Goal: Task Accomplishment & Management: Manage account settings

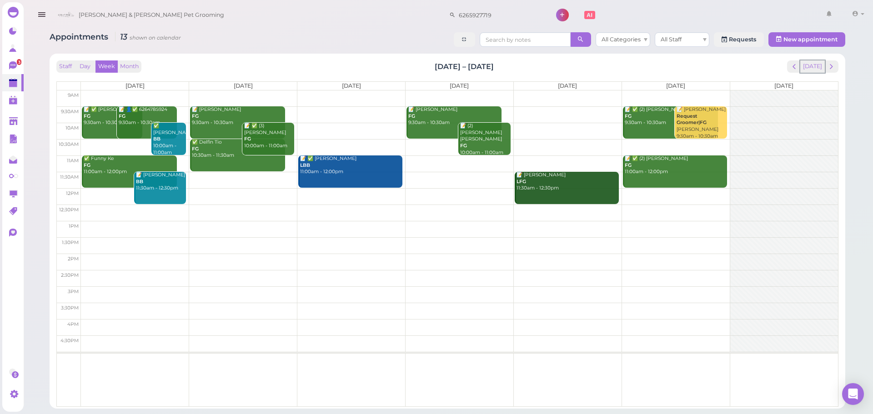
drag, startPoint x: 806, startPoint y: 65, endPoint x: 792, endPoint y: 10, distance: 57.0
click at [806, 64] on button "[DATE]" at bounding box center [813, 67] width 25 height 12
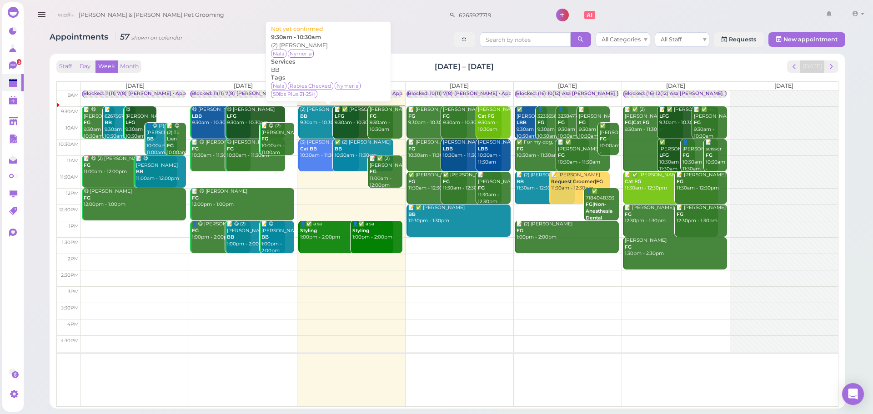
click at [314, 125] on div "(2) [PERSON_NAME] BB 9:30am - 10:30am" at bounding box center [329, 116] width 59 height 20
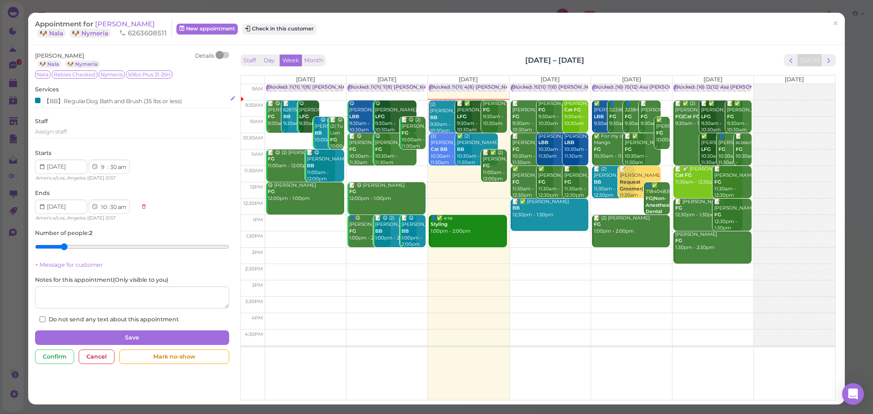
click at [83, 101] on div "【BB】RegularDog Bath and Brush (35 lbs or less)" at bounding box center [108, 101] width 147 height 10
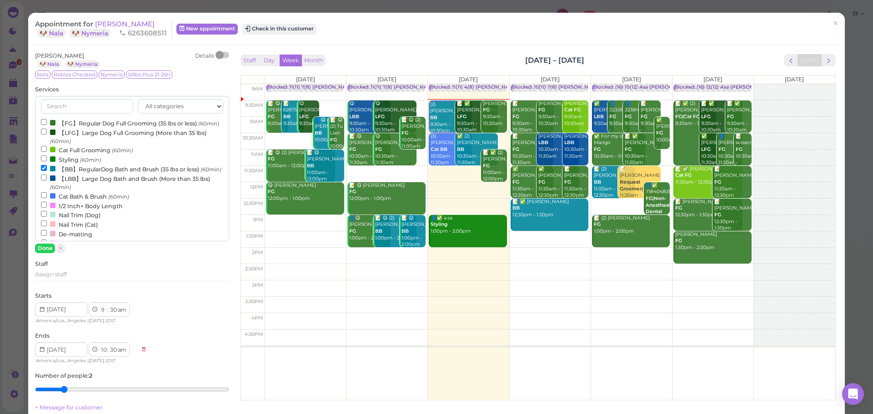
click at [201, 173] on small "(60min)" at bounding box center [211, 169] width 21 height 6
click at [47, 171] on input "【BB】RegularDog Bath and Brush (35 lbs or less) (60min)" at bounding box center [44, 168] width 6 height 6
click at [68, 192] on label "【LBB】Large Dog Bath and Brush (More than 35 lbs) (60min)" at bounding box center [132, 183] width 182 height 18
click at [47, 181] on input "【LBB】Large Dog Bath and Brush (More than 35 lbs) (60min)" at bounding box center [44, 178] width 6 height 6
click at [39, 250] on button "Done" at bounding box center [45, 249] width 20 height 10
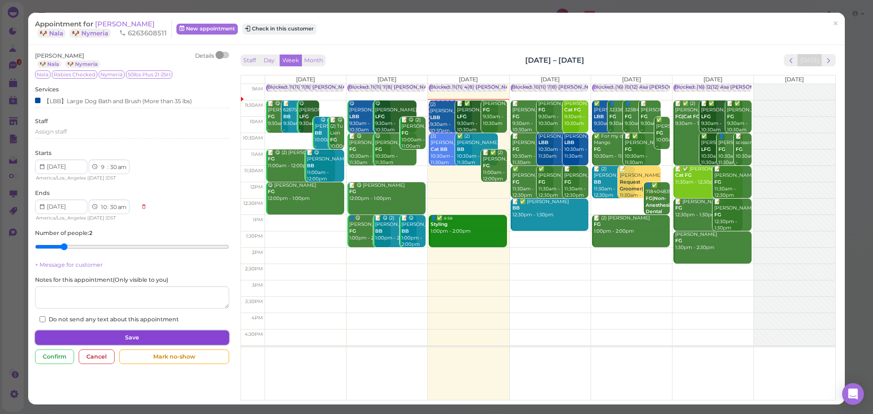
click at [156, 338] on button "Save" at bounding box center [132, 338] width 194 height 15
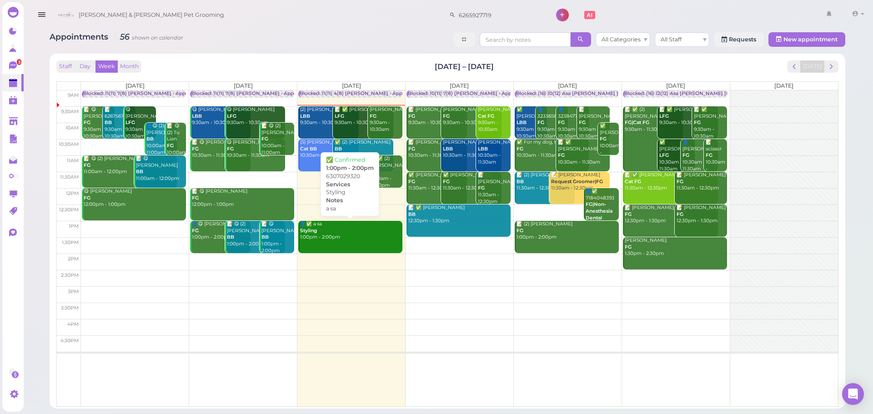
click at [313, 241] on div "👤✅ a sa Styling 1:00pm - 2:00pm" at bounding box center [351, 231] width 103 height 20
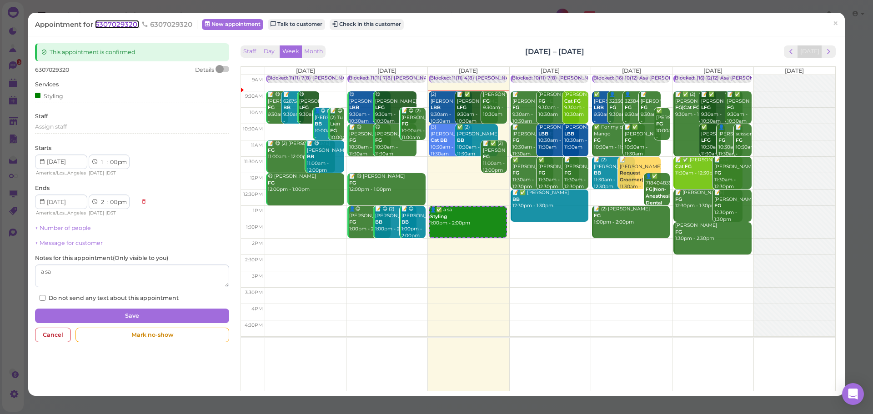
click at [120, 25] on span "6307029320" at bounding box center [117, 24] width 44 height 9
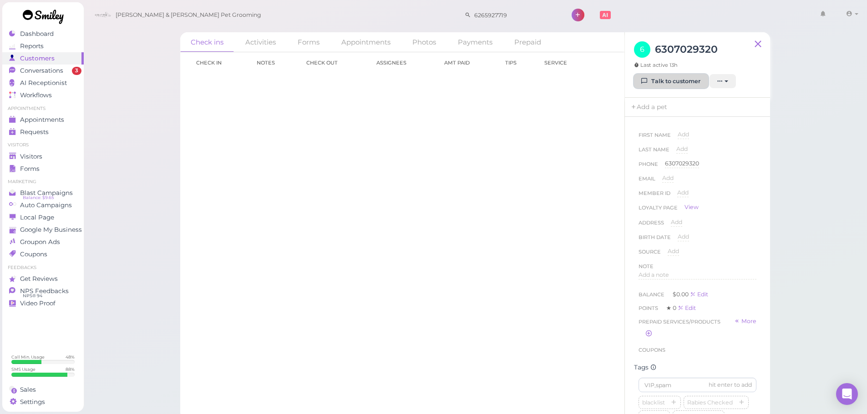
click at [662, 81] on link "Talk to customer" at bounding box center [671, 81] width 74 height 15
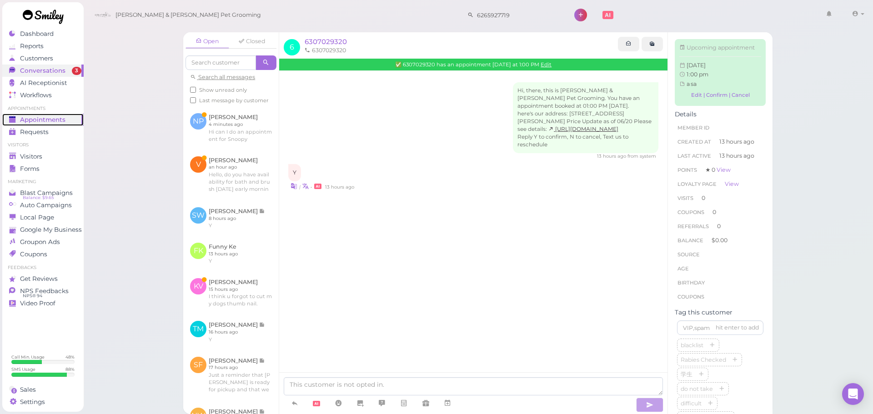
click at [68, 123] on div "Appointments" at bounding box center [42, 120] width 66 height 8
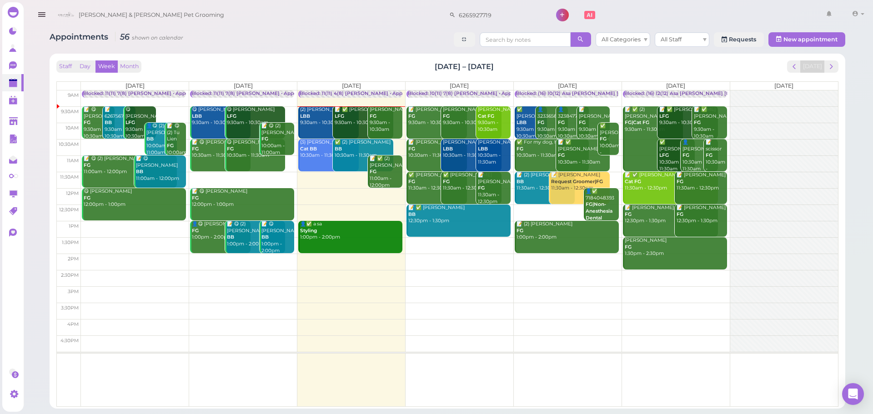
click at [315, 133] on link "(2) [PERSON_NAME] LBB 9:30am - 10:30am" at bounding box center [328, 122] width 61 height 32
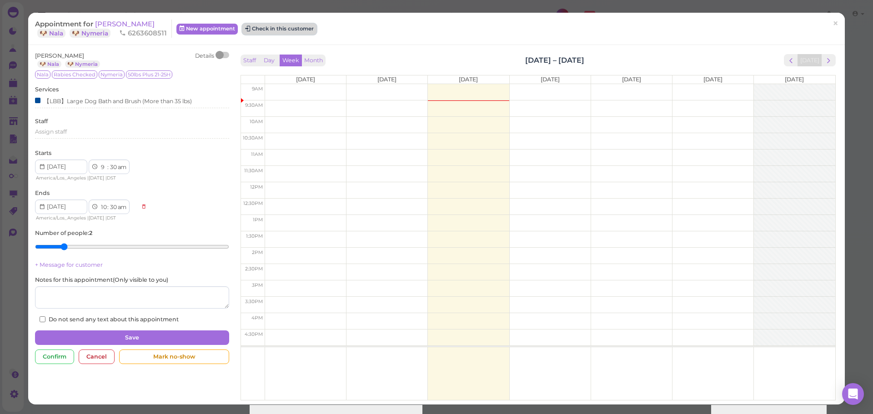
click at [258, 26] on button "Check in this customer" at bounding box center [279, 29] width 74 height 11
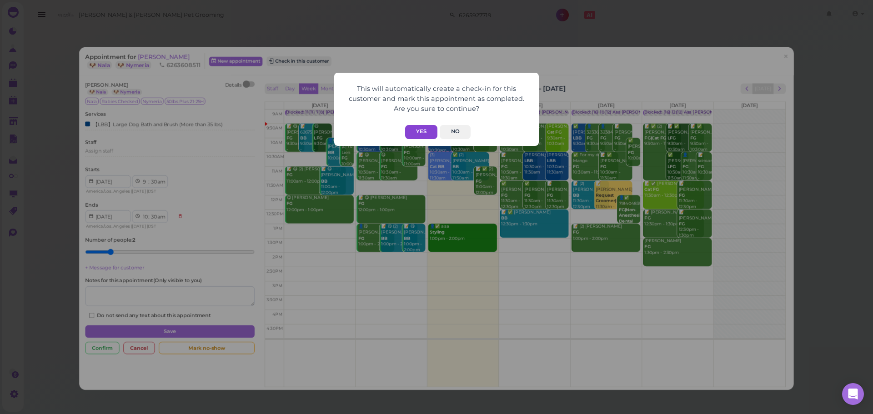
click at [419, 128] on button "Yes" at bounding box center [421, 132] width 32 height 14
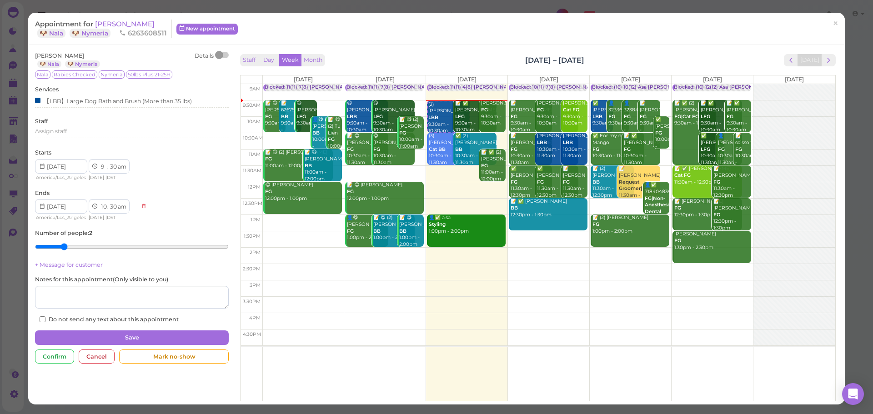
click at [643, 33] on div "This will automatically create a check-in for this customer and mark this appoi…" at bounding box center [436, 207] width 873 height 414
click at [102, 31] on link "🐶 Nymeria" at bounding box center [90, 33] width 41 height 9
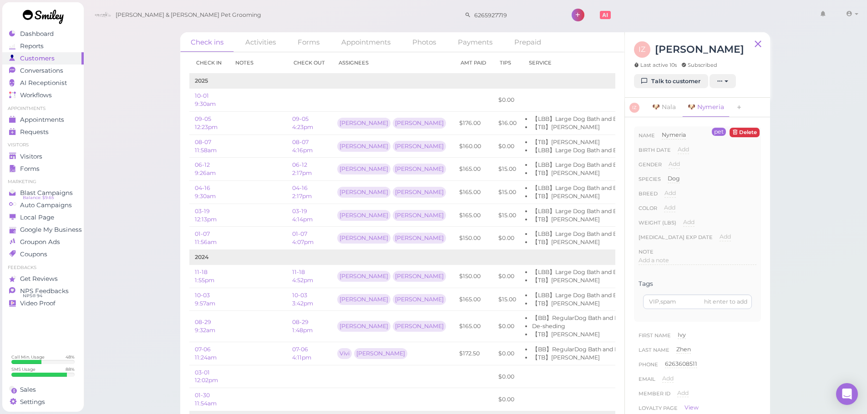
click at [135, 98] on div "Check ins Activities Forms Appointments Photos Payments Prepaid Check in Notes …" at bounding box center [475, 210] width 784 height 420
click at [131, 95] on div "Check ins Activities Forms Appointments Photos Payments Prepaid Check in Notes …" at bounding box center [475, 210] width 784 height 420
click at [72, 124] on link "Appointments" at bounding box center [42, 120] width 81 height 12
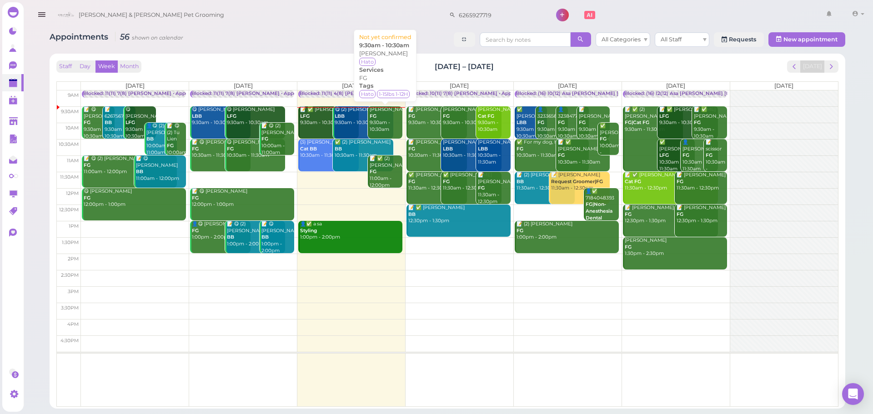
click at [381, 117] on div "[PERSON_NAME] FG 9:30am - 10:30am" at bounding box center [385, 119] width 33 height 27
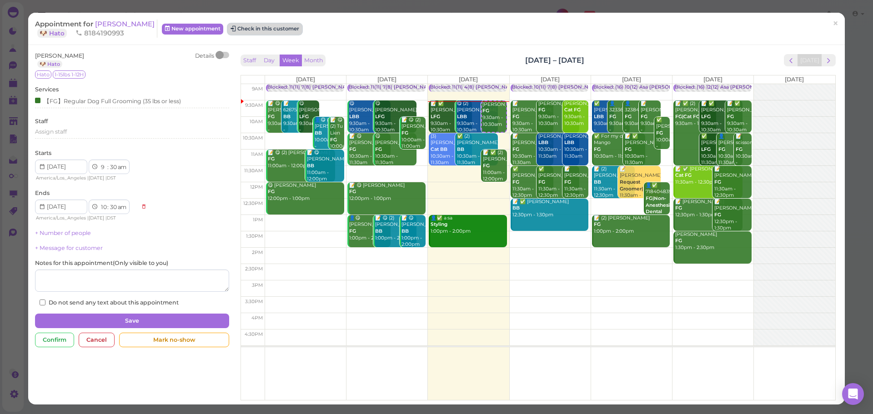
click at [228, 25] on button "Check in this customer" at bounding box center [265, 29] width 74 height 11
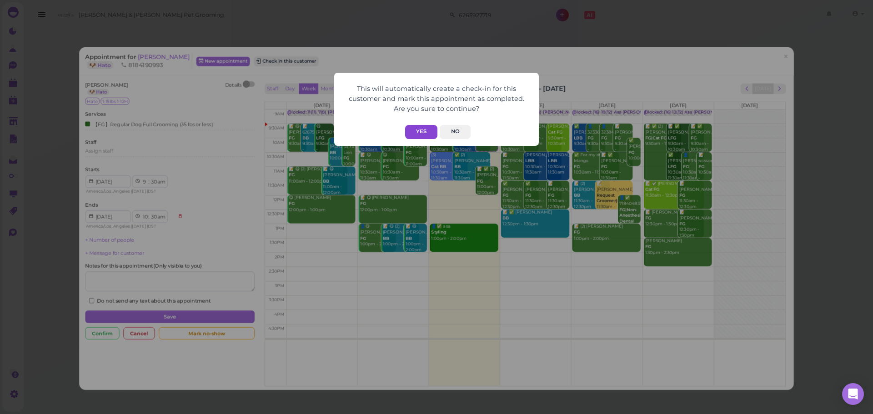
click at [419, 129] on button "Yes" at bounding box center [421, 132] width 32 height 14
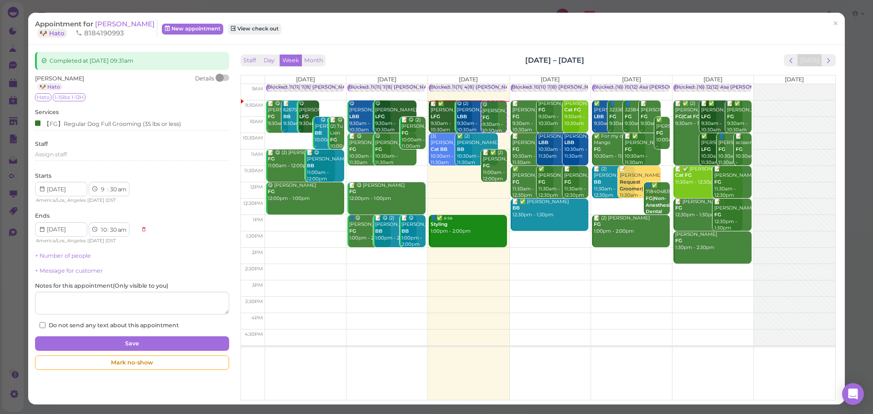
click at [112, 5] on div "Appointment for [PERSON_NAME] 🐶 Hato 8184190993 New appointment View check out …" at bounding box center [436, 207] width 873 height 414
click at [102, 21] on span "[PERSON_NAME]" at bounding box center [125, 24] width 60 height 9
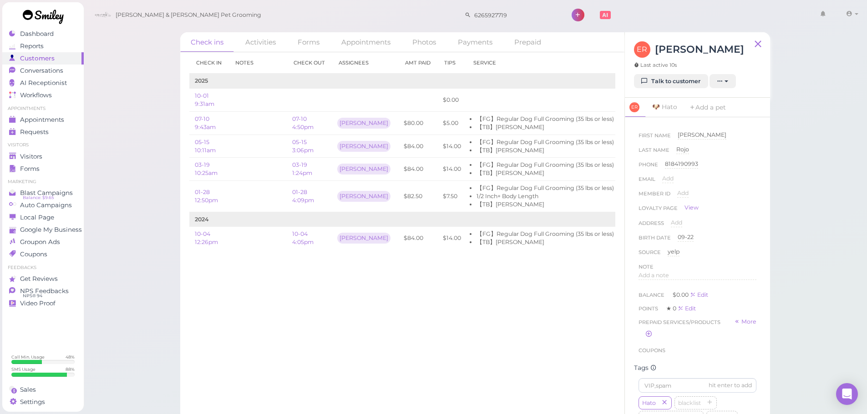
click at [161, 328] on div "Check ins Activities Forms Appointments Photos Payments Prepaid Check in Notes …" at bounding box center [475, 210] width 784 height 420
click at [55, 125] on link "Appointments" at bounding box center [42, 120] width 81 height 12
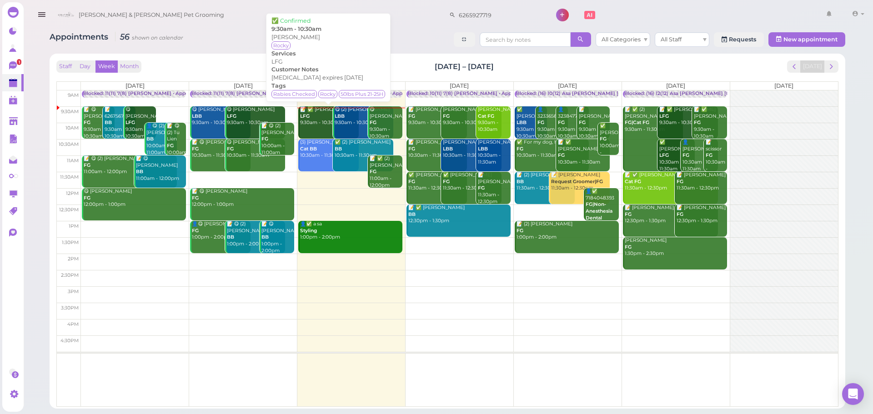
click at [319, 132] on link "📝 ✅ [PERSON_NAME] LFG 9:30am - 10:30am" at bounding box center [328, 122] width 61 height 32
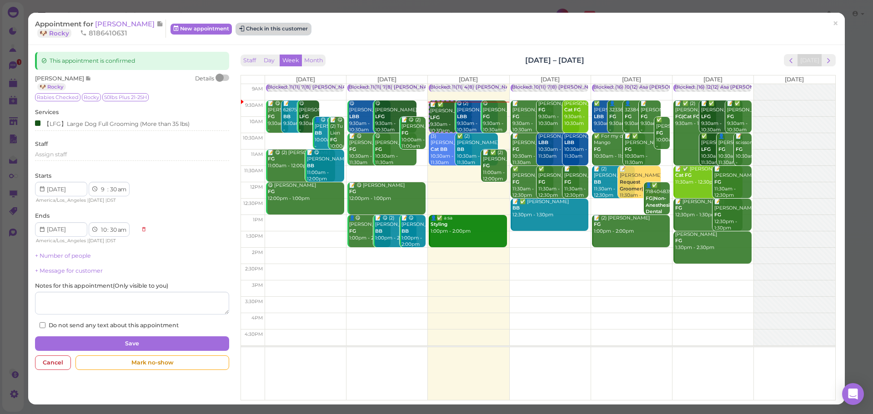
click at [297, 30] on button "Check in this customer" at bounding box center [274, 29] width 74 height 11
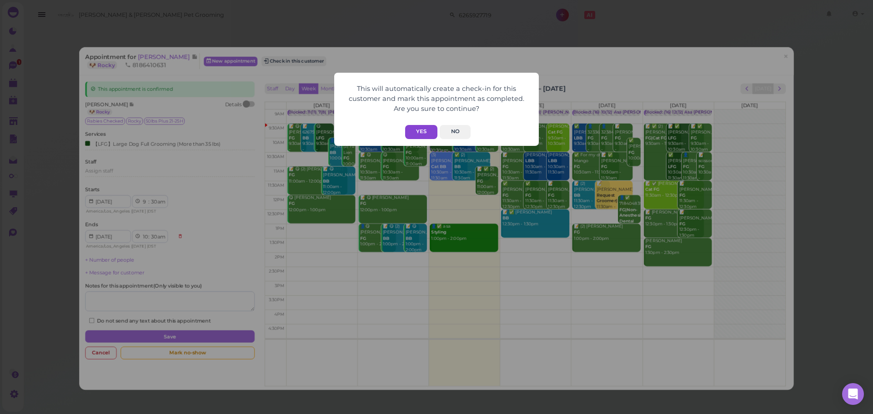
click at [415, 136] on button "Yes" at bounding box center [421, 132] width 32 height 14
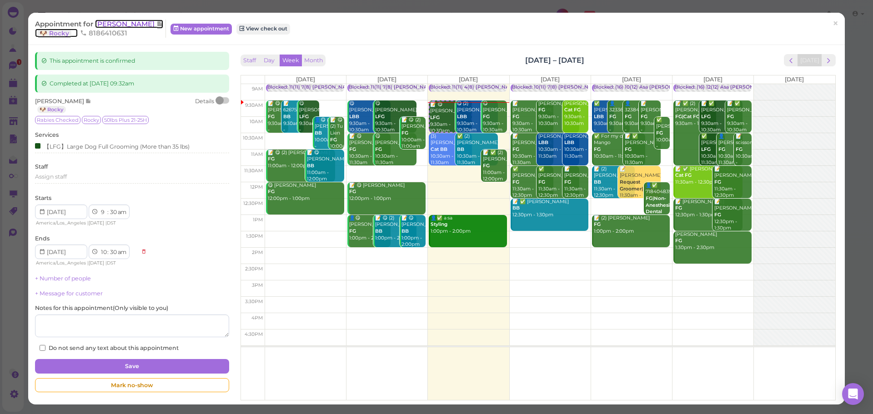
click at [137, 26] on span "[PERSON_NAME]" at bounding box center [125, 24] width 61 height 9
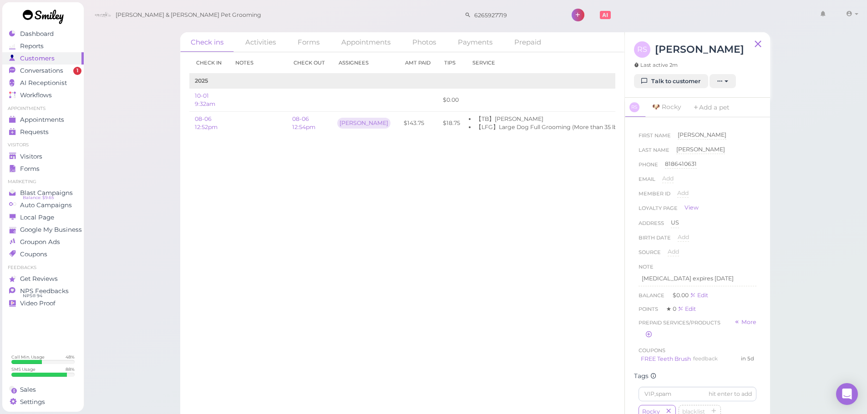
click at [449, 227] on div "Check in Notes Check out Assignees Amt Paid Tips Service 2025 10-01 9:32am $0.0…" at bounding box center [402, 233] width 444 height 362
click at [670, 81] on link "Talk to customer" at bounding box center [671, 81] width 74 height 15
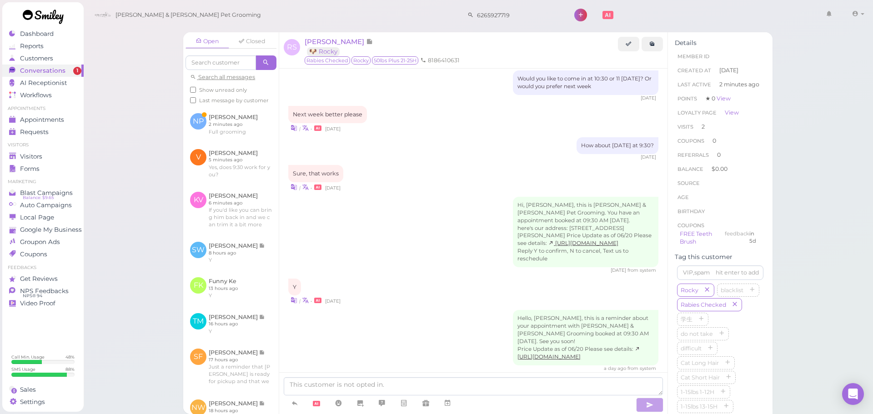
scroll to position [846, 0]
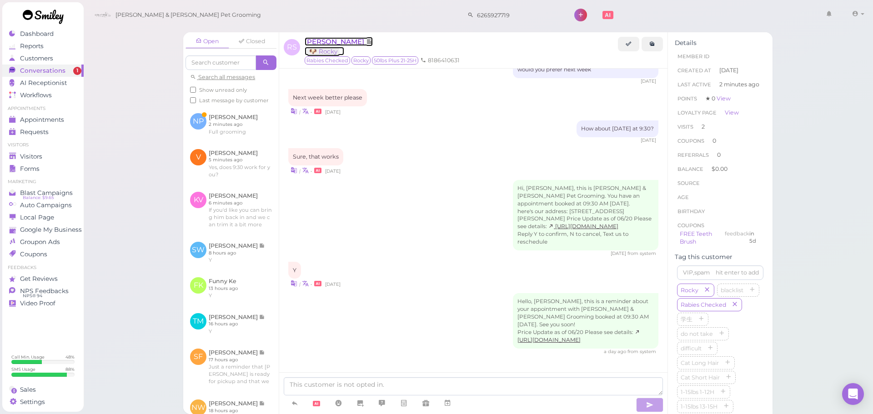
click at [343, 37] on span "[PERSON_NAME]" at bounding box center [335, 41] width 61 height 9
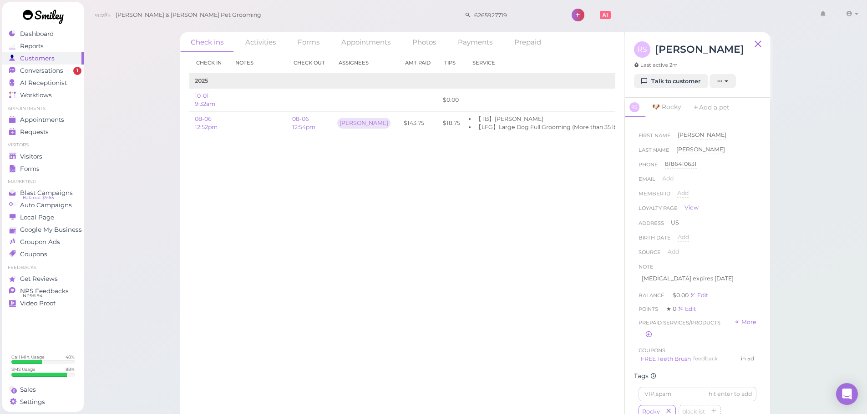
click at [351, 238] on div "Check in Notes Check out Assignees Amt Paid Tips Service 2025 10-01 9:32am $0.0…" at bounding box center [402, 233] width 444 height 362
click at [31, 153] on span "Visitors" at bounding box center [32, 157] width 24 height 8
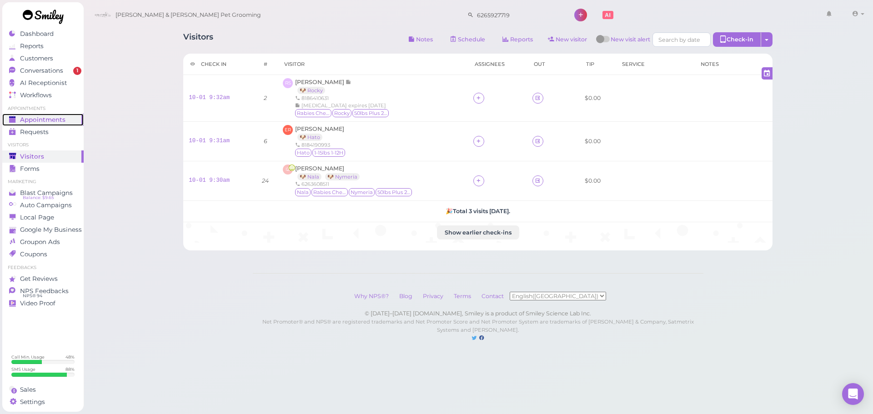
click at [42, 116] on span "Appointments" at bounding box center [42, 120] width 45 height 8
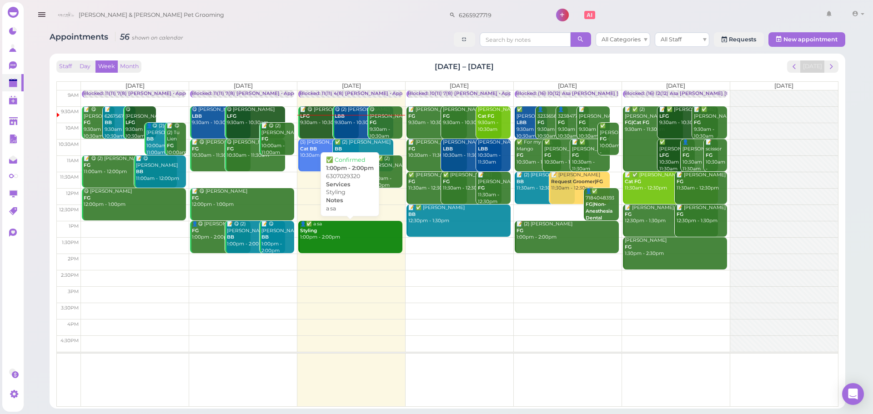
click at [361, 233] on div "👤✅ a sa Styling 1:00pm - 2:00pm" at bounding box center [351, 231] width 103 height 20
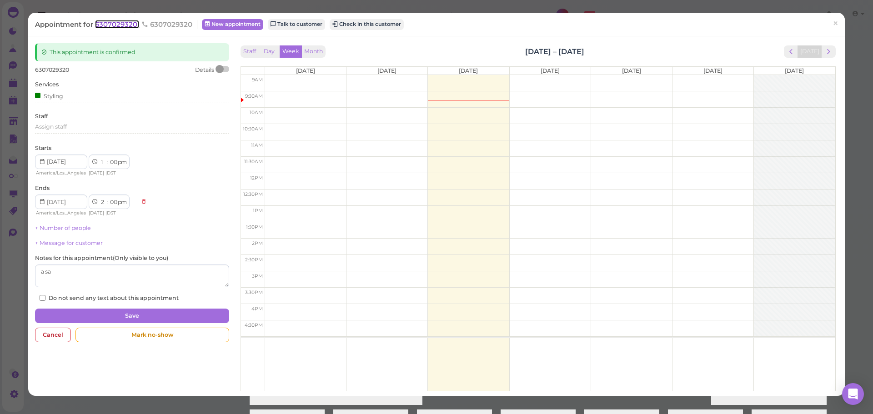
drag, startPoint x: 96, startPoint y: 26, endPoint x: 113, endPoint y: 26, distance: 17.3
click at [96, 26] on span "6307029320" at bounding box center [117, 24] width 44 height 9
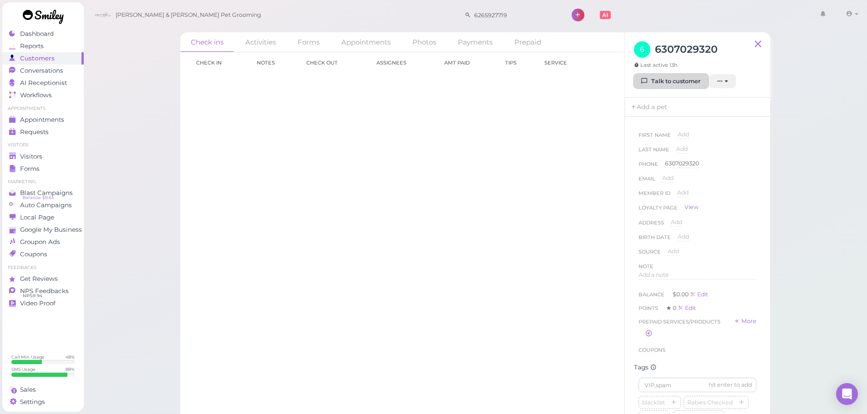
click at [653, 83] on link "Talk to customer" at bounding box center [671, 81] width 74 height 15
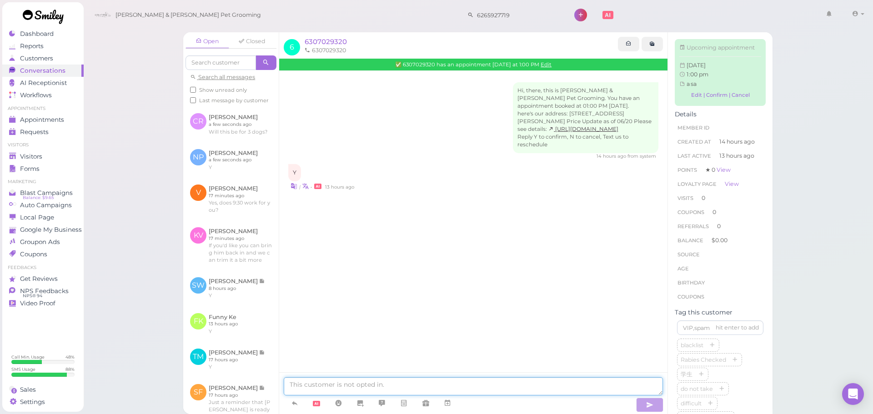
click at [353, 379] on textarea at bounding box center [473, 387] width 379 height 18
click at [582, 389] on textarea at bounding box center [473, 387] width 379 height 18
drag, startPoint x: 345, startPoint y: 51, endPoint x: 313, endPoint y: 52, distance: 31.9
click at [313, 52] on li "6307029320" at bounding box center [326, 50] width 46 height 8
copy li "6307029320"
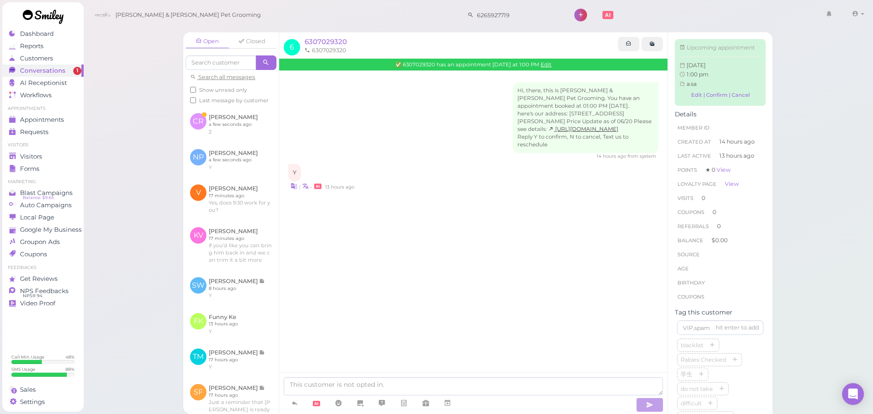
click at [441, 203] on div "Hi, there, this is [PERSON_NAME] & [PERSON_NAME] Pet Grooming. You have an appo…" at bounding box center [473, 155] width 388 height 168
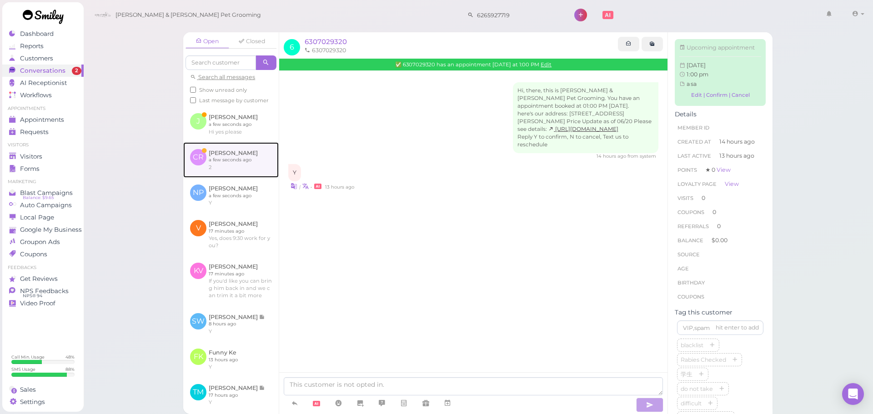
click at [262, 172] on link at bounding box center [231, 159] width 96 height 35
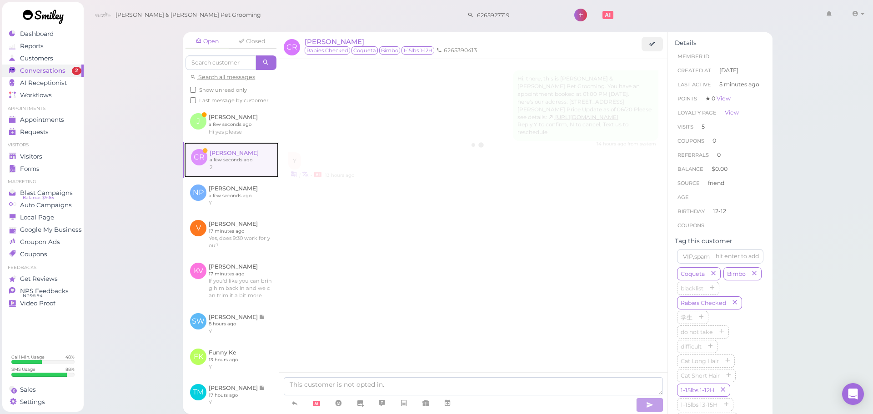
scroll to position [1334, 0]
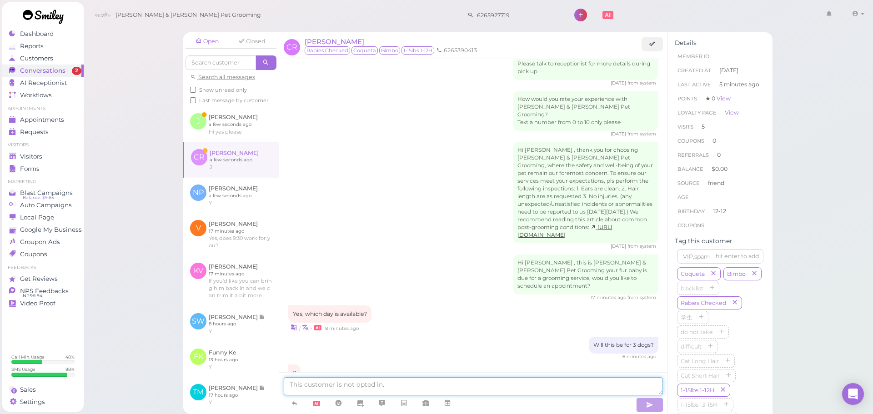
click at [481, 387] on textarea at bounding box center [473, 387] width 379 height 18
type textarea "For two dogs our earliest is going to be [DATE] at 10:30, does that work for yo…"
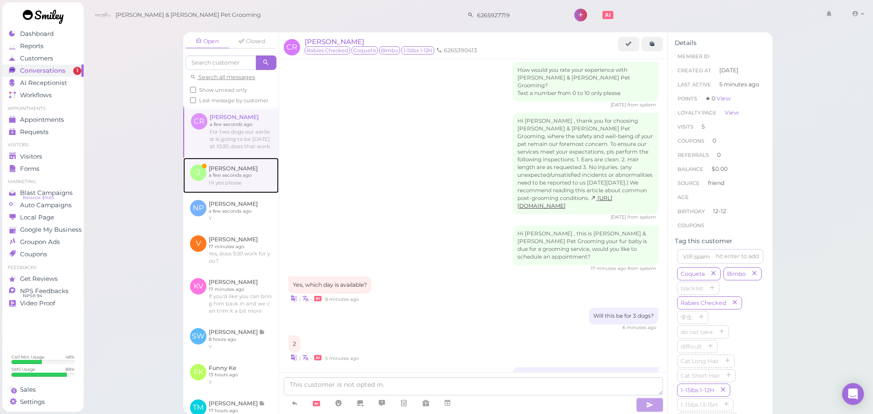
click at [239, 192] on link at bounding box center [231, 175] width 96 height 35
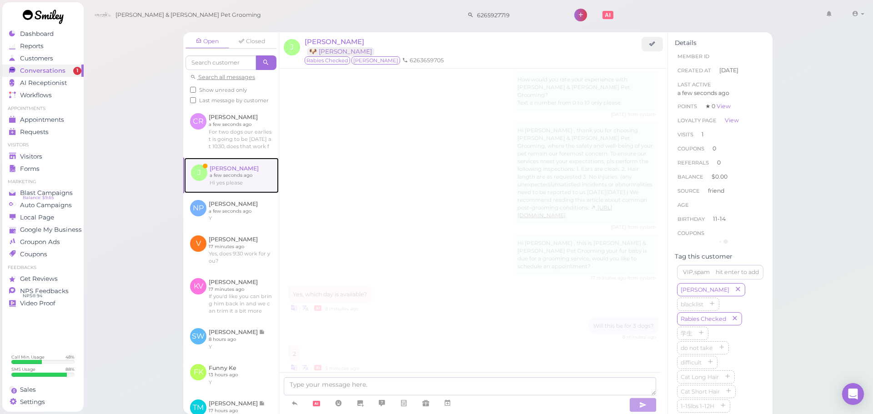
scroll to position [309, 0]
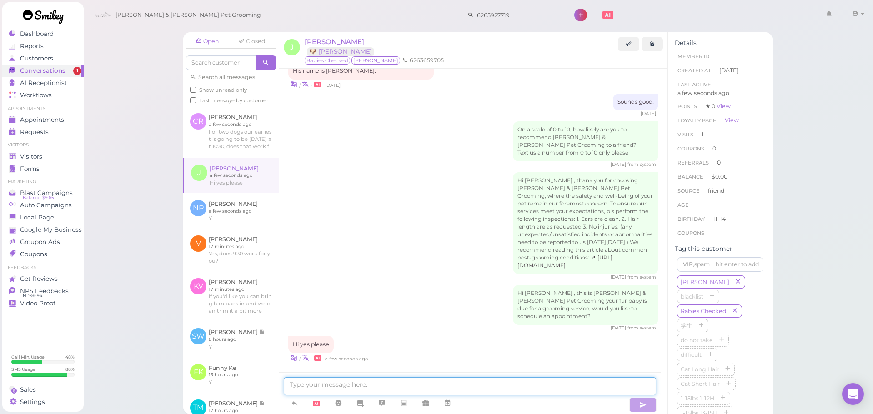
click at [480, 381] on textarea at bounding box center [470, 387] width 373 height 18
type textarea "W"
type textarea "This is for a full grooming right? Our earliest is going to be [DATE] at 12:30,…"
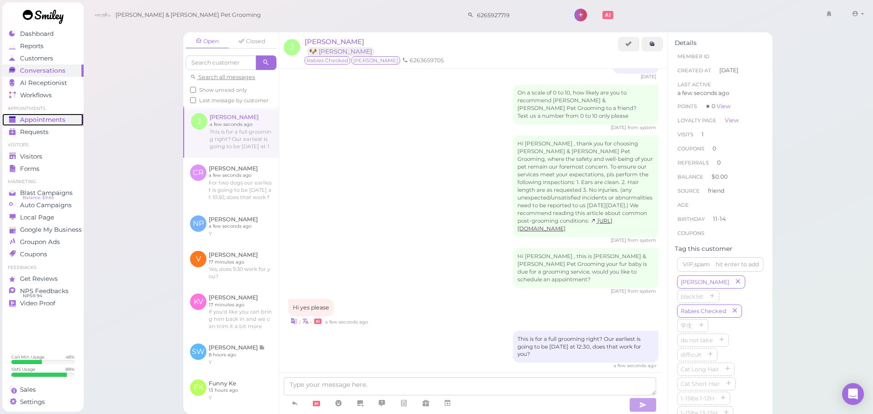
click at [66, 120] on div "Appointments" at bounding box center [42, 120] width 66 height 8
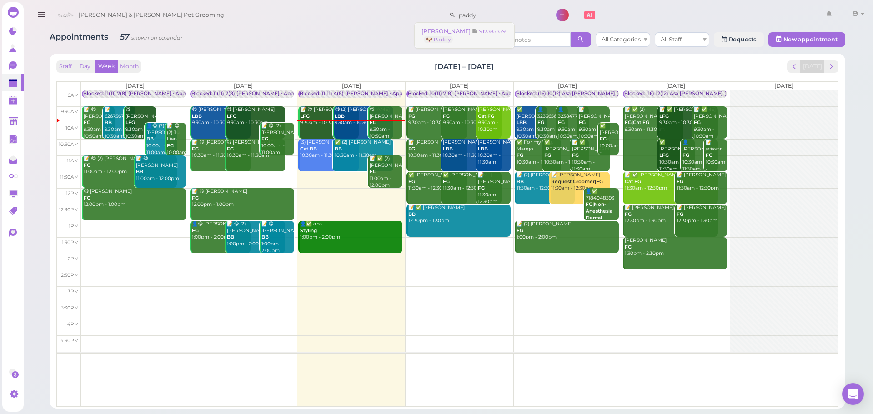
type input "paddy"
click at [486, 36] on link "[PERSON_NAME] 9173853591 🐶 Paddy" at bounding box center [465, 35] width 100 height 25
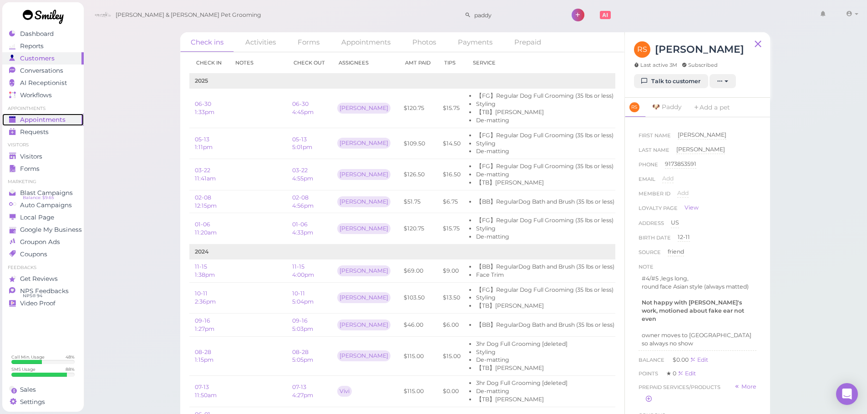
click at [72, 120] on div "Appointments" at bounding box center [42, 120] width 66 height 8
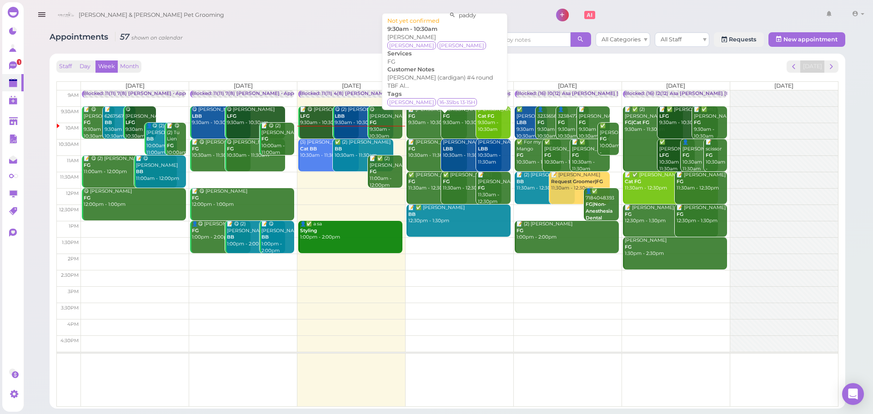
click at [430, 115] on div "📝 [PERSON_NAME] FG 9:30am - 10:30am" at bounding box center [437, 116] width 59 height 20
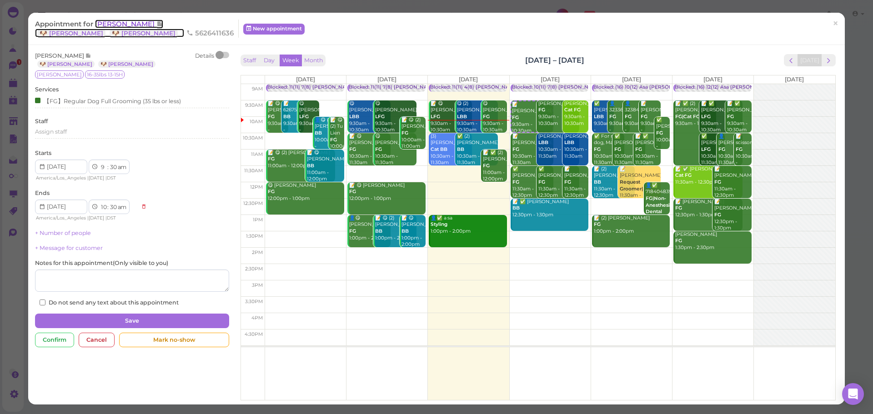
click at [137, 23] on span "[PERSON_NAME]" at bounding box center [125, 24] width 61 height 9
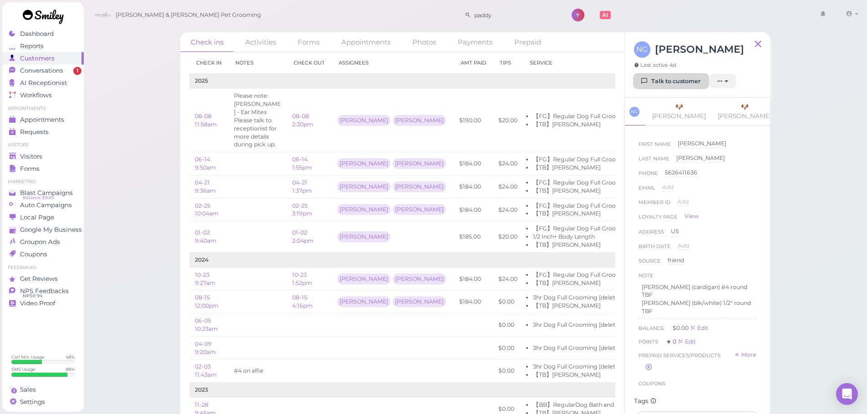
click at [695, 78] on link "Talk to customer" at bounding box center [671, 81] width 74 height 15
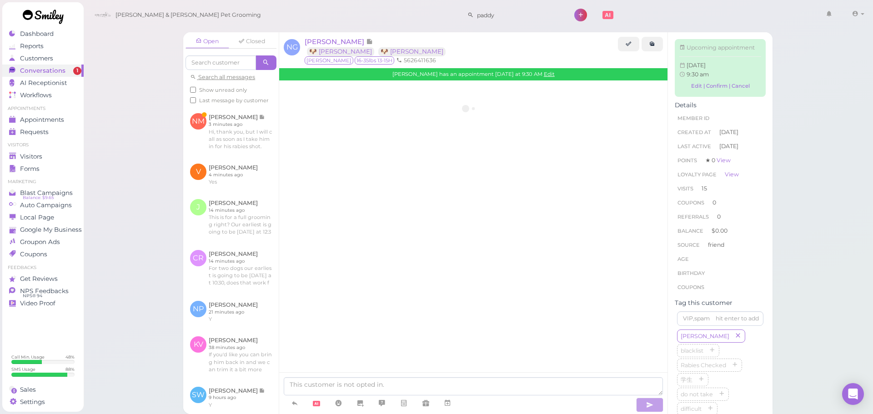
scroll to position [1311, 0]
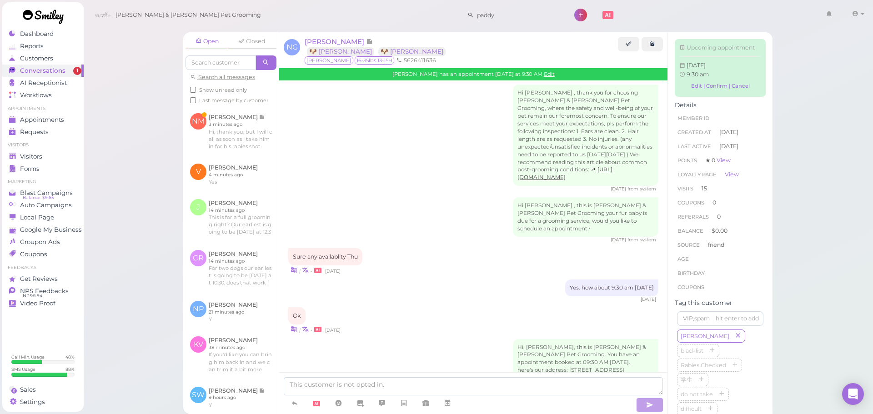
click at [548, 70] on div "[PERSON_NAME] has an appointment [DATE] at 9:30 AM Edit" at bounding box center [473, 74] width 388 height 12
click at [547, 72] on link "Edit" at bounding box center [549, 74] width 11 height 6
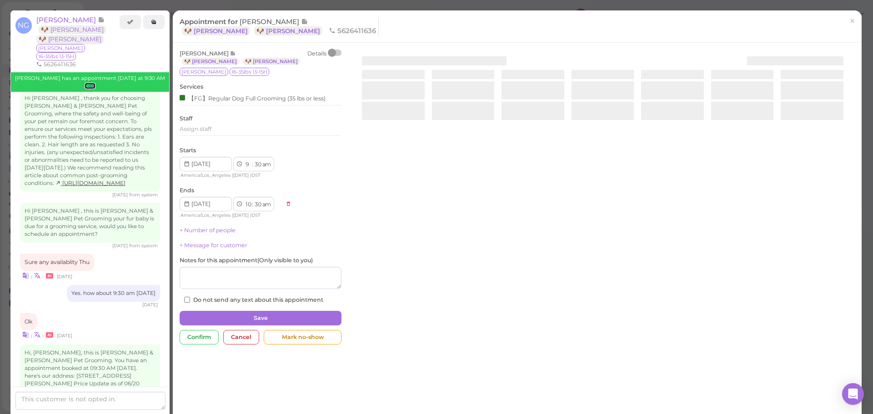
scroll to position [1372, 0]
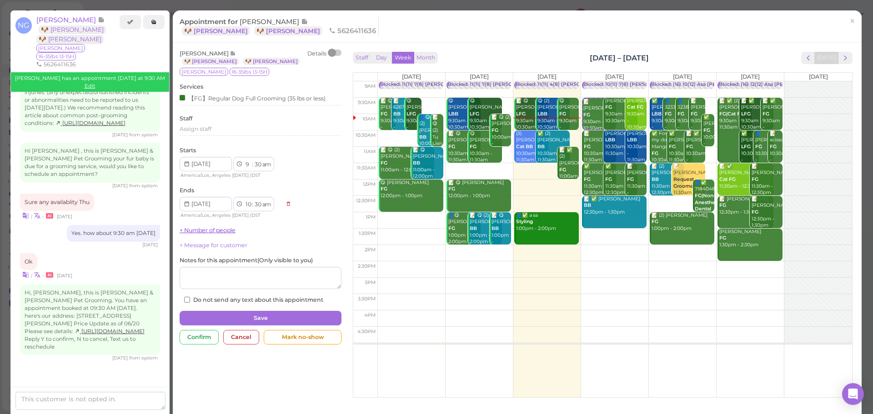
click at [196, 232] on link "+ Number of people" at bounding box center [208, 230] width 56 height 7
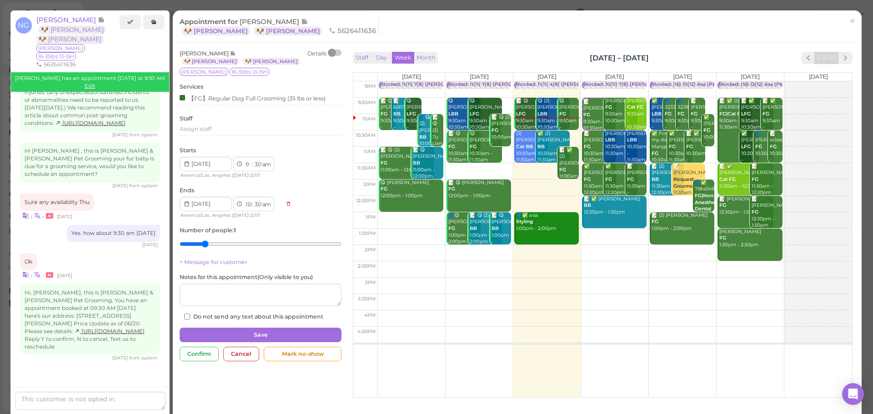
type input "2"
click at [205, 244] on input "range" at bounding box center [261, 244] width 162 height 15
click at [294, 329] on button "Save" at bounding box center [261, 335] width 162 height 15
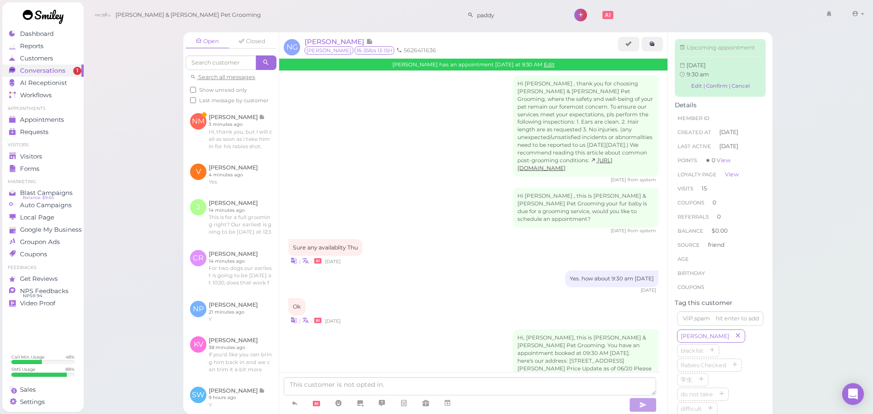
scroll to position [1307, 0]
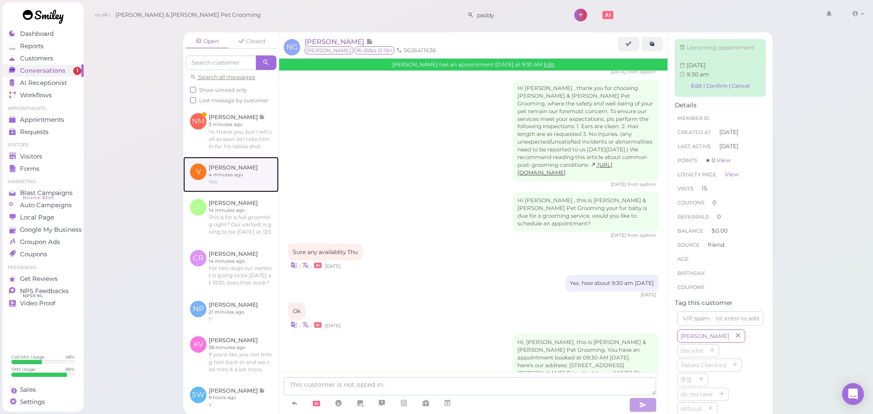
click at [240, 178] on link at bounding box center [231, 174] width 96 height 35
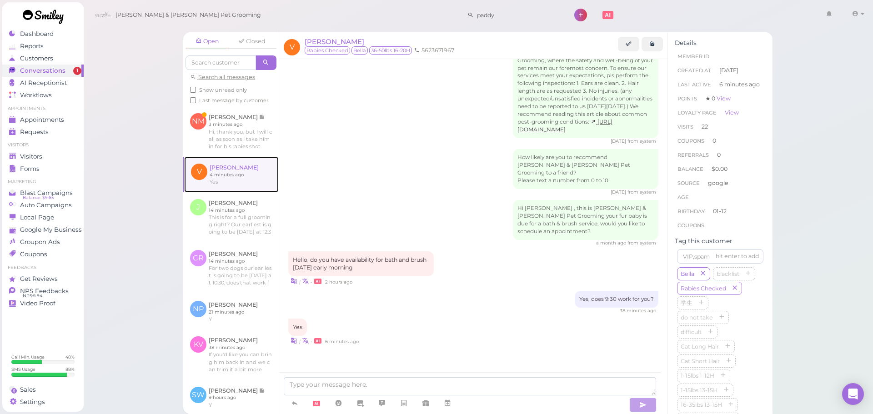
scroll to position [1188, 0]
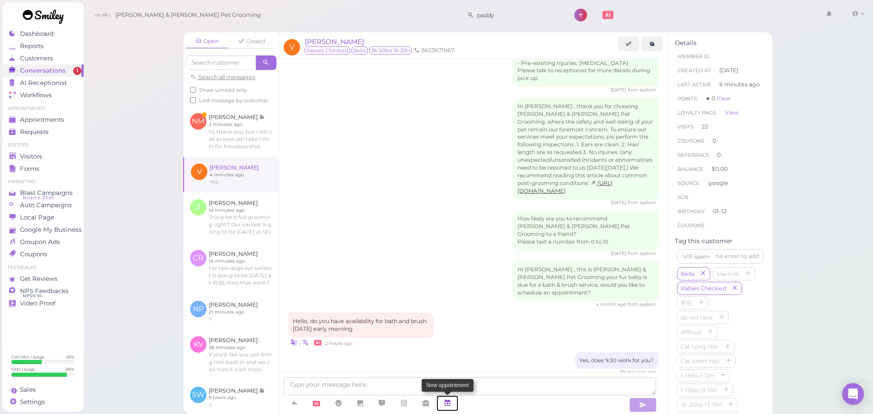
click at [444, 403] on link at bounding box center [448, 404] width 22 height 16
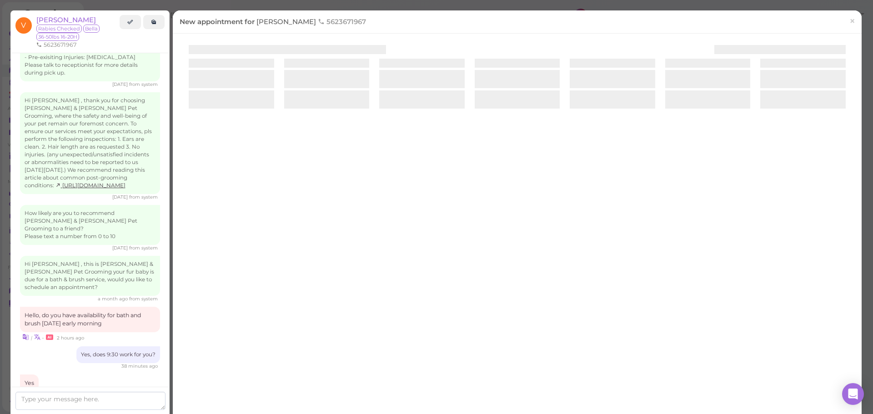
scroll to position [1235, 0]
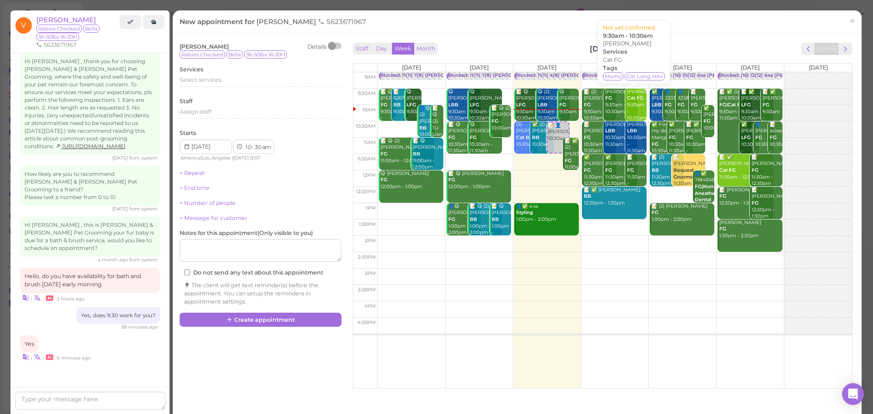
click at [641, 92] on div "[PERSON_NAME] Cat FG 9:30am - 10:30am" at bounding box center [637, 105] width 20 height 33
click at [643, 91] on div "9am 9:30am 10am 10:30am 11am 11:30am 12pm 12:30pm 1pm 1:30pm 2pm 2:30pm 3pm 3:3…" at bounding box center [602, 230] width 499 height 316
click at [643, 91] on td at bounding box center [615, 97] width 475 height 16
type input "[DATE]"
select select "9"
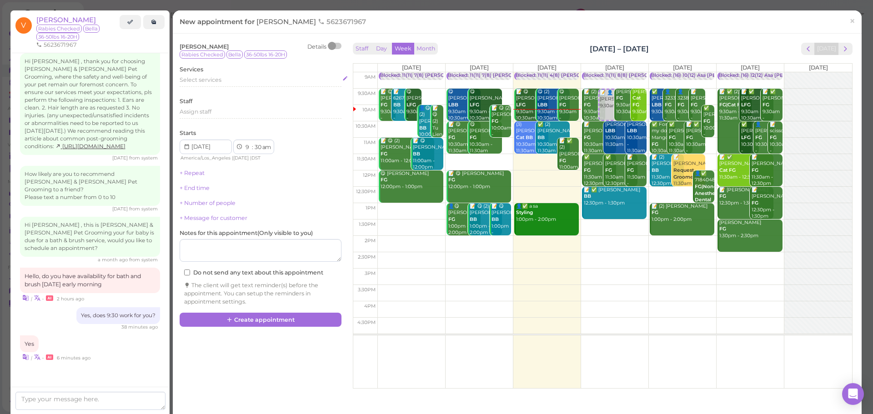
click at [241, 81] on div "Select services" at bounding box center [261, 80] width 162 height 8
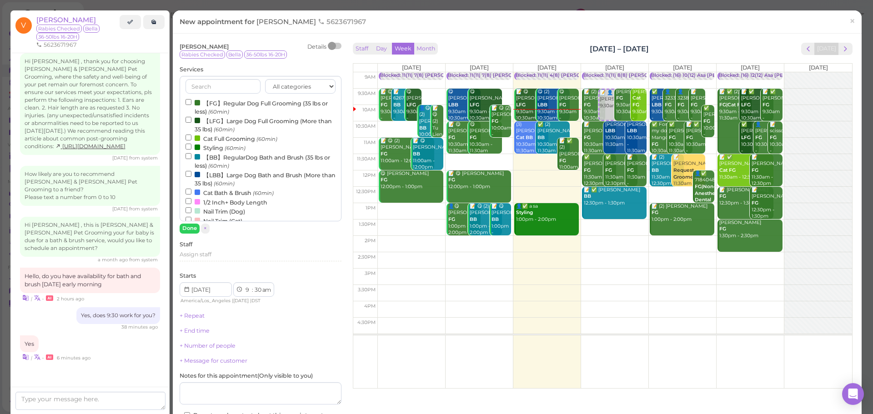
click at [220, 176] on label "【LBB】Large Dog Bath and Brush (More than 35 lbs) (60min)" at bounding box center [261, 179] width 150 height 18
click at [192, 176] on input "【LBB】Large Dog Bath and Brush (More than 35 lbs) (60min)" at bounding box center [189, 174] width 6 height 6
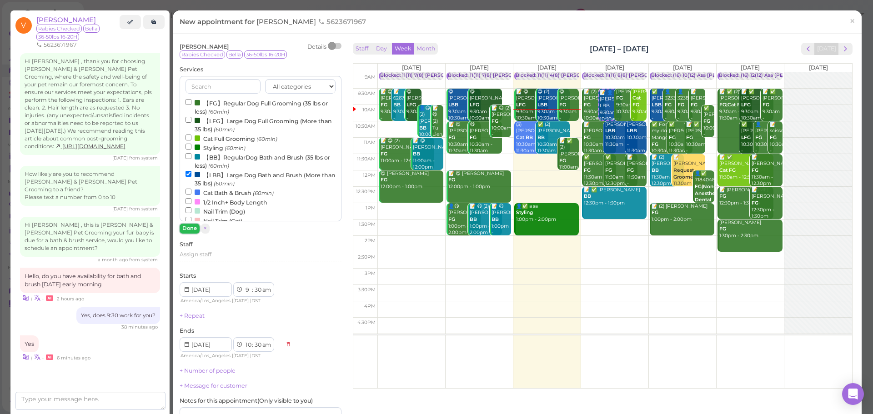
click at [192, 229] on button "Done" at bounding box center [190, 229] width 20 height 10
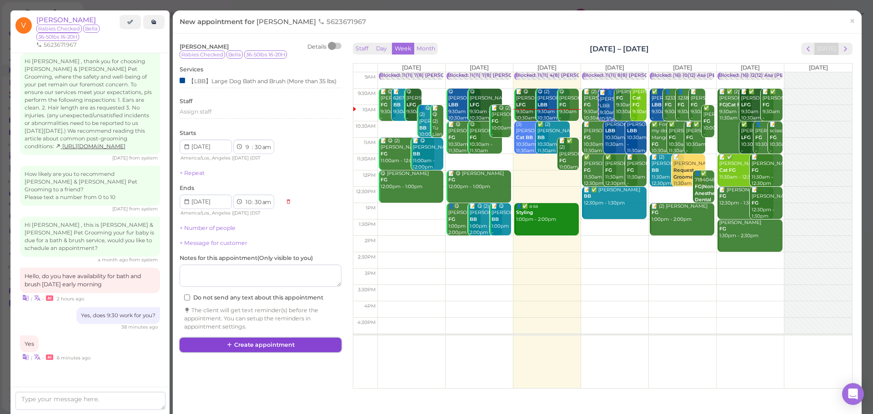
click at [266, 348] on button "Create appointment" at bounding box center [261, 345] width 162 height 15
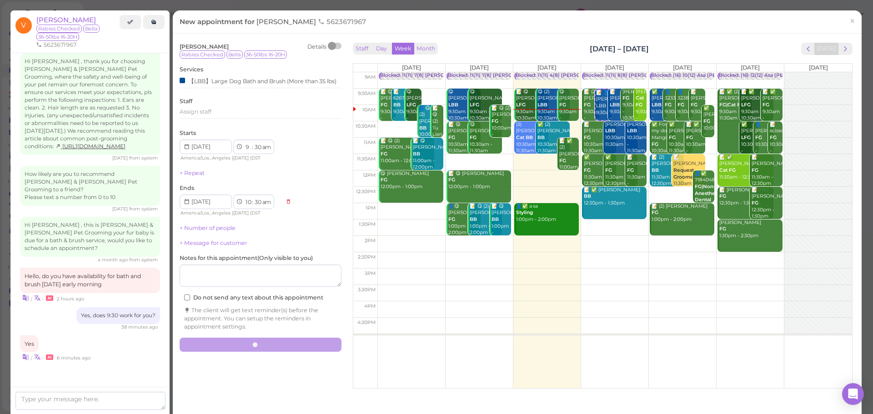
scroll to position [1188, 0]
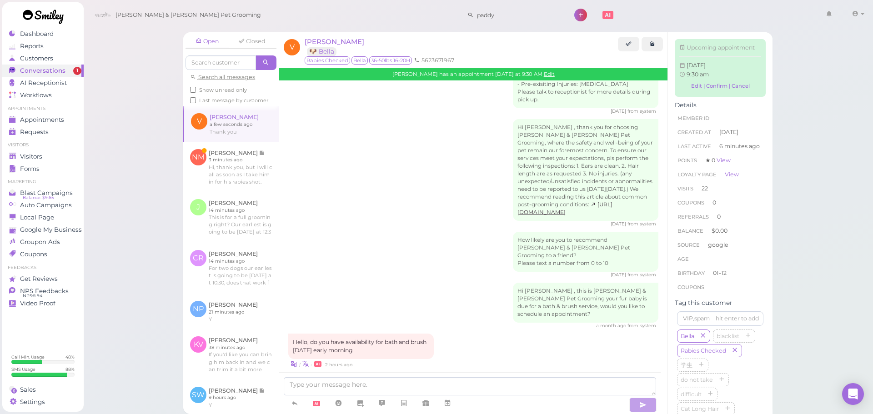
scroll to position [1314, 0]
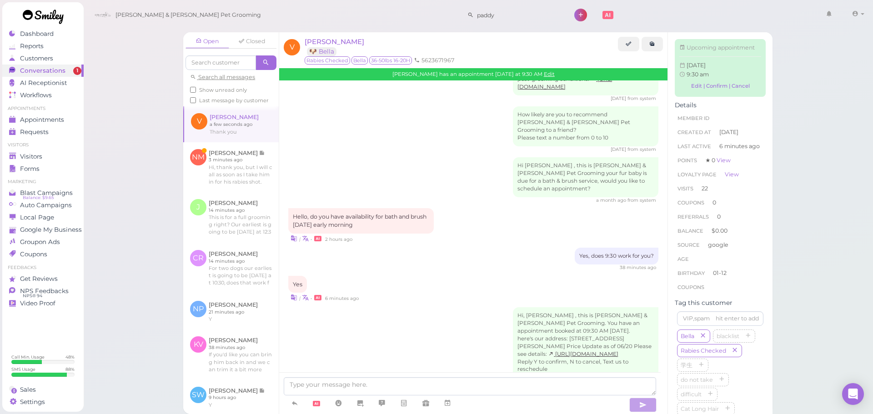
click at [170, 182] on div "Open Closed Search all messages Show unread only Last message by customer V [PE…" at bounding box center [478, 207] width 791 height 414
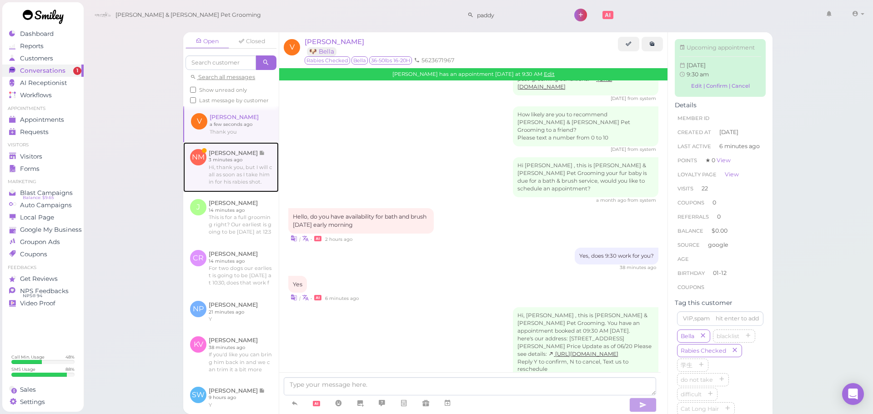
click at [199, 182] on link at bounding box center [231, 167] width 96 height 50
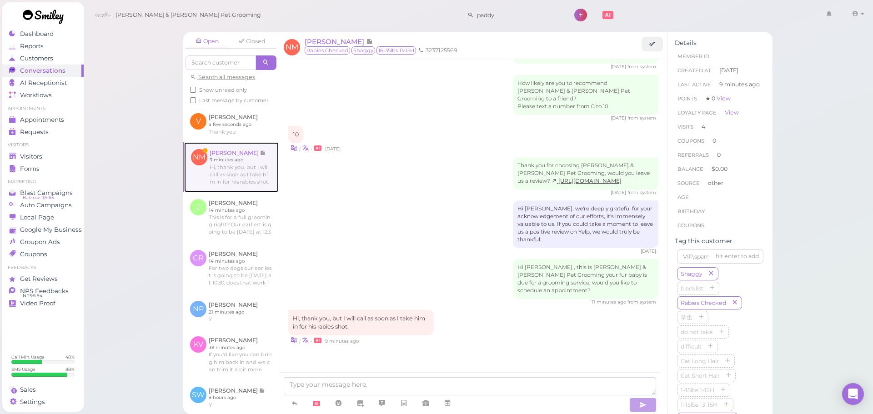
scroll to position [1125, 0]
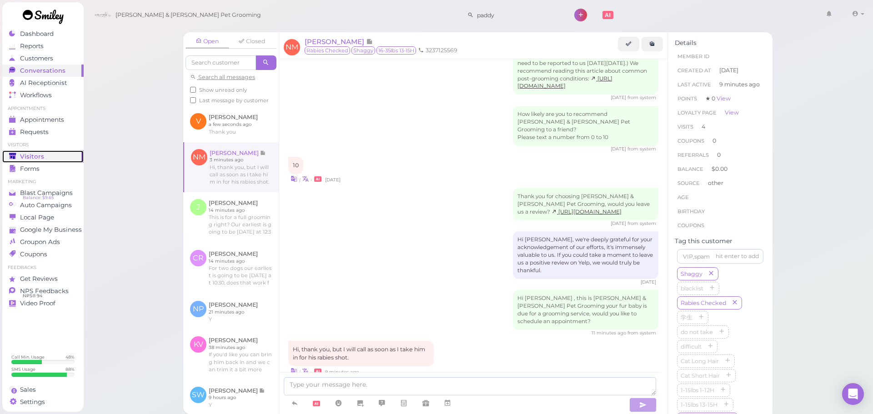
click at [32, 154] on span "Visitors" at bounding box center [32, 157] width 24 height 8
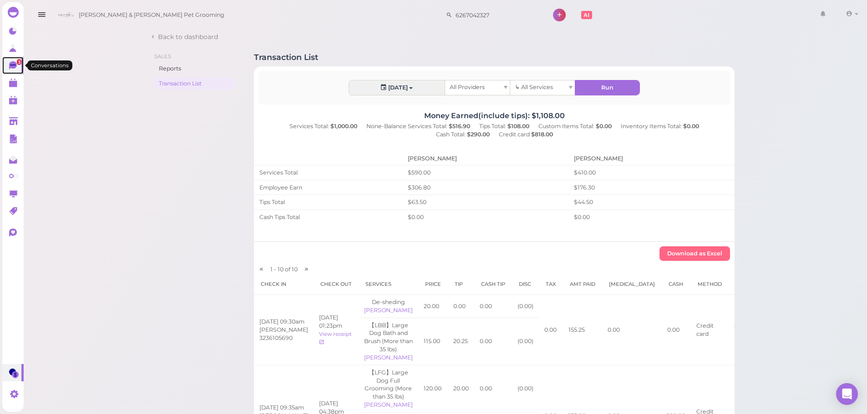
click at [20, 71] on link "3" at bounding box center [12, 65] width 21 height 17
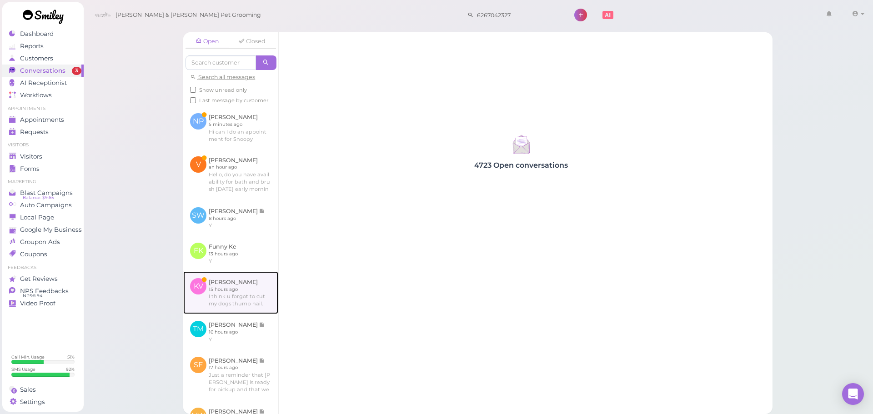
click at [228, 298] on link at bounding box center [230, 293] width 95 height 43
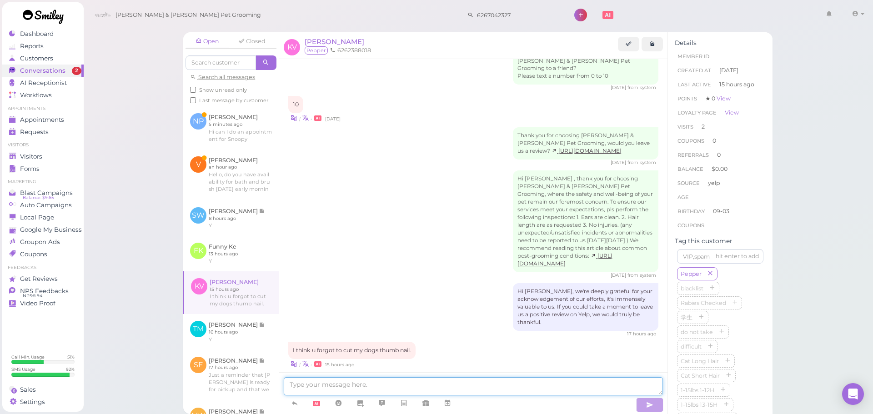
click at [348, 382] on textarea at bounding box center [473, 387] width 379 height 18
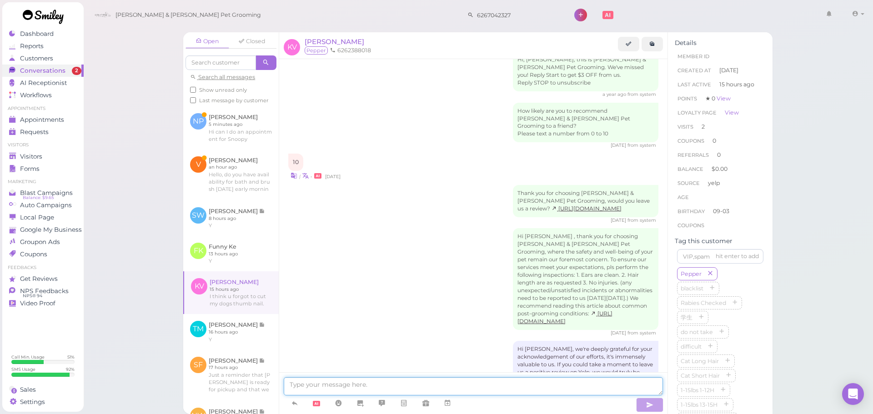
scroll to position [359, 0]
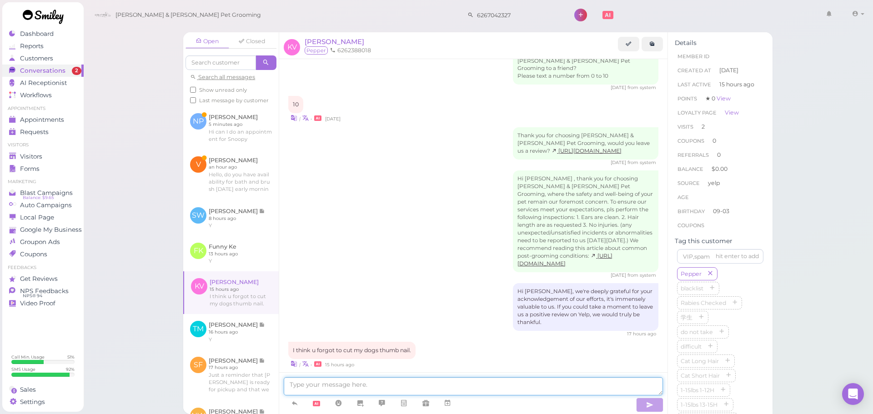
click at [370, 389] on textarea at bounding box center [473, 387] width 379 height 18
type textarea "If you'd like you can bring him back in and we can trim it a bit more"
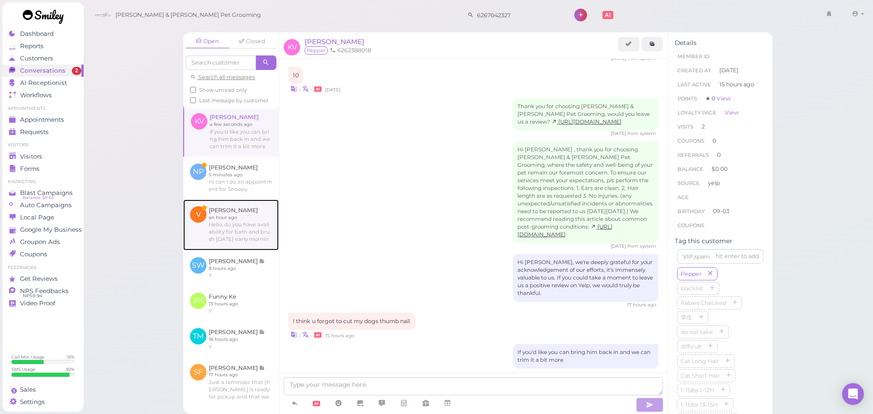
click at [245, 242] on link at bounding box center [231, 225] width 96 height 51
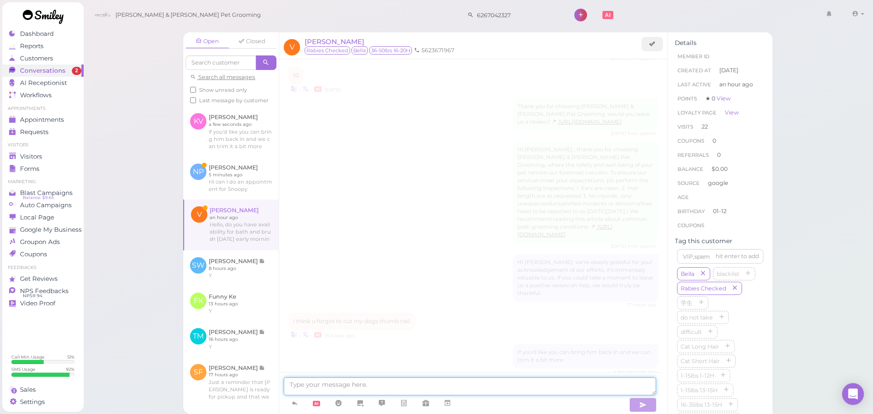
click at [331, 386] on textarea at bounding box center [470, 387] width 373 height 18
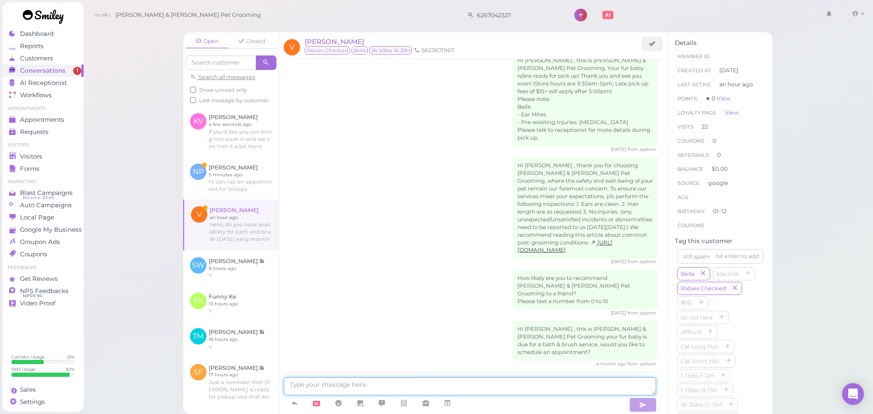
scroll to position [1196, 0]
type textarea "Yes, does 9:30 work for you?"
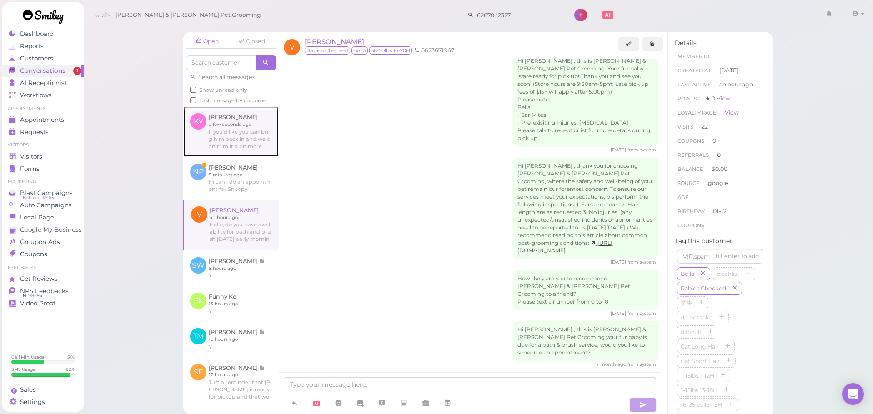
click at [237, 156] on link at bounding box center [231, 131] width 96 height 50
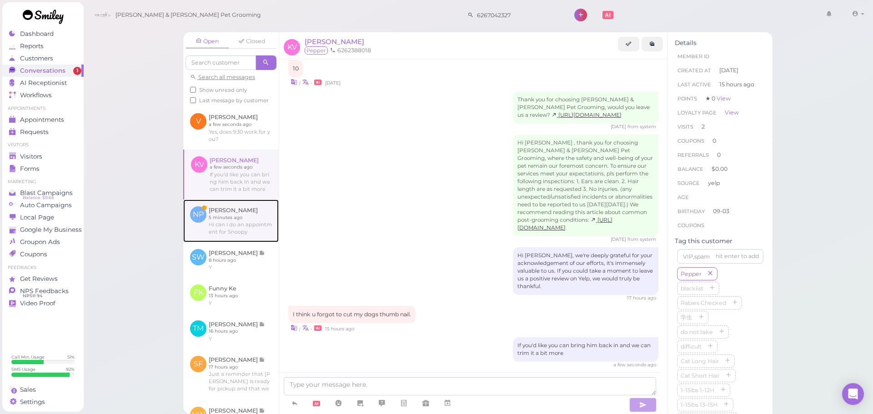
click at [217, 236] on link at bounding box center [231, 221] width 96 height 43
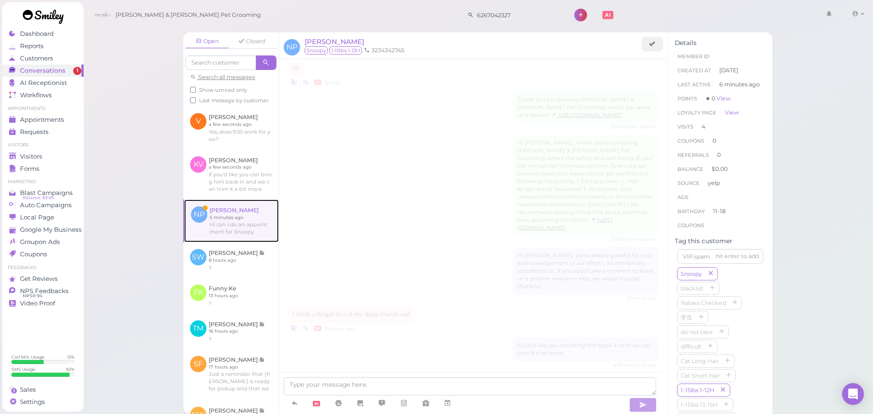
scroll to position [1253, 0]
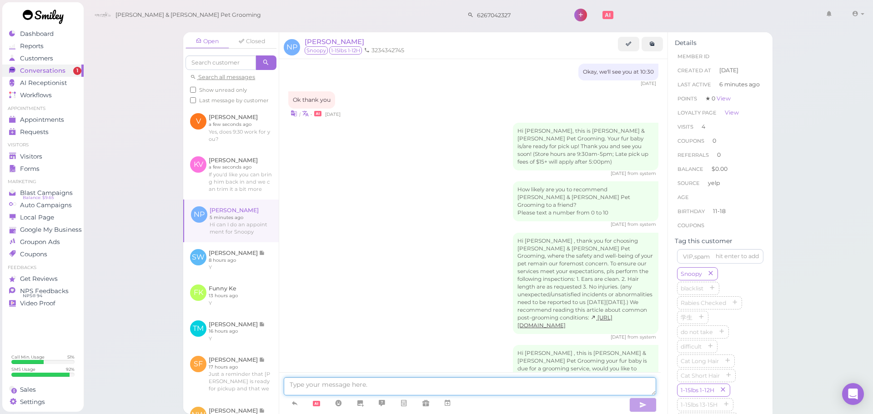
click at [372, 383] on textarea at bounding box center [470, 387] width 373 height 18
type textarea "Sure thing, is this for a bath & brush or for a full grooming?"
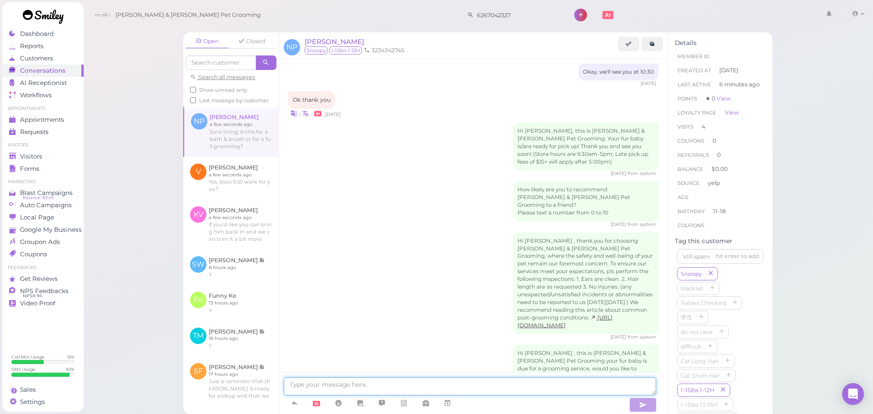
scroll to position [1282, 0]
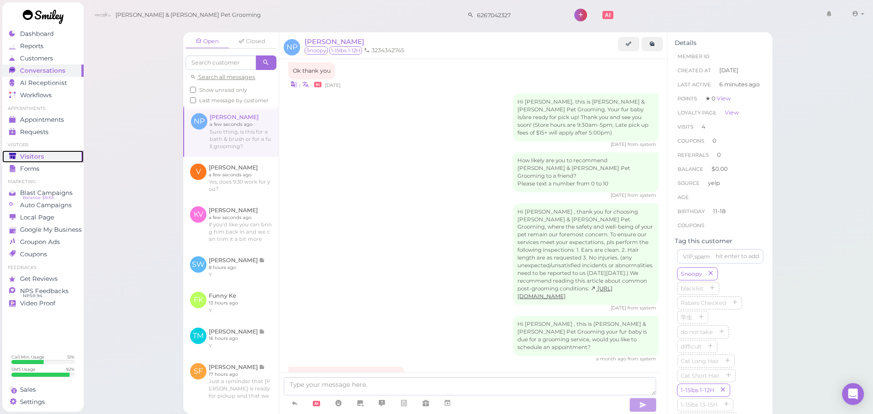
click at [15, 151] on link "Visitors" at bounding box center [42, 157] width 81 height 12
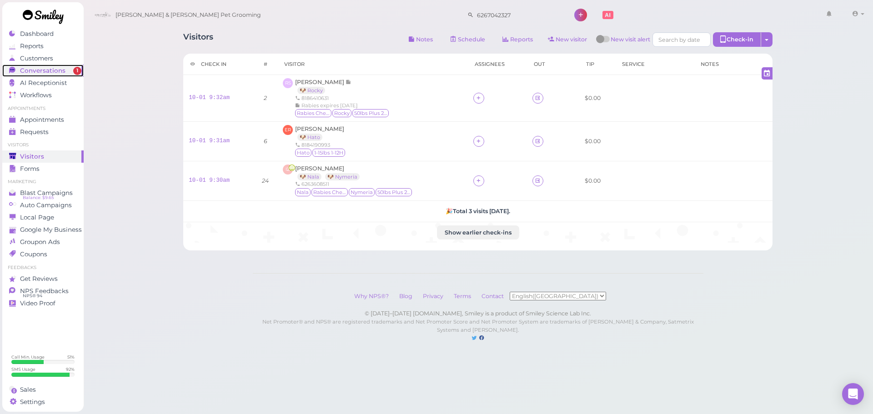
click at [29, 67] on span "Conversations" at bounding box center [42, 71] width 45 height 8
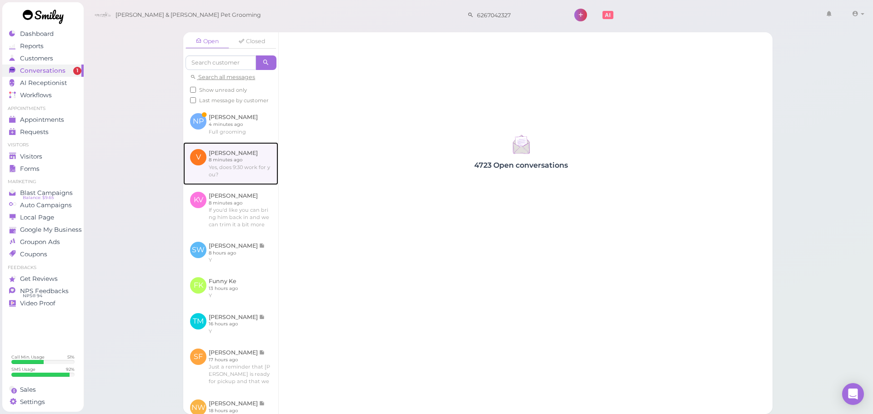
click at [251, 151] on link at bounding box center [230, 163] width 95 height 43
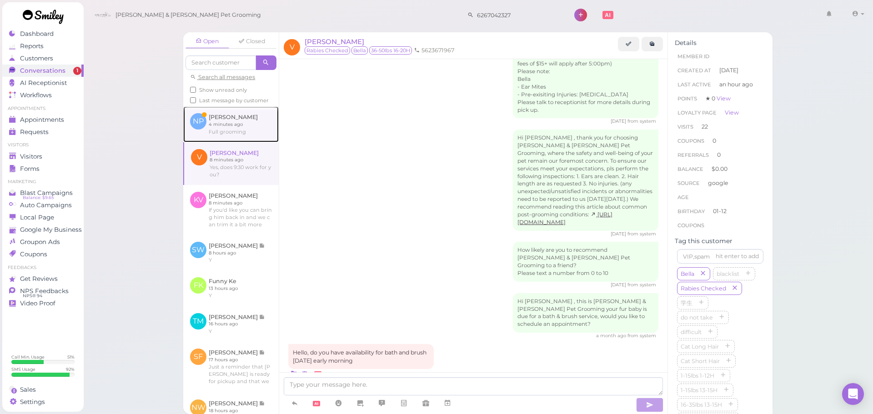
click at [252, 142] on link at bounding box center [231, 123] width 96 height 35
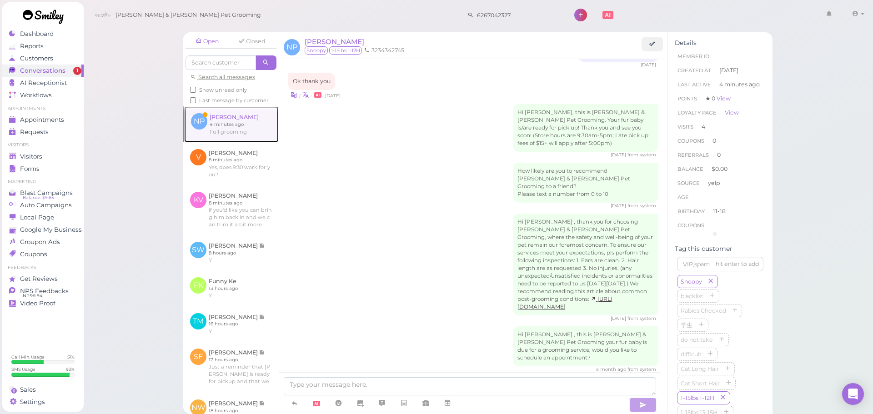
scroll to position [1253, 0]
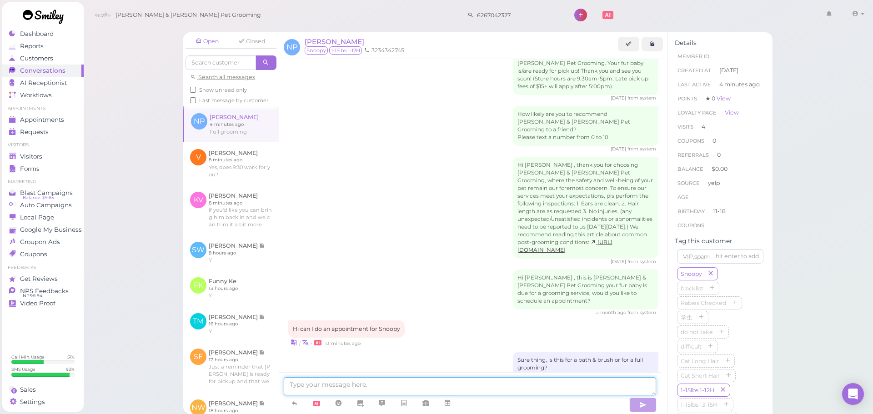
click at [563, 384] on textarea at bounding box center [470, 387] width 373 height 18
type textarea "Sure thing, does Friday at 10:30 work for you?"
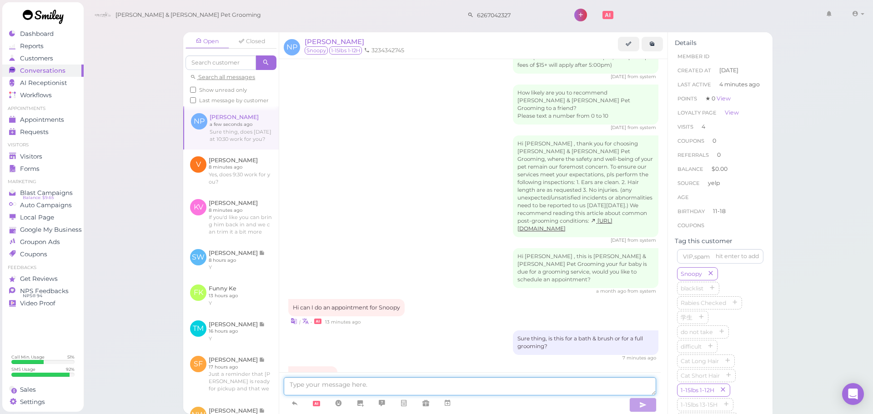
scroll to position [1312, 0]
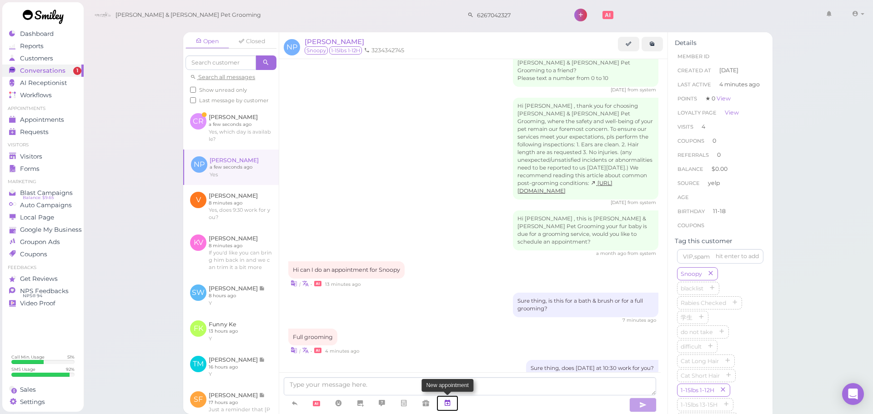
click at [454, 404] on link at bounding box center [448, 404] width 22 height 16
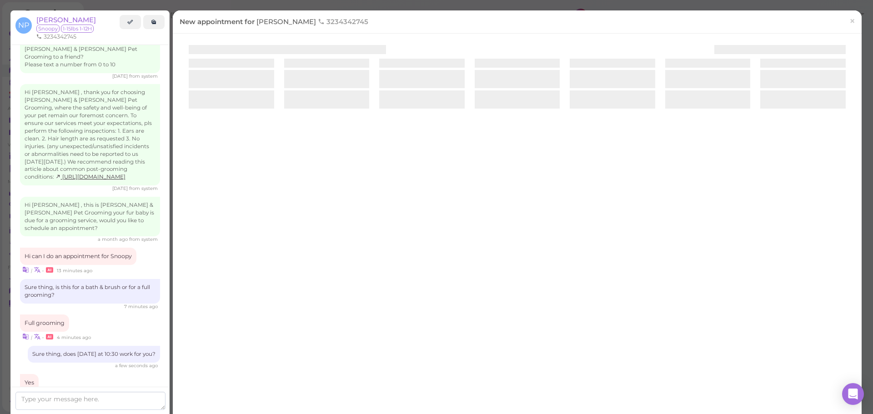
scroll to position [1375, 0]
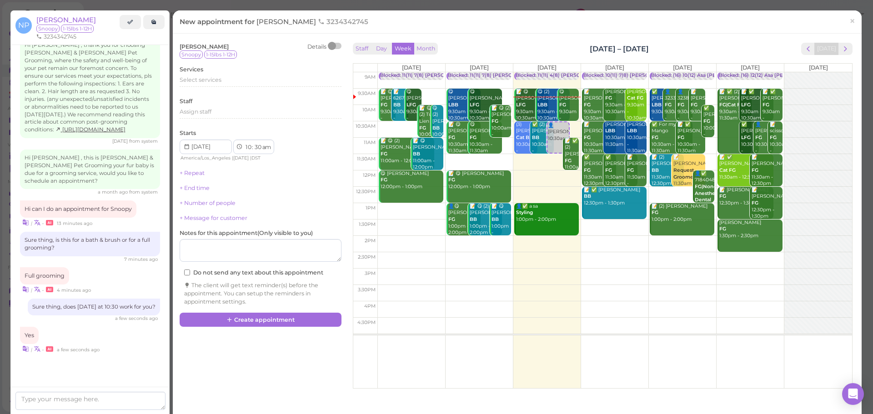
click at [668, 244] on td at bounding box center [615, 244] width 475 height 16
type input "2025-10-03"
select select "2"
select select "00"
select select "pm"
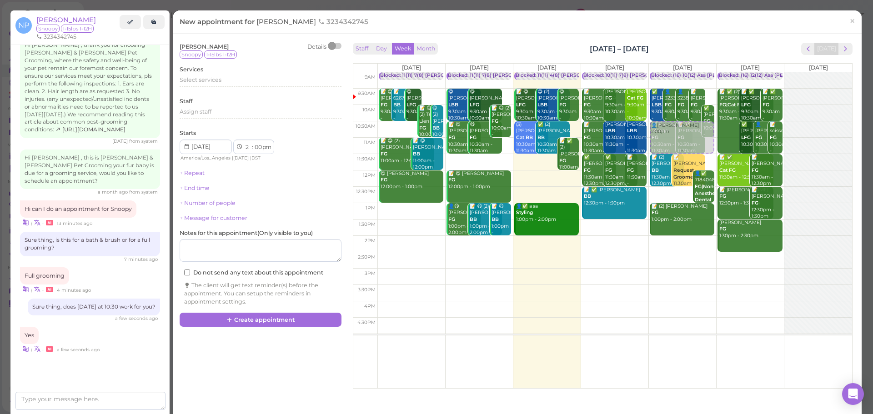
click at [663, 72] on div "👤Norma Perez 2:00pm Blocked: (16) 10(12) Asa Helen Rebecca • Appointment ✅ Art …" at bounding box center [682, 72] width 67 height 0
select select "10"
select select "30"
select select "am"
click at [183, 89] on div "Select services" at bounding box center [261, 83] width 162 height 15
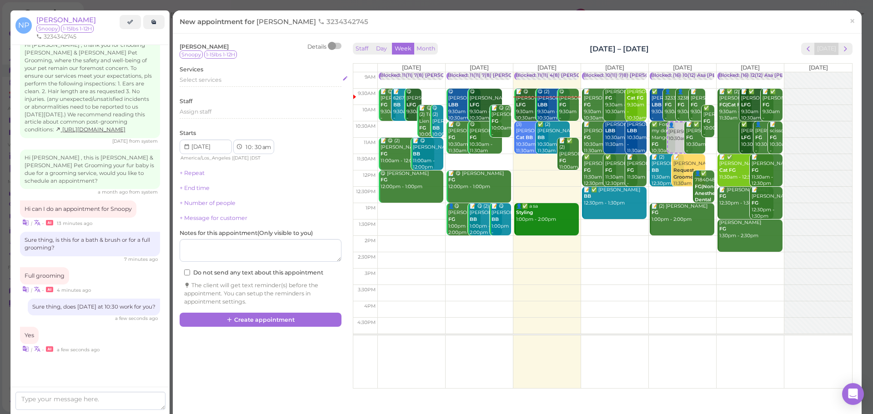
click at [191, 85] on div "Select services" at bounding box center [261, 81] width 162 height 11
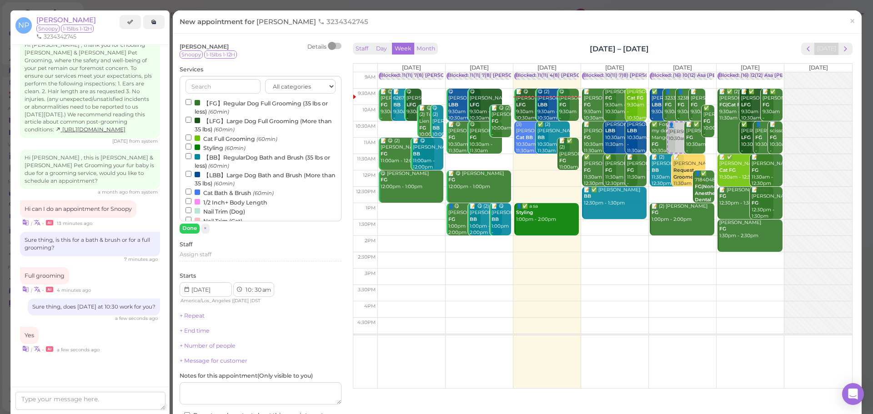
click at [199, 102] on div at bounding box center [197, 102] width 5 height 5
click at [192, 102] on input "【FG】Regular Dog Full Grooming (35 lbs or less) (60min)" at bounding box center [189, 102] width 6 height 6
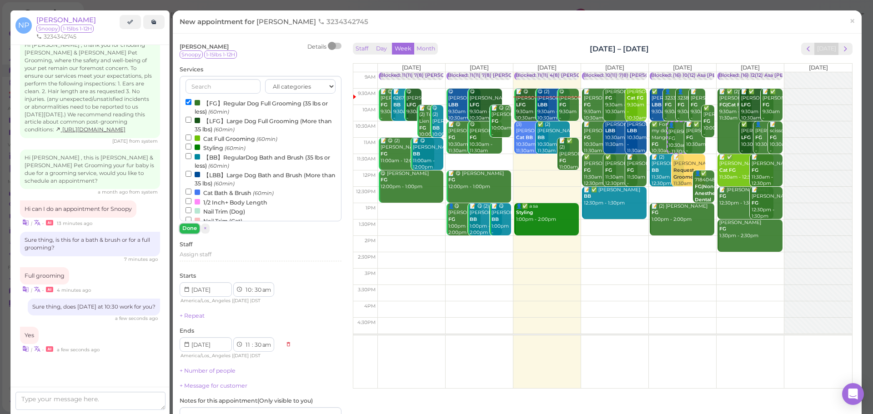
click at [193, 229] on button "Done" at bounding box center [190, 229] width 20 height 10
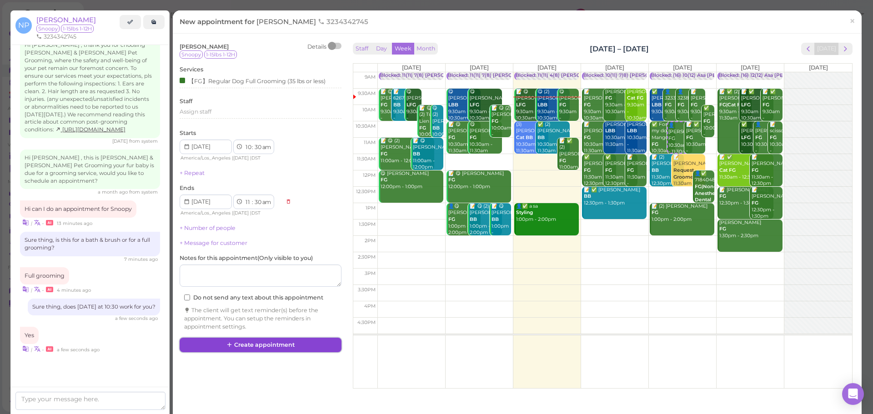
click at [300, 346] on button "Create appointment" at bounding box center [261, 345] width 162 height 15
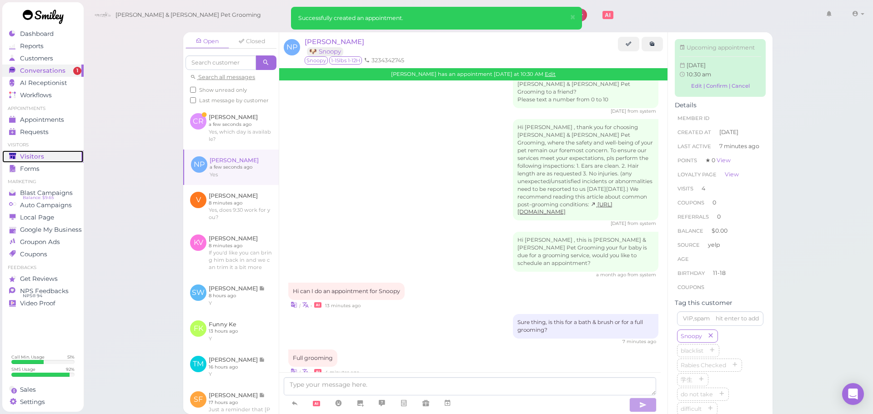
click at [48, 161] on link "Visitors" at bounding box center [42, 157] width 81 height 12
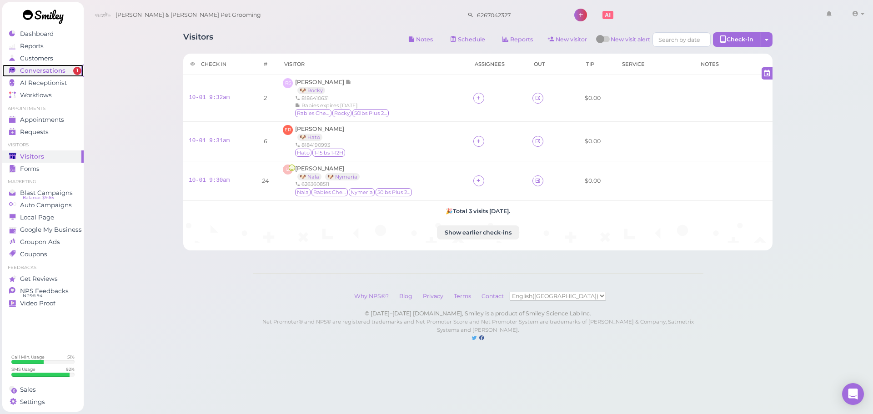
click at [69, 71] on div "Conversations" at bounding box center [42, 71] width 66 height 8
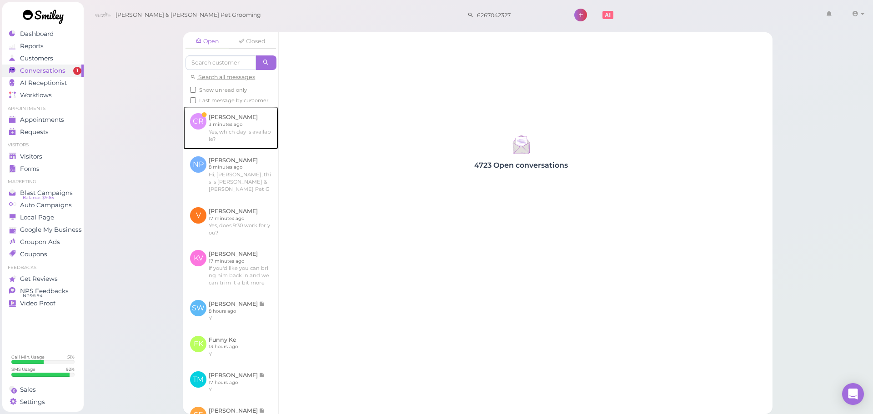
click at [238, 131] on link at bounding box center [230, 127] width 95 height 43
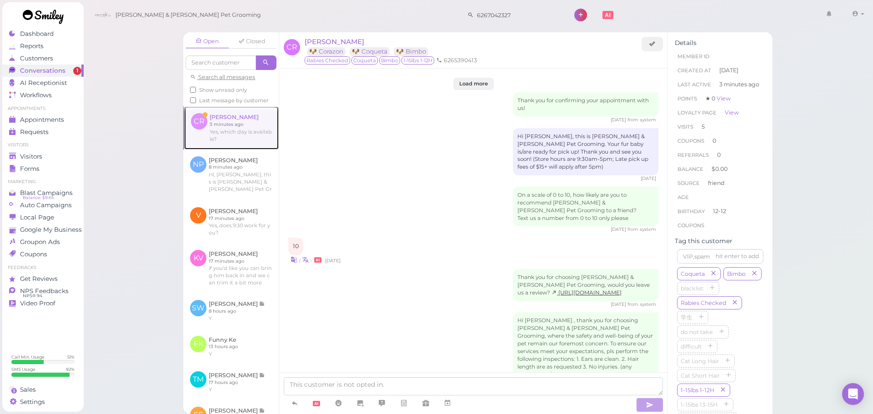
scroll to position [1361, 0]
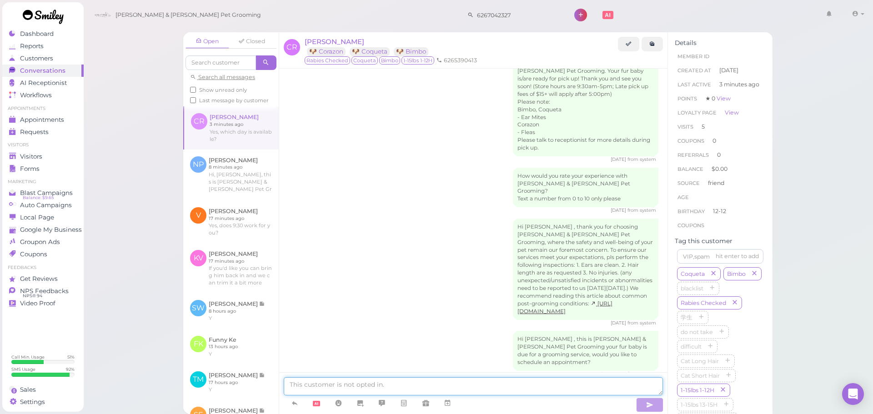
click at [338, 385] on textarea at bounding box center [473, 387] width 379 height 18
type textarea "W"
type textarea "T"
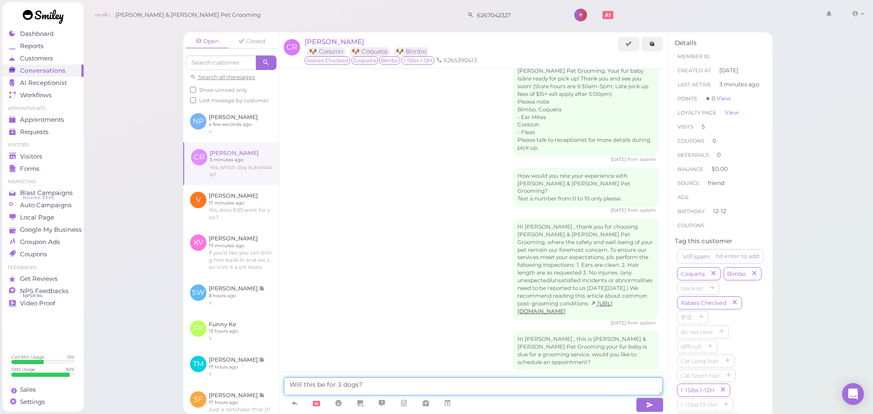
type textarea "Will this be for 3 dogs?"
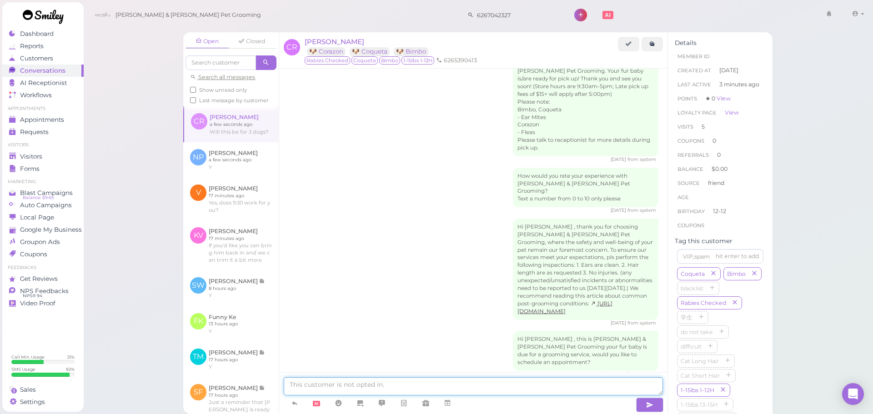
scroll to position [1382, 0]
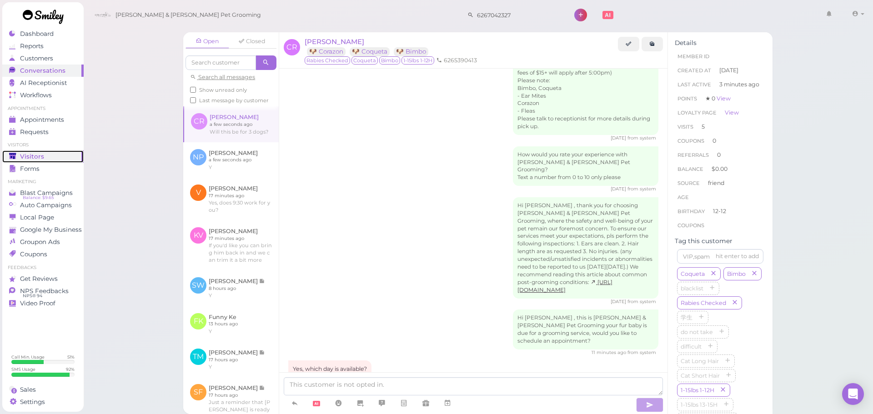
click at [31, 156] on span "Visitors" at bounding box center [32, 157] width 24 height 8
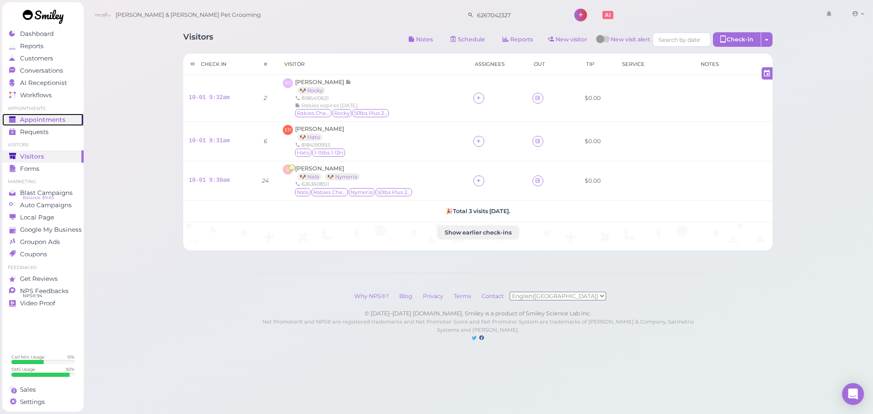
click at [40, 116] on span "Appointments" at bounding box center [42, 120] width 45 height 8
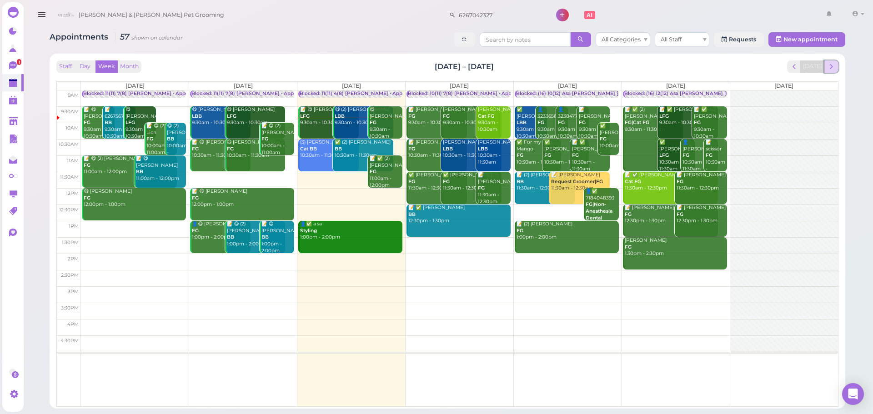
click at [834, 67] on span "next" at bounding box center [831, 66] width 9 height 9
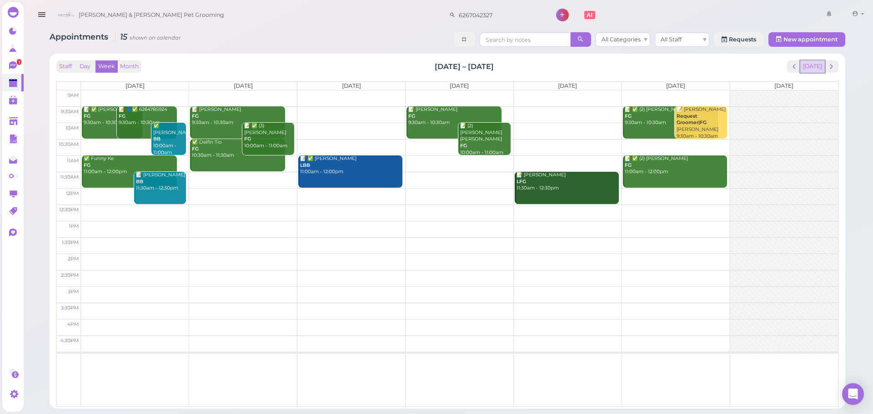
click at [810, 65] on button "[DATE]" at bounding box center [813, 67] width 25 height 12
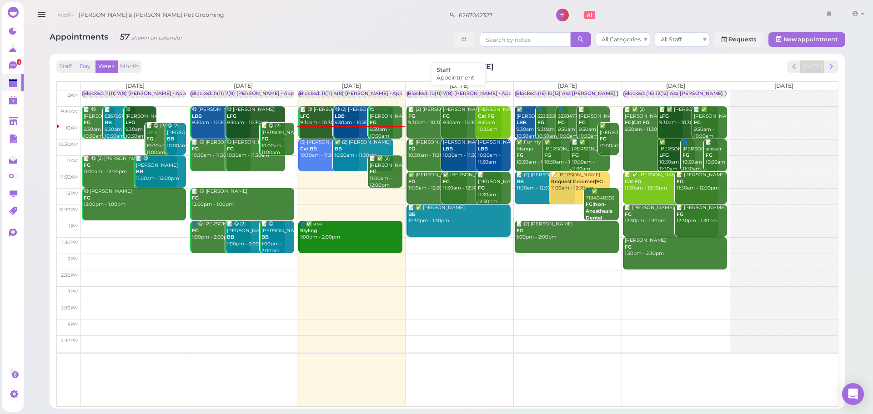
click at [438, 92] on div "Blocked: 10(11) 7(8) [PERSON_NAME] • Appointment" at bounding box center [471, 94] width 126 height 7
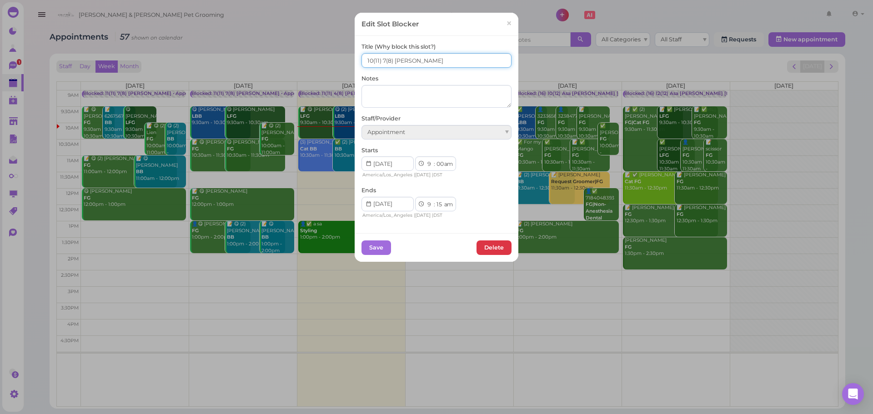
click at [367, 64] on input "10(11) 7(8) Asa Rebecca" at bounding box center [437, 60] width 150 height 15
type input "11(11) 8(8) Asa Rebecca"
click at [365, 246] on button "Save" at bounding box center [377, 248] width 30 height 15
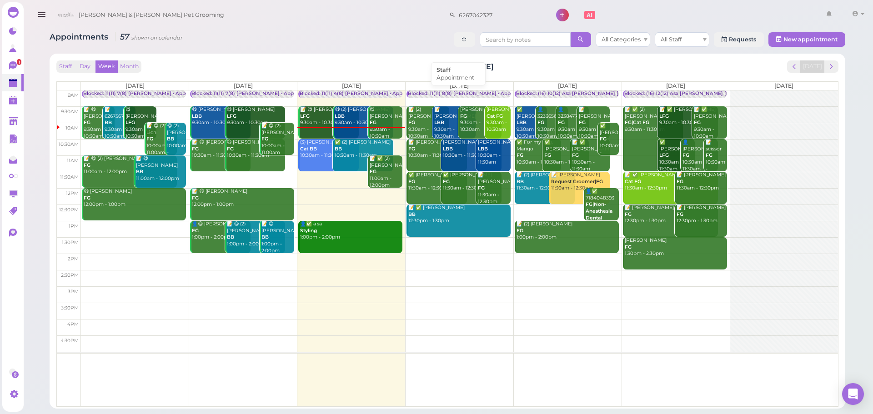
click at [470, 94] on div "Blocked: 11(11) 8(8) [PERSON_NAME] • Appointment" at bounding box center [470, 94] width 125 height 7
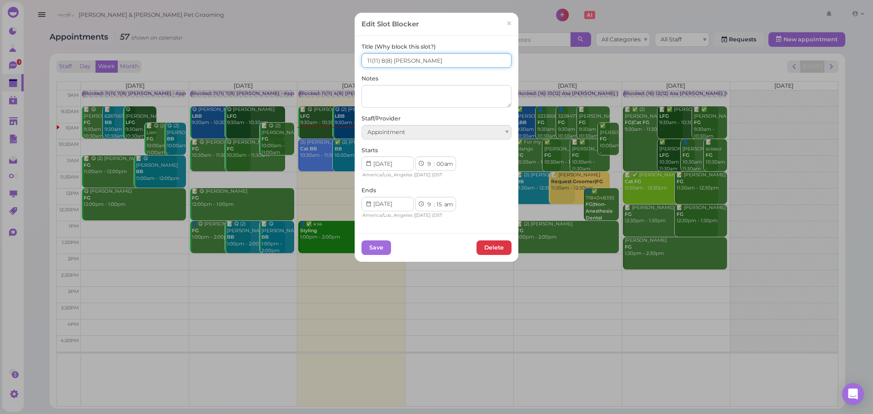
click at [367, 65] on input "11(11) 8(8) Asa Rebecca" at bounding box center [437, 60] width 150 height 15
type input "12(11) 8(8) Asa Rebecca"
click at [369, 245] on button "Save" at bounding box center [377, 248] width 30 height 15
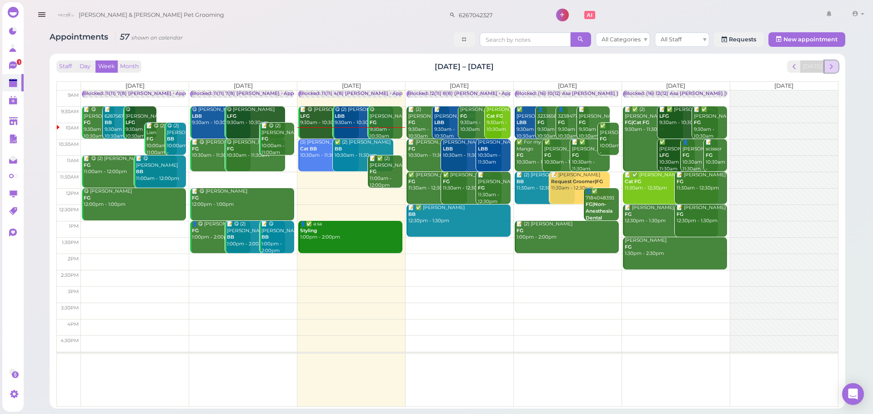
click at [830, 69] on span "next" at bounding box center [831, 66] width 9 height 9
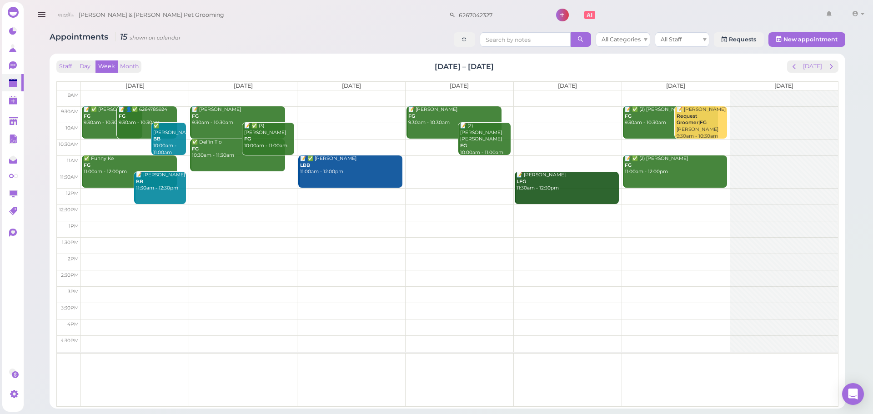
click at [320, 110] on td at bounding box center [459, 114] width 757 height 16
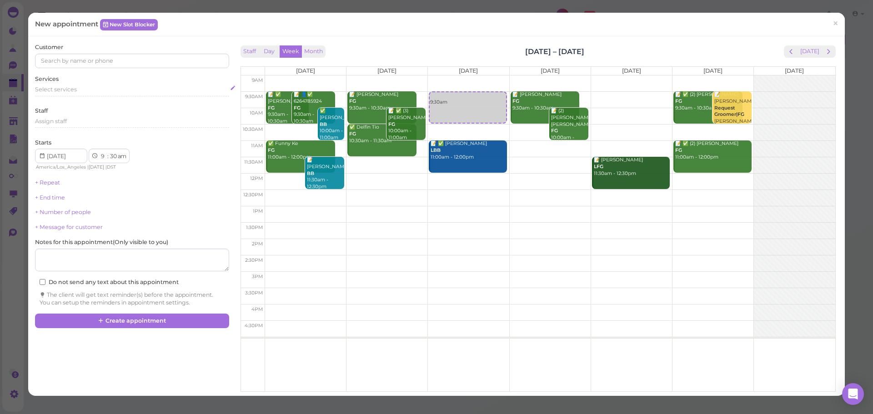
click at [75, 89] on span "Select services" at bounding box center [56, 89] width 42 height 7
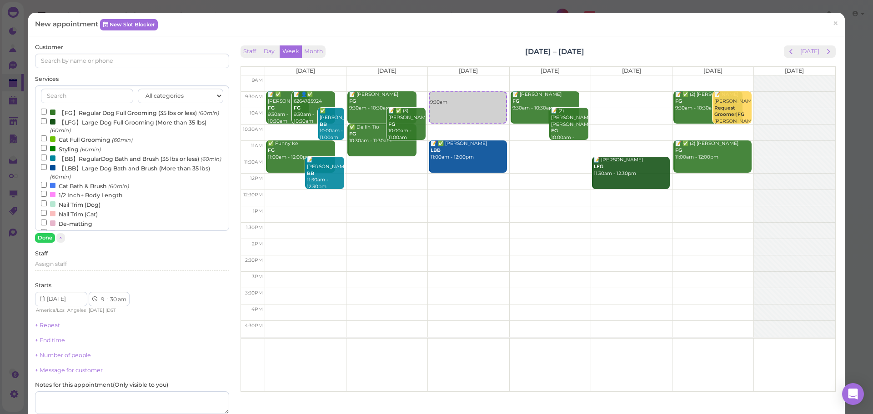
click at [70, 110] on label "【FG】Regular Dog Full Grooming (35 lbs or less) (60min)" at bounding box center [130, 113] width 178 height 10
click at [47, 110] on input "【FG】Regular Dog Full Grooming (35 lbs or less) (60min)" at bounding box center [44, 112] width 6 height 6
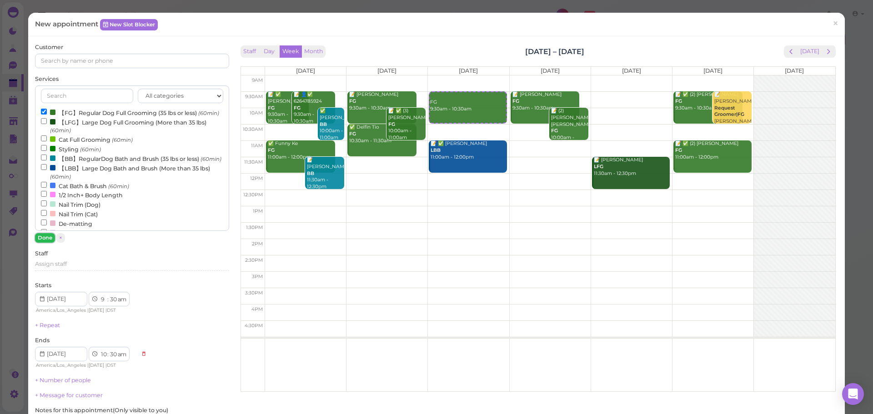
click at [43, 240] on button "Done" at bounding box center [45, 238] width 20 height 10
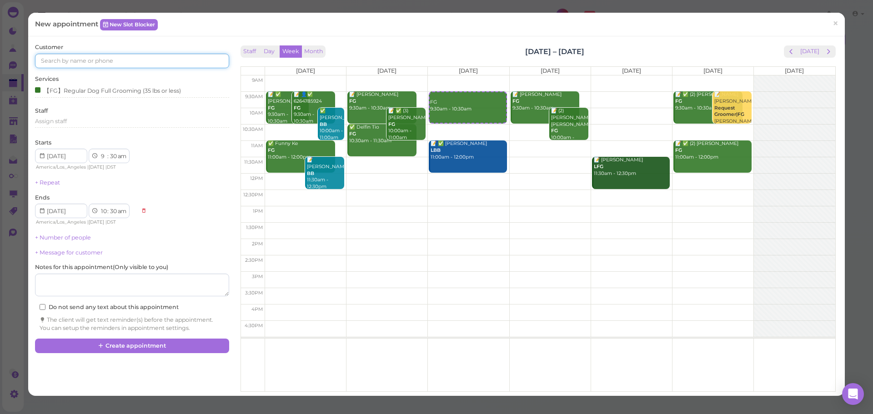
click at [116, 61] on input at bounding box center [132, 61] width 194 height 15
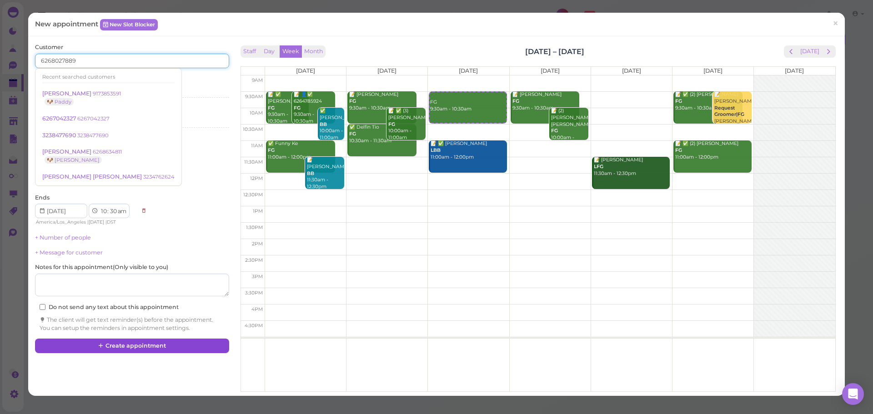
type input "6268027889"
click at [201, 343] on button "Create appointment" at bounding box center [132, 346] width 194 height 15
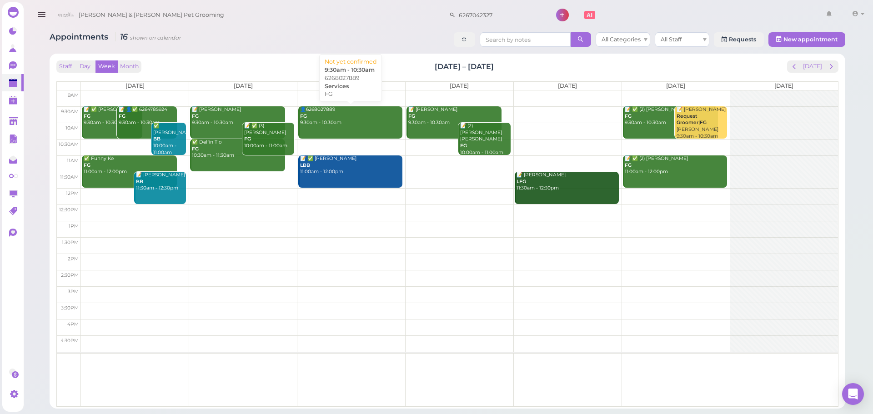
click at [320, 115] on div "👤6268027889 FG 9:30am - 10:30am" at bounding box center [351, 116] width 103 height 20
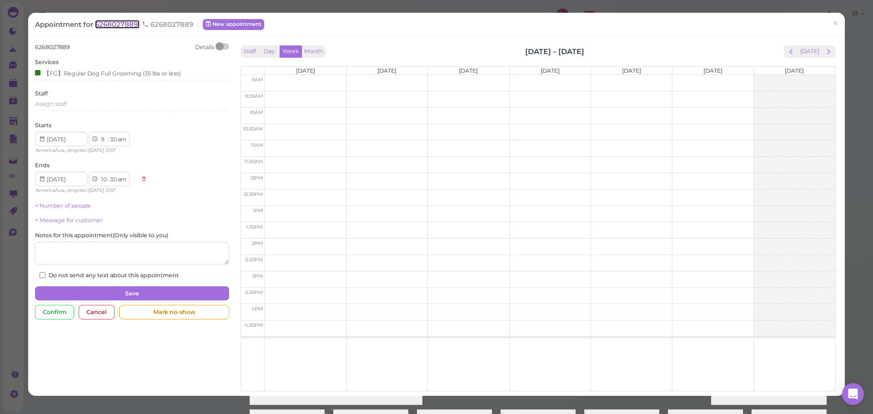
click at [125, 20] on span "6268027889" at bounding box center [117, 24] width 45 height 9
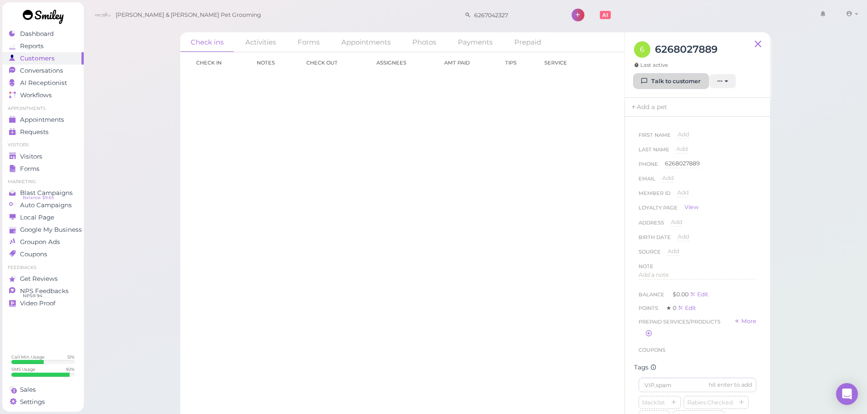
click at [671, 88] on link "Talk to customer" at bounding box center [671, 81] width 74 height 15
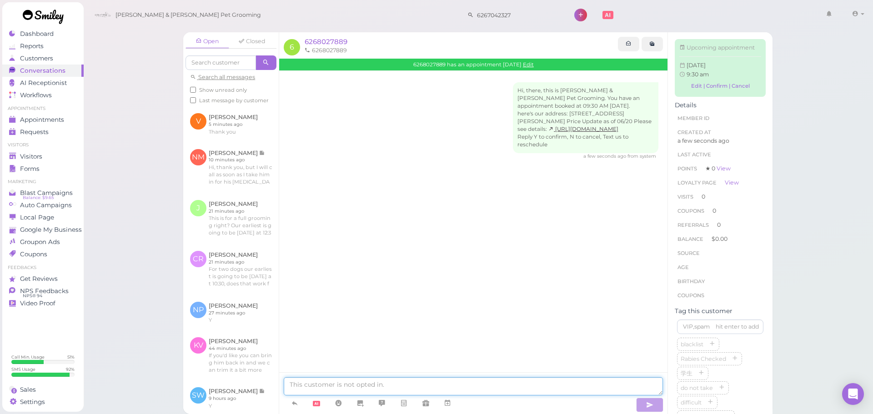
click at [358, 384] on textarea at bounding box center [473, 387] width 379 height 18
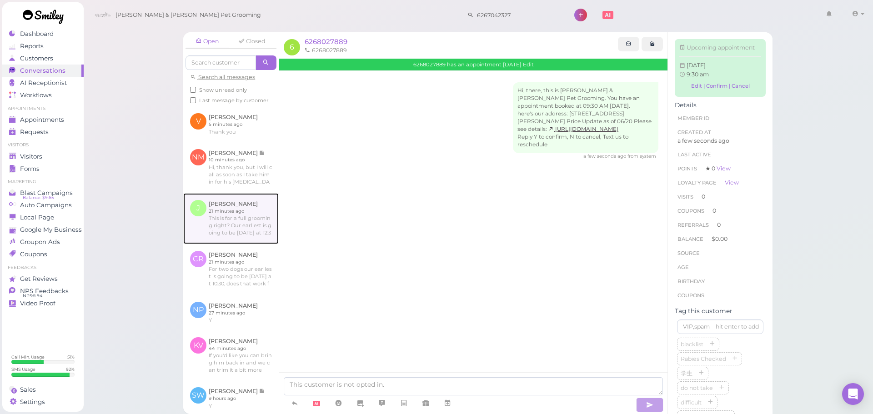
click at [247, 239] on link at bounding box center [231, 218] width 96 height 51
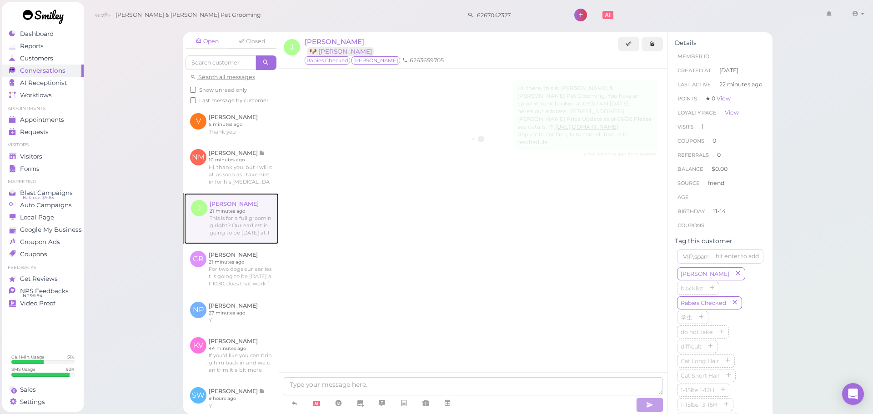
scroll to position [353, 0]
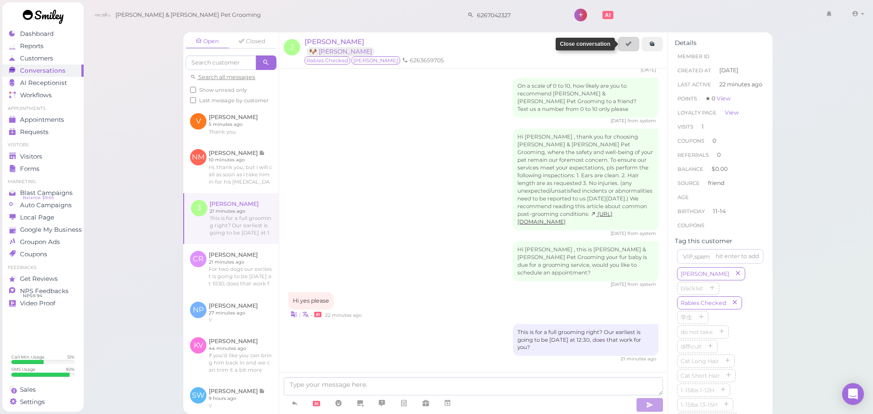
click at [620, 44] on link at bounding box center [628, 44] width 21 height 15
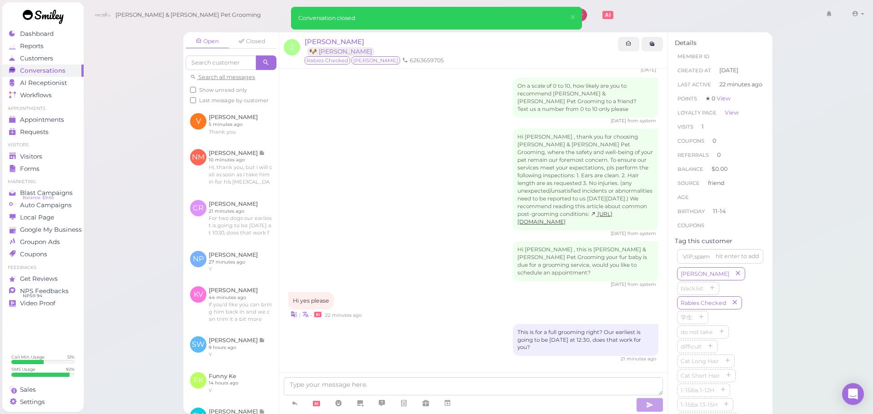
click at [425, 179] on div "Hi Jessica , thank you for choosing Cody & Miley Pet Grooming, where the safety…" at bounding box center [473, 183] width 370 height 108
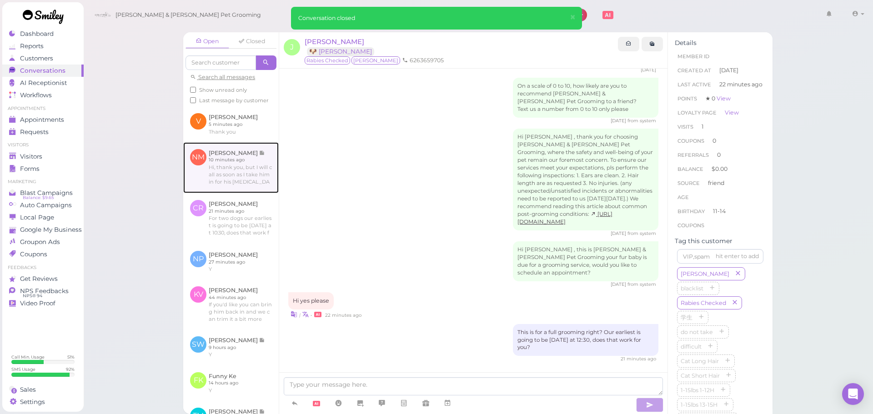
click at [223, 183] on link at bounding box center [231, 167] width 96 height 51
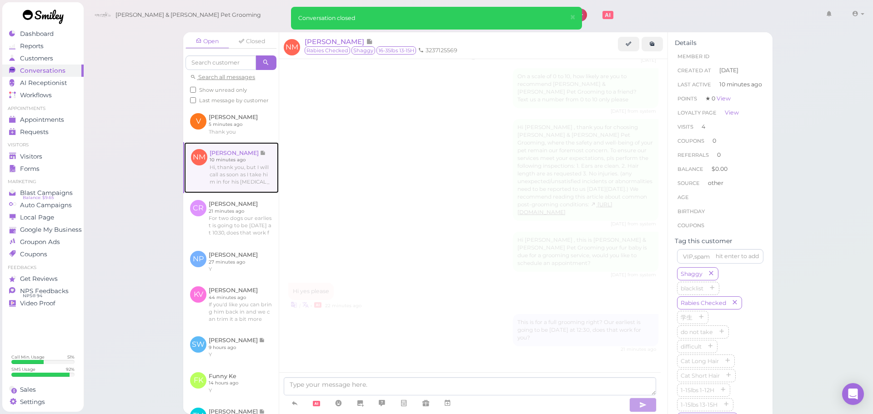
scroll to position [1125, 0]
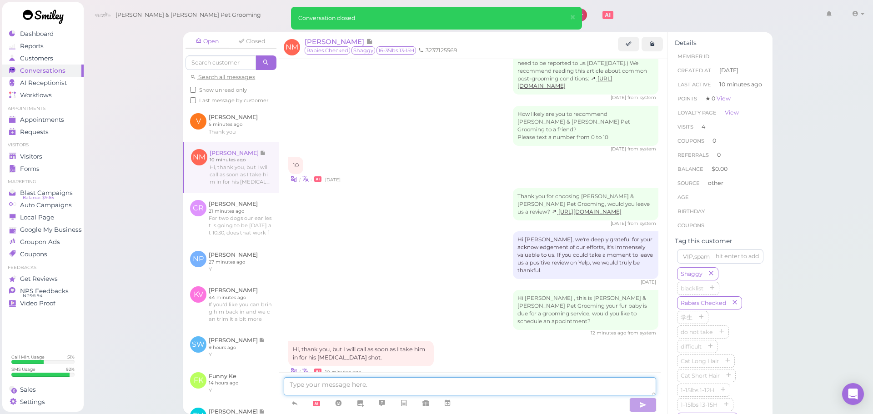
click at [404, 383] on textarea at bounding box center [470, 387] width 373 height 18
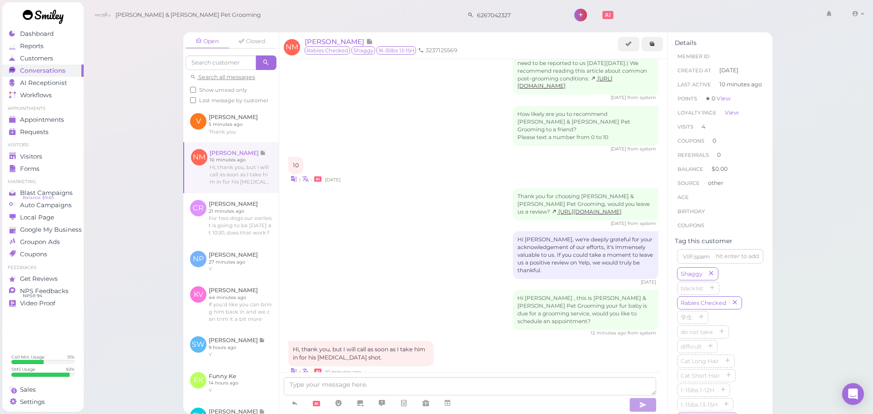
click at [442, 341] on div "Hi, thank you, but I will call as soon as I take him in for his rabies shot. | …" at bounding box center [473, 358] width 370 height 35
click at [431, 195] on div "Thank you for choosing Cody & Miley Pet Grooming, would you leave us a review? …" at bounding box center [473, 207] width 370 height 39
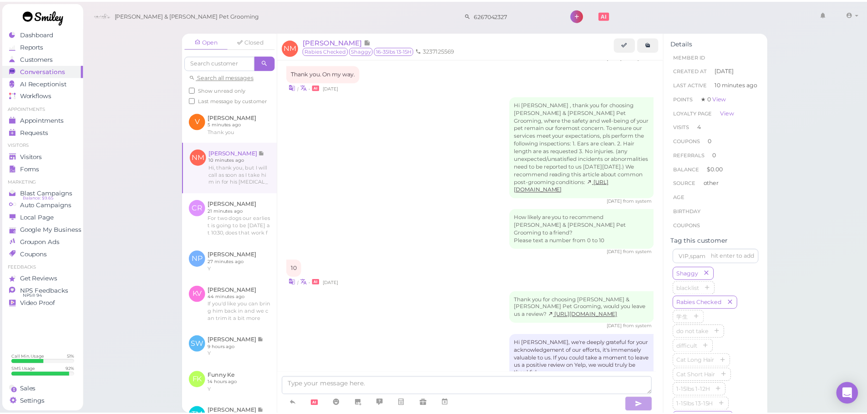
scroll to position [1111, 0]
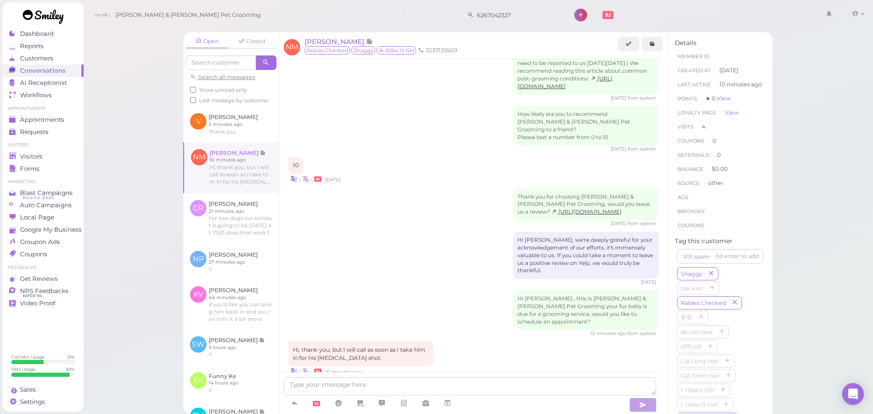
click at [457, 232] on div "Hi Noemi, we're deeply grateful for your acknowledgement of our efforts, it's i…" at bounding box center [473, 259] width 370 height 54
click at [59, 156] on div "Visitors" at bounding box center [42, 157] width 66 height 8
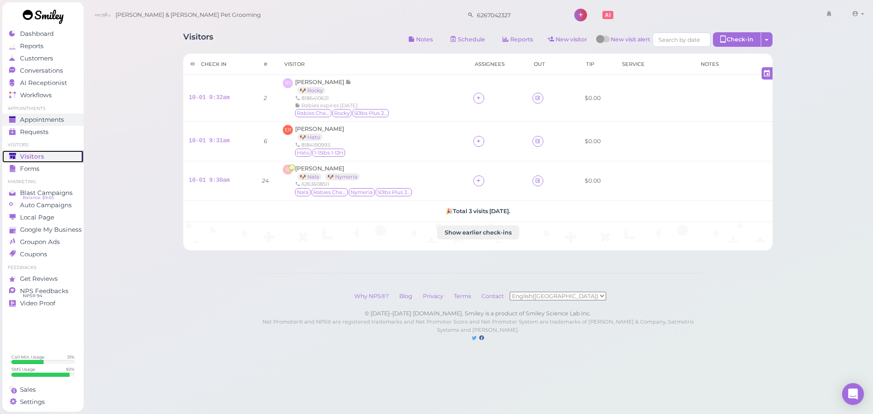
click at [42, 123] on span "Appointments" at bounding box center [42, 120] width 44 height 8
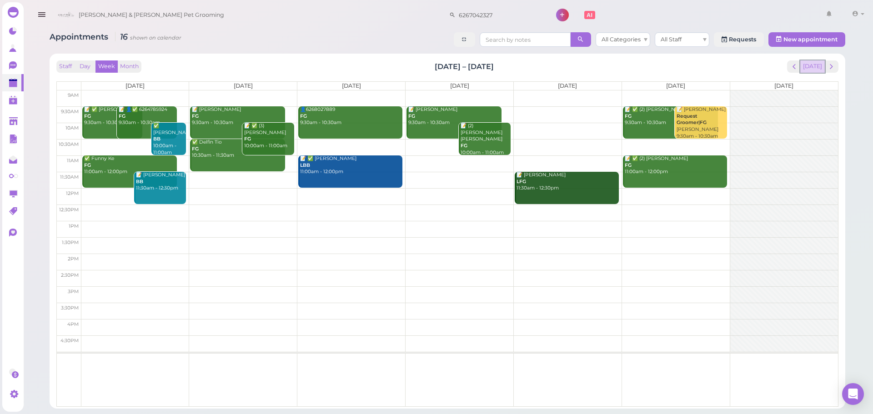
click at [813, 69] on button "[DATE]" at bounding box center [813, 67] width 25 height 12
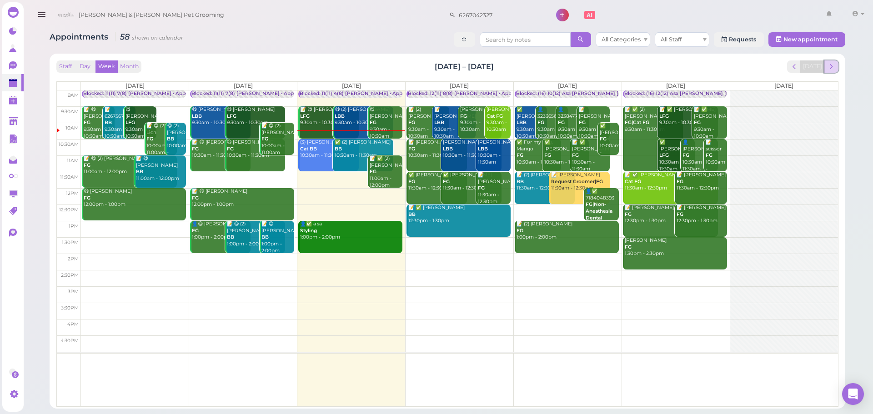
click at [829, 65] on span "next" at bounding box center [831, 66] width 9 height 9
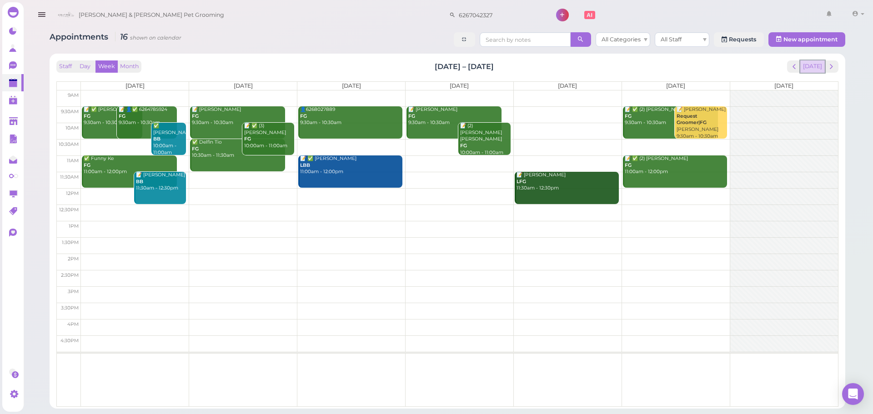
click at [819, 64] on button "[DATE]" at bounding box center [813, 67] width 25 height 12
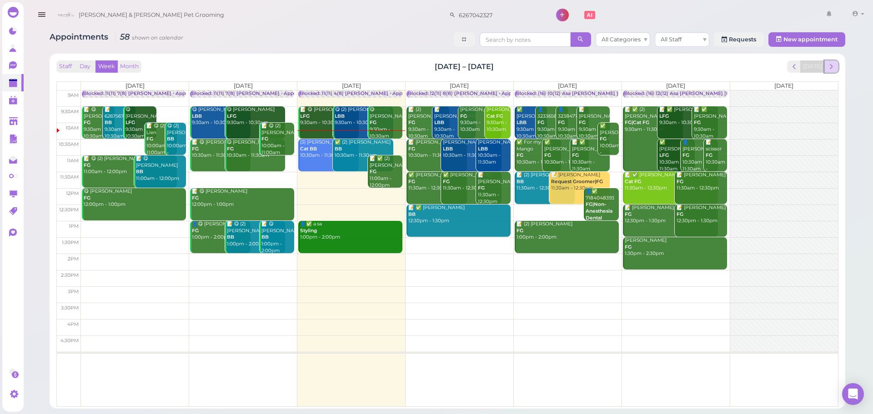
click at [836, 65] on button "next" at bounding box center [832, 67] width 14 height 12
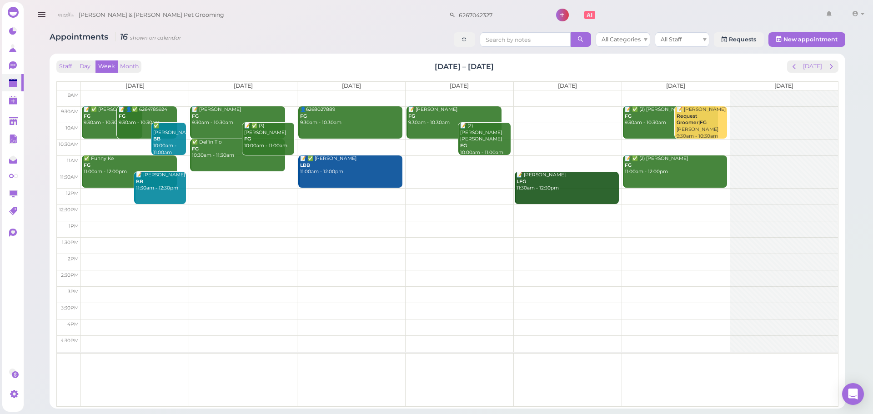
click at [101, 192] on td at bounding box center [459, 196] width 757 height 16
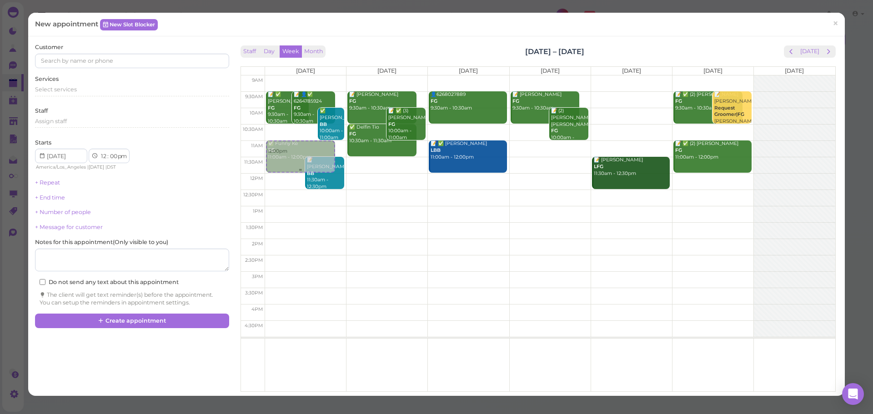
drag, startPoint x: 300, startPoint y: 189, endPoint x: 296, endPoint y: 162, distance: 27.2
click at [296, 76] on div "12:00pm 📝 ✅ Tany Martinez FG 9:30am - 10:30am 📝 👤✅ 6264785924 FG 9:30am - 10:30…" at bounding box center [305, 76] width 81 height 0
select select "11"
select select "am"
drag, startPoint x: 278, startPoint y: 153, endPoint x: 278, endPoint y: 136, distance: 16.4
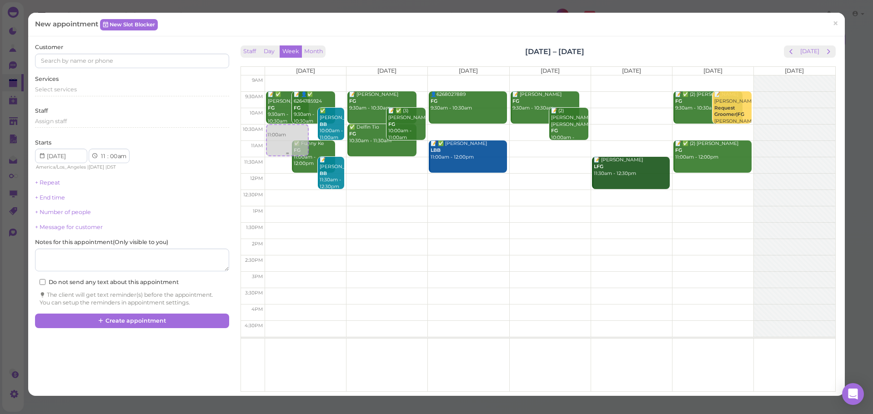
click at [277, 76] on div "11:00am 📝 ✅ Tany Martinez FG 9:30am - 10:30am 📝 👤✅ 6264785924 FG 9:30am - 10:30…" at bounding box center [305, 76] width 81 height 0
select select "10"
select select "30"
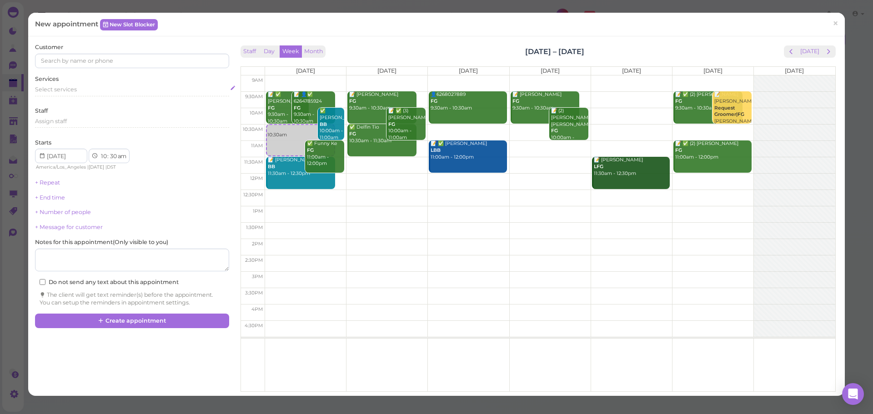
click at [62, 89] on span "Select services" at bounding box center [56, 89] width 42 height 7
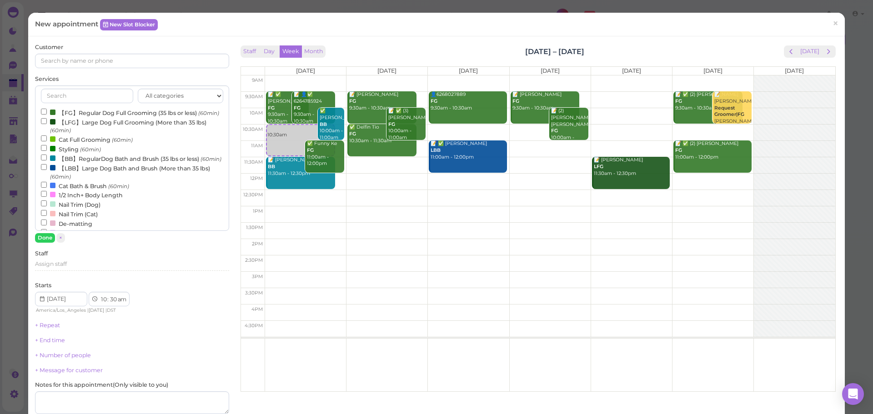
click at [59, 144] on label "Cat Full Grooming (60min)" at bounding box center [87, 140] width 92 height 10
click at [47, 141] on input "Cat Full Grooming (60min)" at bounding box center [44, 139] width 6 height 6
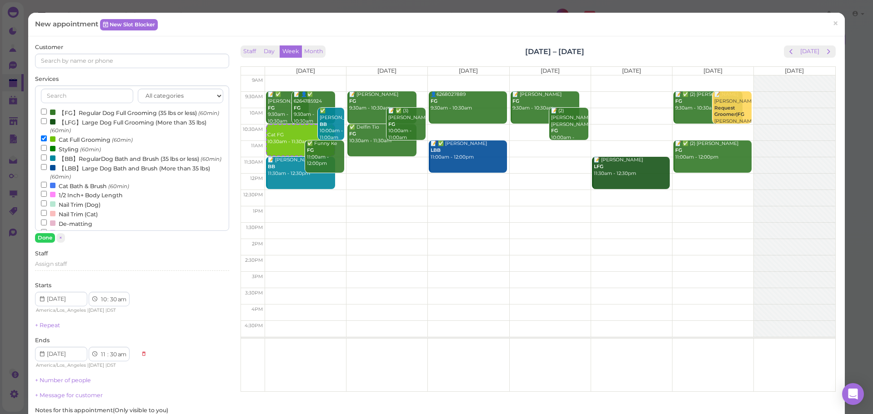
click at [63, 163] on label "【BB】RegularDog Bath and Brush (35 lbs or less) (60min)" at bounding box center [131, 159] width 181 height 10
click at [47, 161] on input "【BB】RegularDog Bath and Brush (35 lbs or less) (60min)" at bounding box center [44, 158] width 6 height 6
select select "12"
select select "pm"
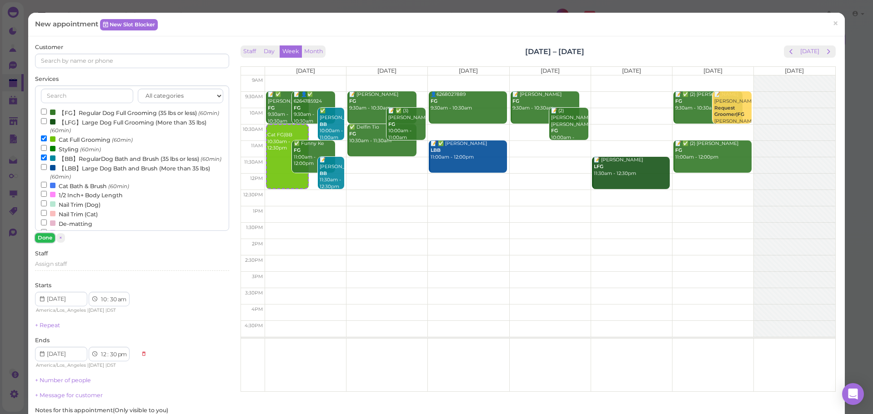
click at [47, 238] on button "Done" at bounding box center [45, 238] width 20 height 10
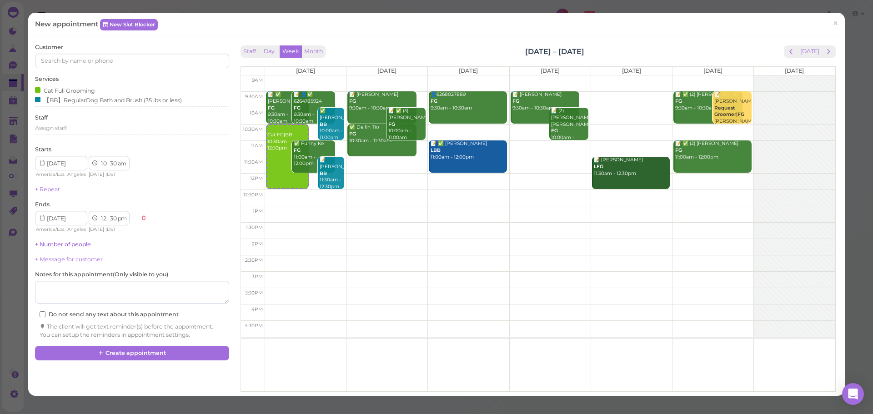
click at [53, 243] on link "+ Number of people" at bounding box center [63, 244] width 56 height 7
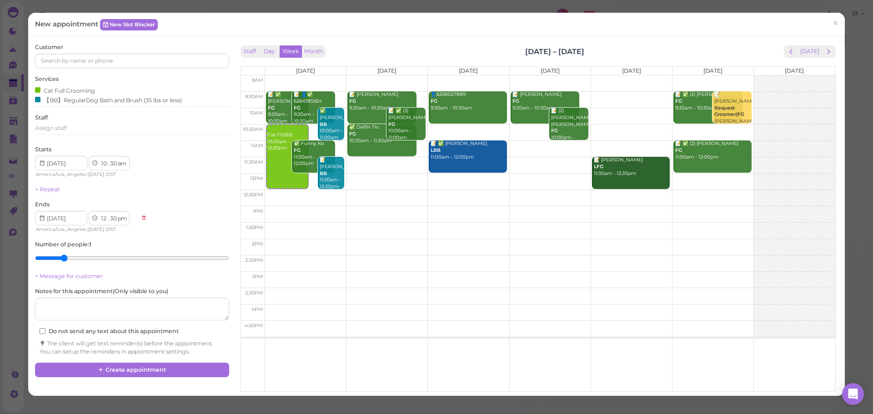
type input "2"
click at [66, 256] on input "range" at bounding box center [132, 258] width 194 height 15
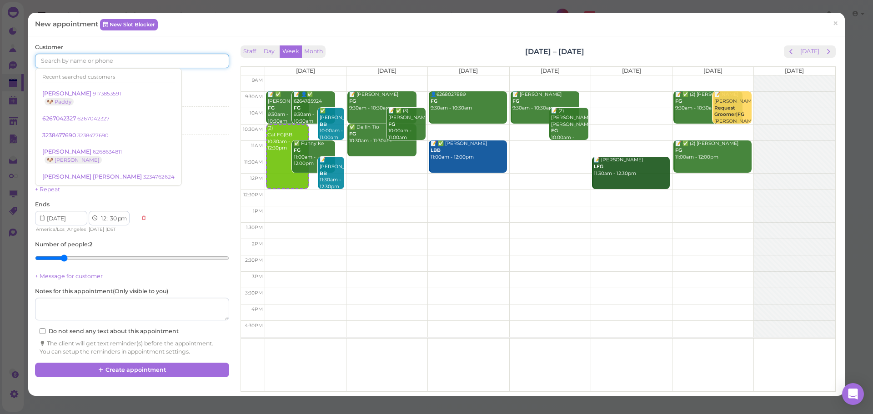
click at [127, 55] on input at bounding box center [132, 61] width 194 height 15
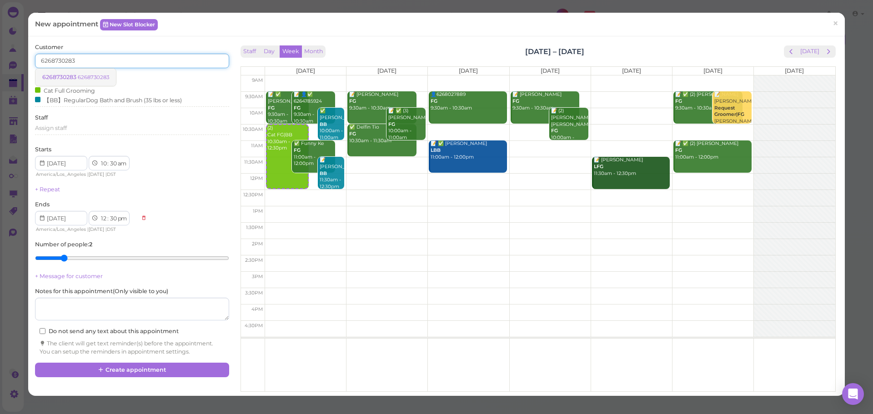
type input "6268730283"
click at [104, 73] on link "6268730283 6268730283" at bounding box center [75, 77] width 81 height 17
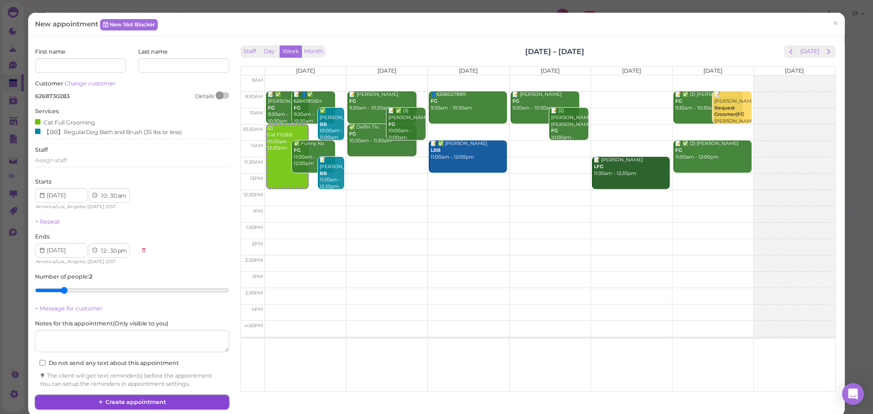
click at [177, 402] on button "Create appointment" at bounding box center [132, 402] width 194 height 15
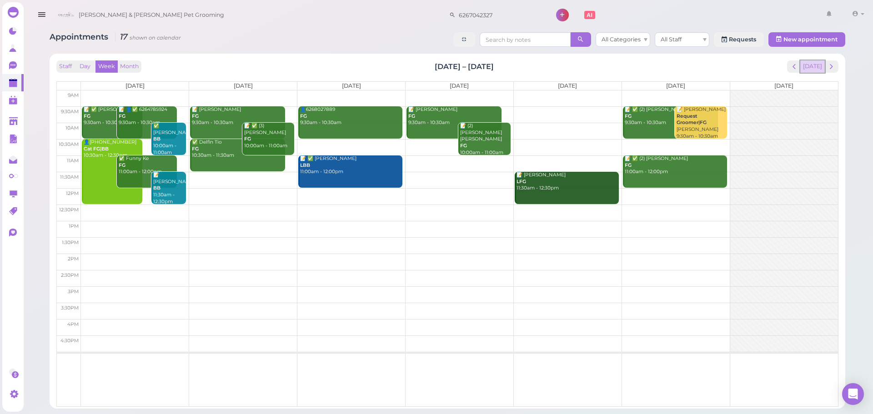
click at [819, 61] on button "[DATE]" at bounding box center [813, 67] width 25 height 12
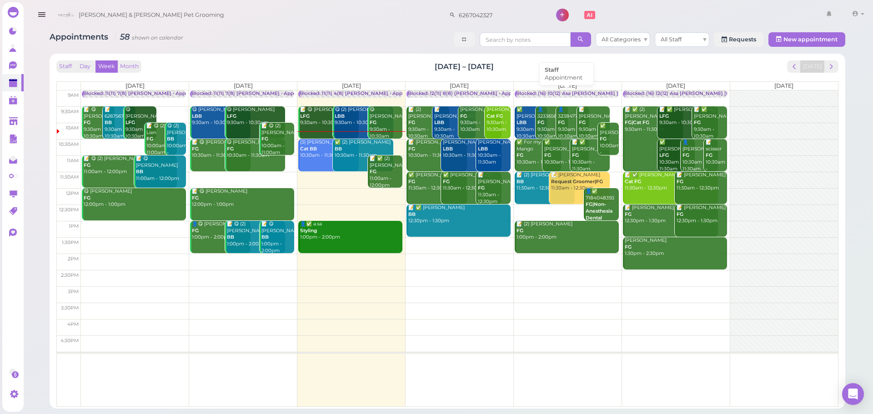
click at [542, 98] on link "Blocked: (16) 10(12) Asa [PERSON_NAME] [PERSON_NAME] • Appointment" at bounding box center [567, 95] width 104 height 8
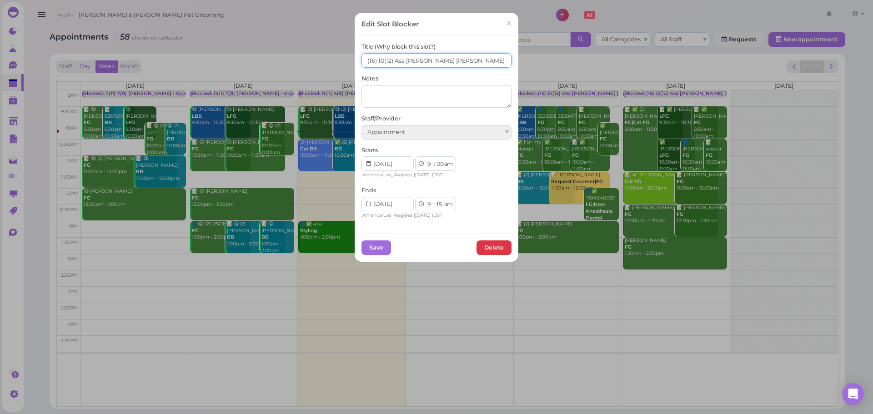
click at [364, 63] on input "(16) 10(12) Asa Helen Rebecca" at bounding box center [437, 60] width 150 height 15
type input "14(16) 12(12) Asa Helen Rebecca"
click at [373, 247] on button "Save" at bounding box center [377, 248] width 30 height 15
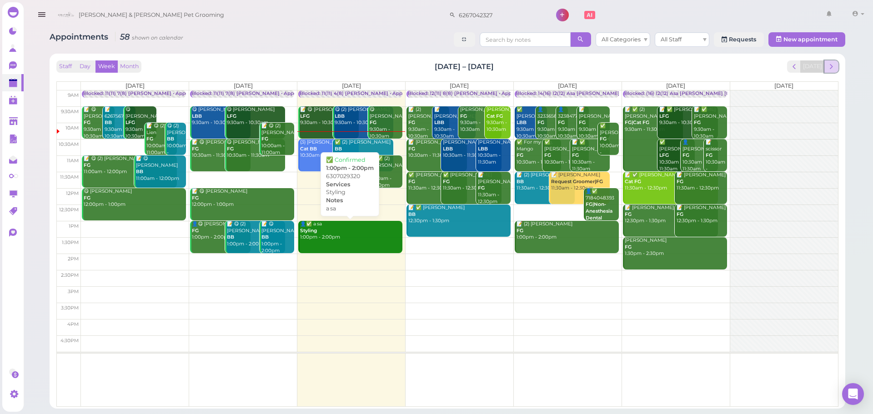
click at [827, 67] on span "next" at bounding box center [831, 66] width 9 height 9
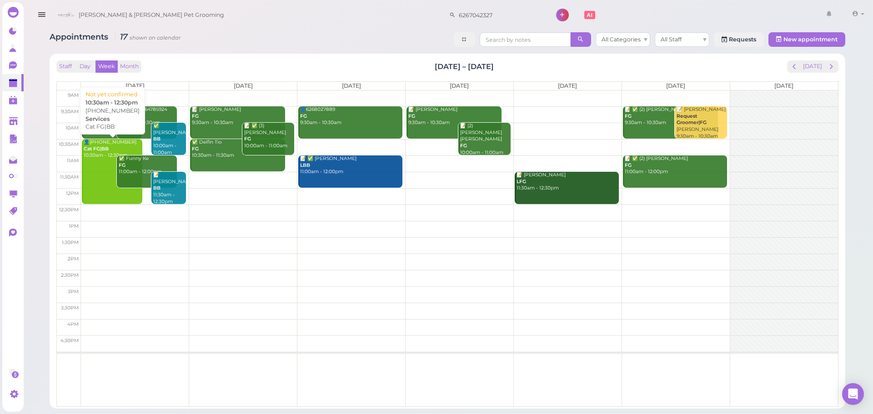
click at [92, 166] on link "👤(2) 6268730283 Cat FG|BB 10:30am - 12:30pm" at bounding box center [112, 171] width 61 height 65
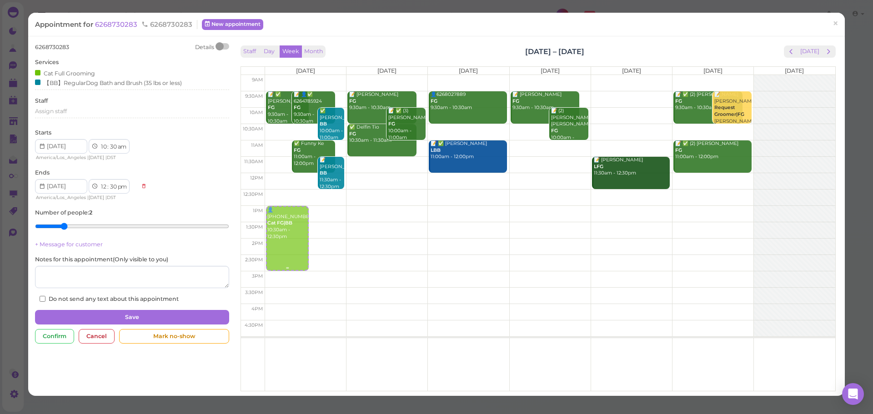
drag, startPoint x: 295, startPoint y: 175, endPoint x: 295, endPoint y: 202, distance: 27.7
click at [298, 75] on div "👤(2) 6268730283 Cat FG|BB 10:30am - 12:30pm 📝 ✅ Tany Martinez FG 9:30am - 10:30…" at bounding box center [305, 75] width 81 height 0
select select "1"
select select "00"
select select "pm"
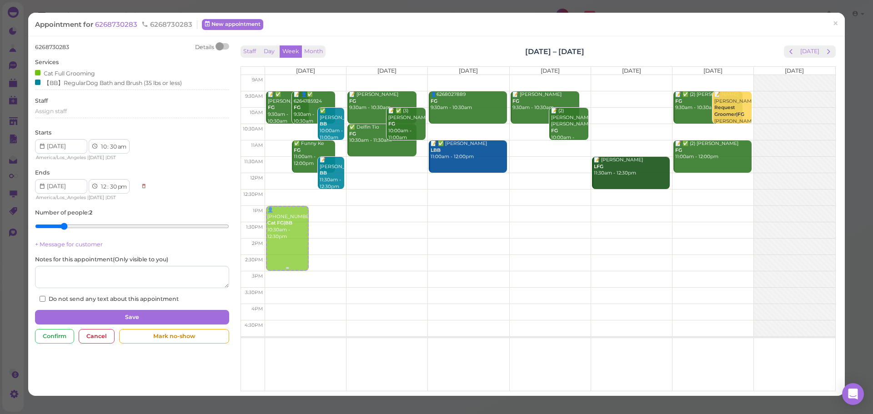
select select "3"
select select "00"
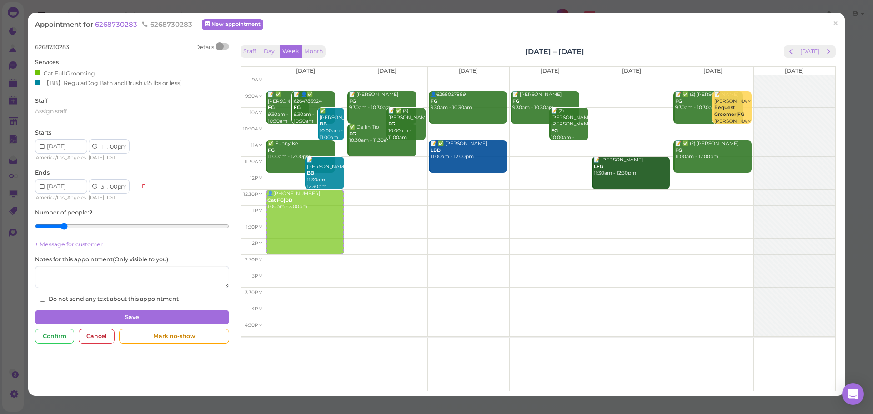
drag, startPoint x: 312, startPoint y: 243, endPoint x: 314, endPoint y: 223, distance: 20.6
click at [314, 75] on div "👤(2) 6268730283 Cat FG|BB 1:00pm - 3:00pm 📝 ✅ Tany Martinez FG 9:30am - 10:30am…" at bounding box center [305, 75] width 81 height 0
select select "12"
select select "30"
select select "2"
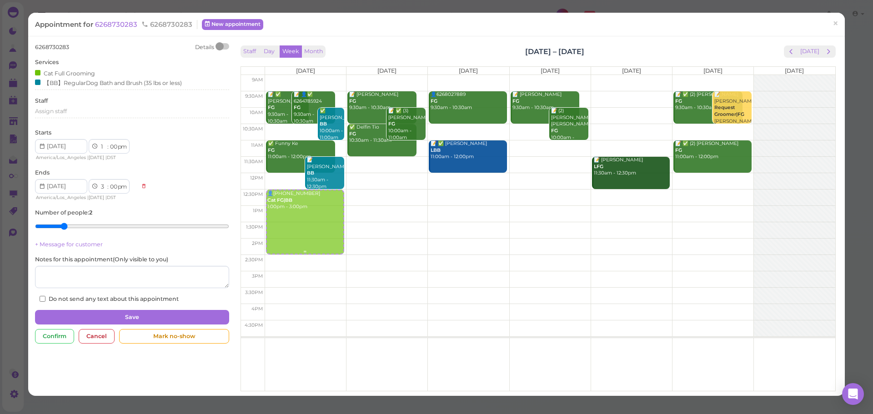
select select "30"
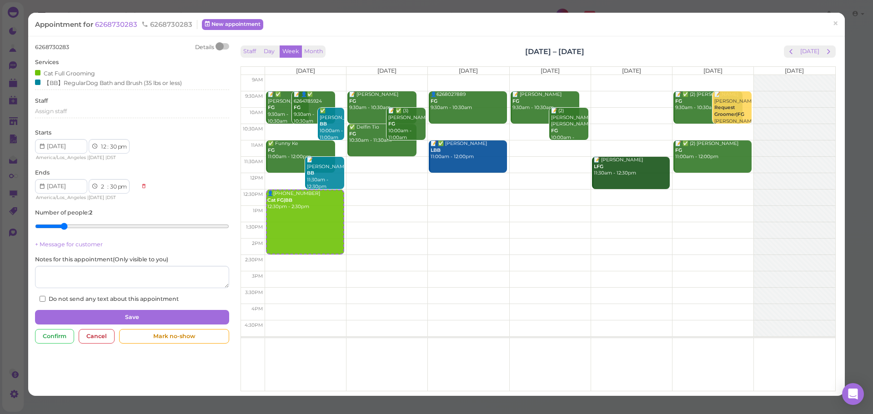
click at [146, 304] on div "6268730283 Details Services Cat Full Grooming 【BB】RegularDog Bath and Brush (35…" at bounding box center [131, 195] width 203 height 305
click at [146, 312] on button "Save" at bounding box center [132, 317] width 194 height 15
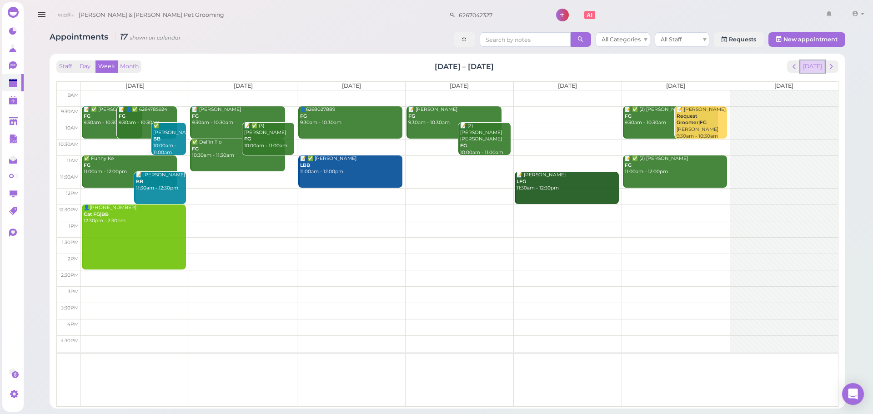
click at [821, 66] on button "[DATE]" at bounding box center [813, 67] width 25 height 12
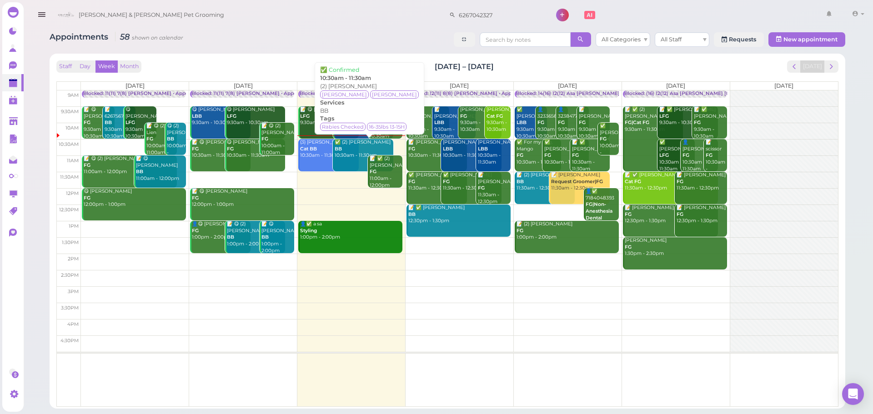
click at [337, 160] on link "✅ (2) Diana Halloran BB 10:30am - 11:30am" at bounding box center [363, 155] width 61 height 32
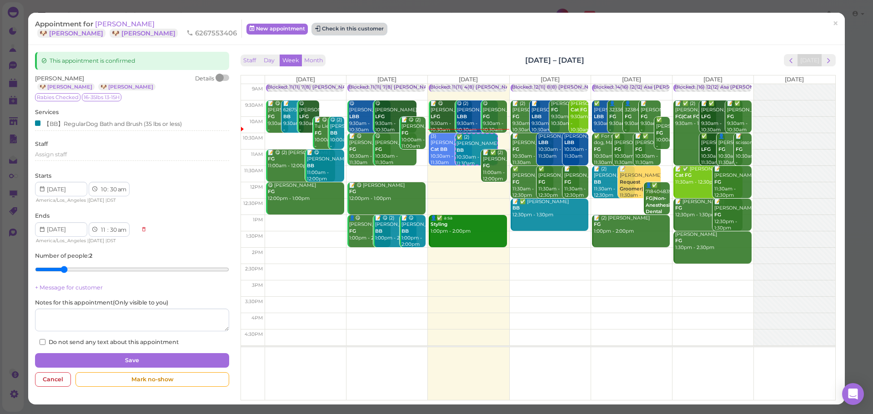
click at [313, 34] on button "Check in this customer" at bounding box center [350, 29] width 74 height 11
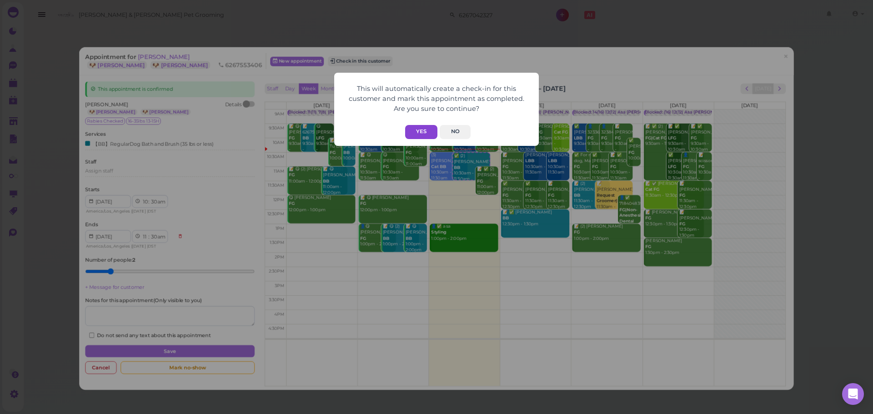
click at [425, 136] on button "Yes" at bounding box center [421, 132] width 32 height 14
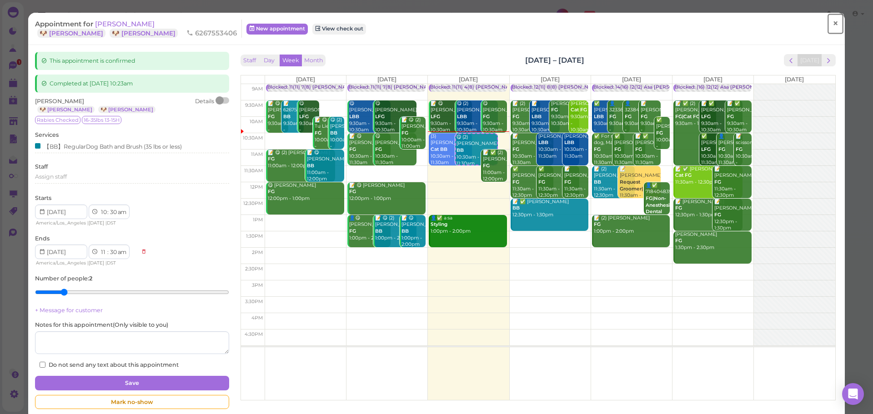
click at [833, 24] on link "×" at bounding box center [835, 23] width 17 height 21
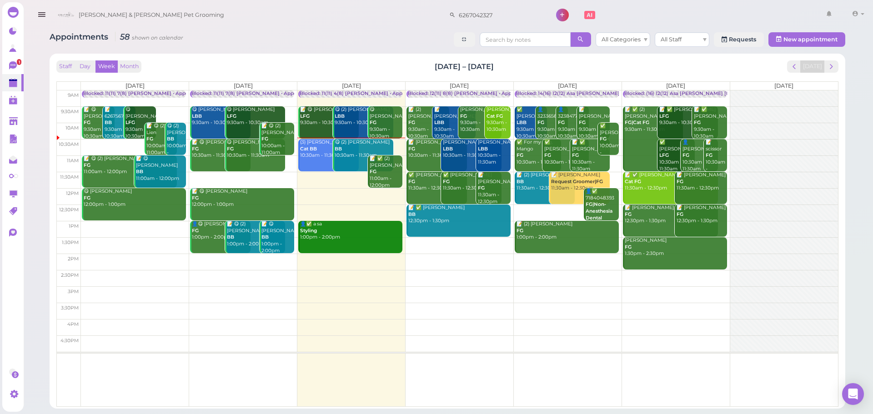
click at [614, 176] on td at bounding box center [459, 180] width 757 height 16
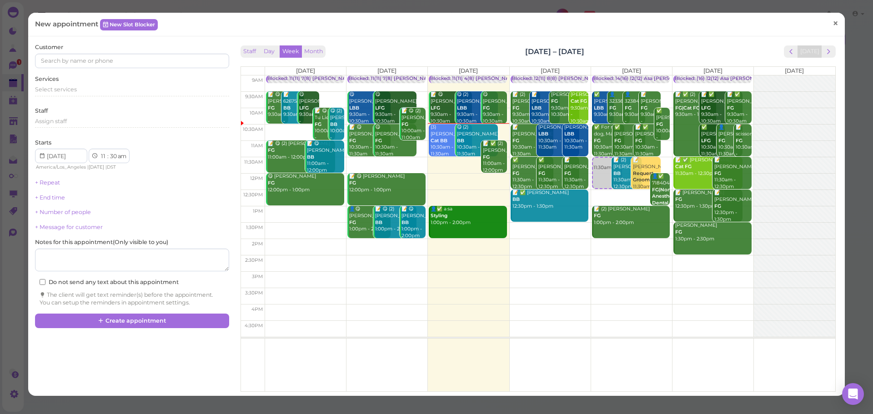
click at [827, 27] on link "×" at bounding box center [835, 23] width 17 height 21
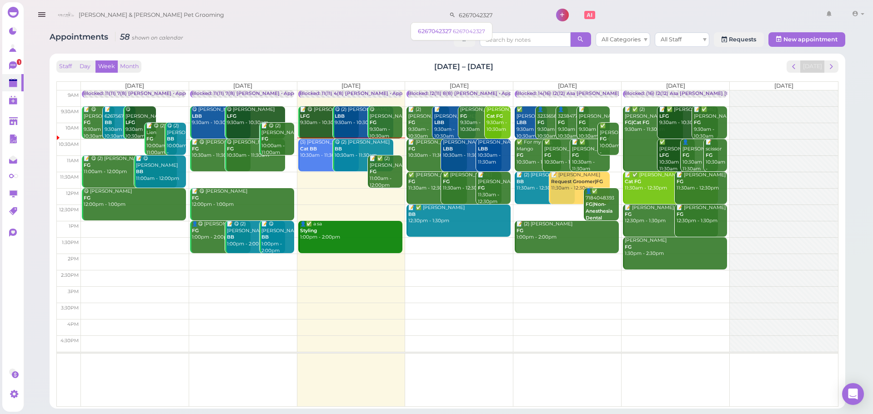
drag, startPoint x: 499, startPoint y: 17, endPoint x: 175, endPoint y: 23, distance: 324.0
click at [175, 23] on div "Cody & Miley Pet Grooming 6267042327 1 Account Logout" at bounding box center [460, 15] width 815 height 26
type input "6262301358"
click at [464, 25] on link "Rosie Santos 6262301358 🐶 Tigger 🐶 Obi" at bounding box center [462, 35] width 94 height 25
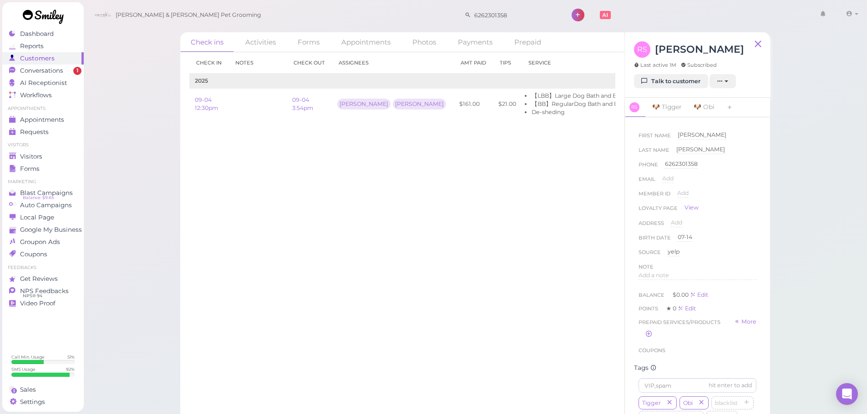
click at [272, 235] on div "Check in Notes Check out Assignees Amt Paid Tips Service 2025 09-04 12:30pm 09-…" at bounding box center [402, 233] width 444 height 362
click at [28, 119] on span "Appointments" at bounding box center [42, 120] width 45 height 8
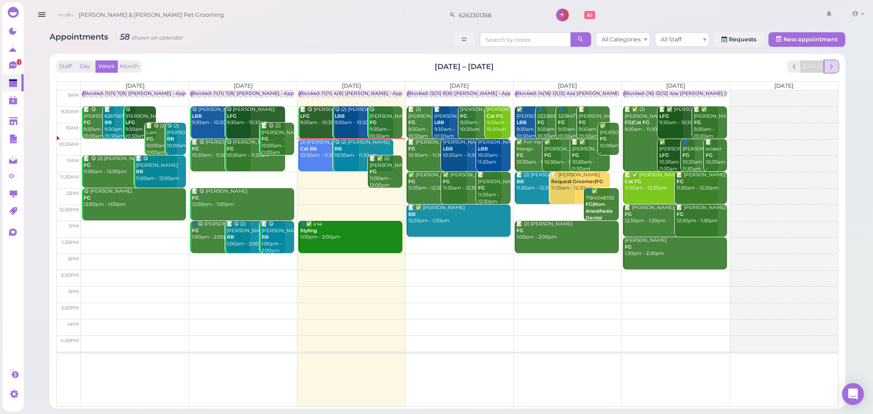
click at [835, 70] on span "next" at bounding box center [831, 66] width 9 height 9
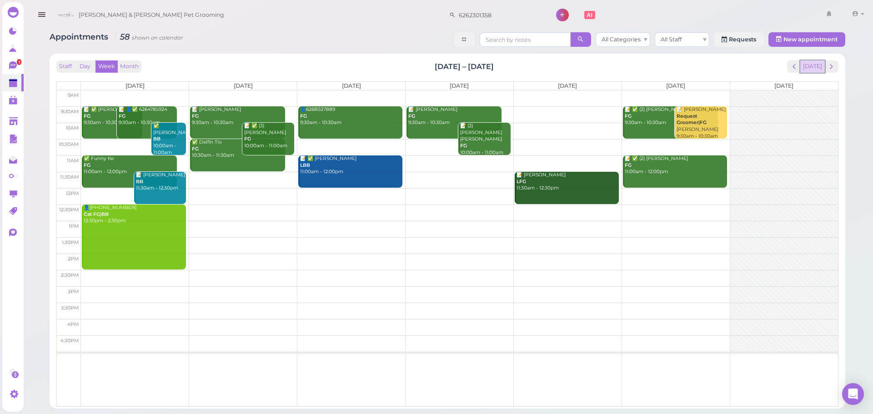
click at [808, 68] on button "[DATE]" at bounding box center [813, 67] width 25 height 12
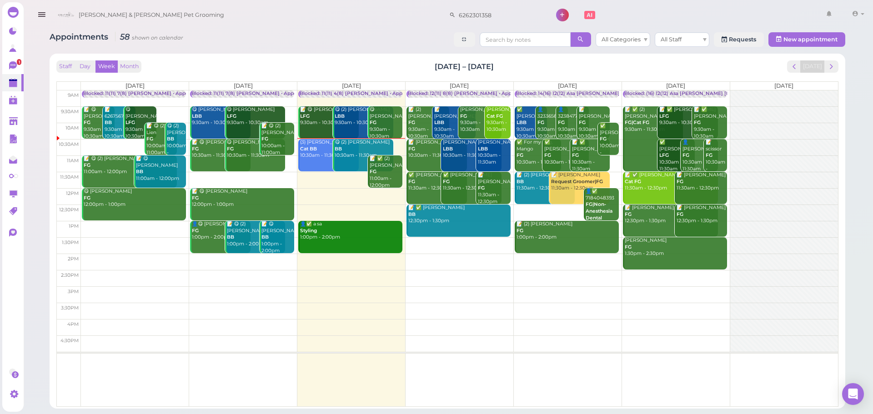
click at [306, 152] on div "(3) Xitong Ye Cat BB 10:30am - 11:30am" at bounding box center [329, 149] width 59 height 20
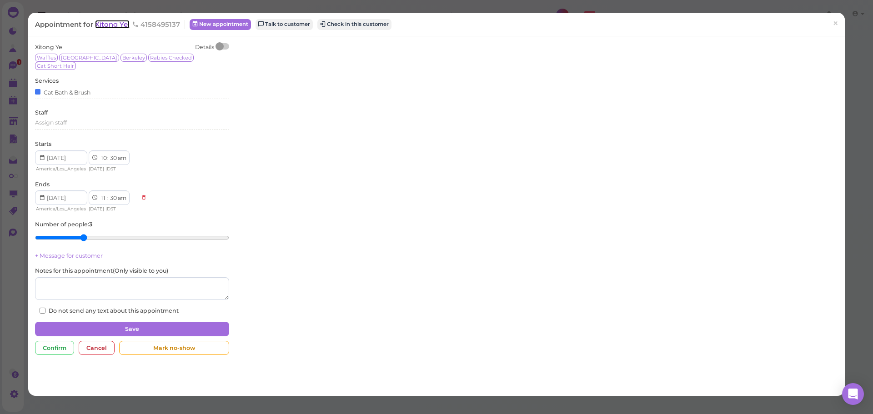
click at [117, 23] on span "Xitong Ye" at bounding box center [112, 24] width 35 height 9
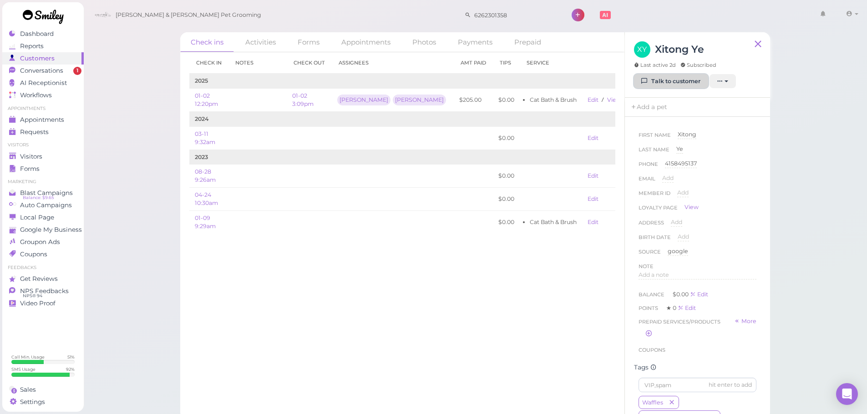
click at [686, 83] on link "Talk to customer" at bounding box center [671, 81] width 74 height 15
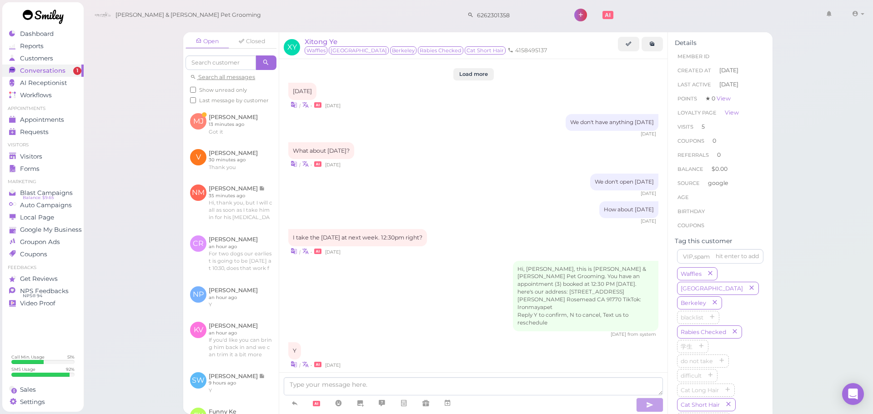
scroll to position [987, 0]
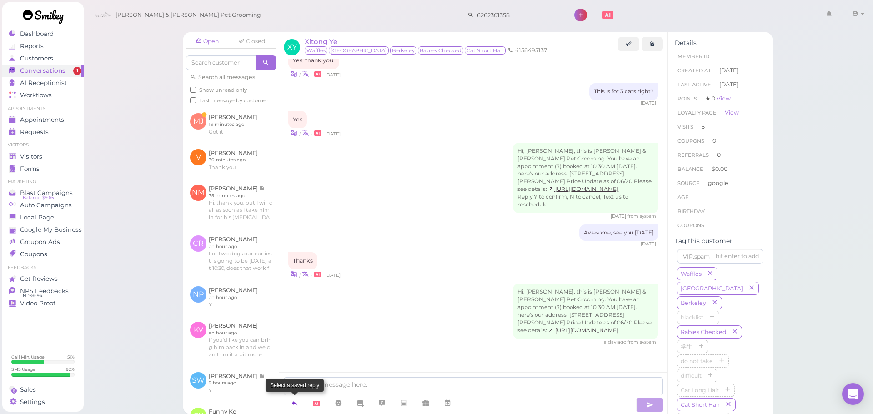
click at [294, 403] on icon at bounding box center [294, 403] width 7 height 9
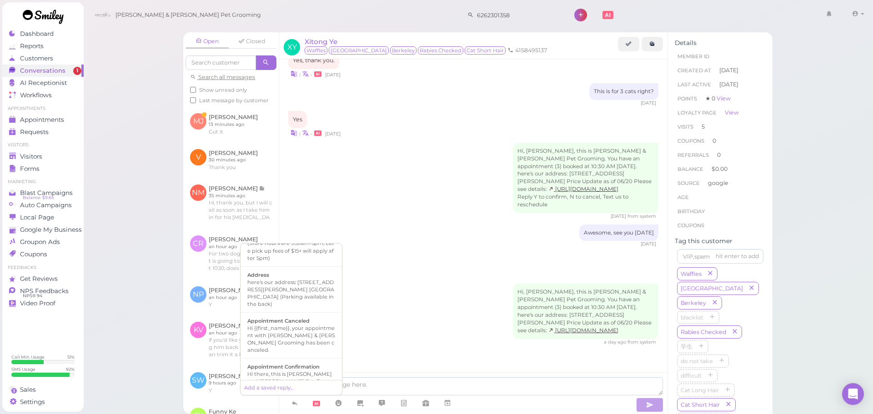
scroll to position [91, 0]
click at [307, 359] on div "Hi there, this is Cody and Miley Pet Grooming, please let us know if you are st…" at bounding box center [291, 374] width 88 height 36
type textarea "Hi there, this is Cody and Miley Pet Grooming, please let us know if you are st…"
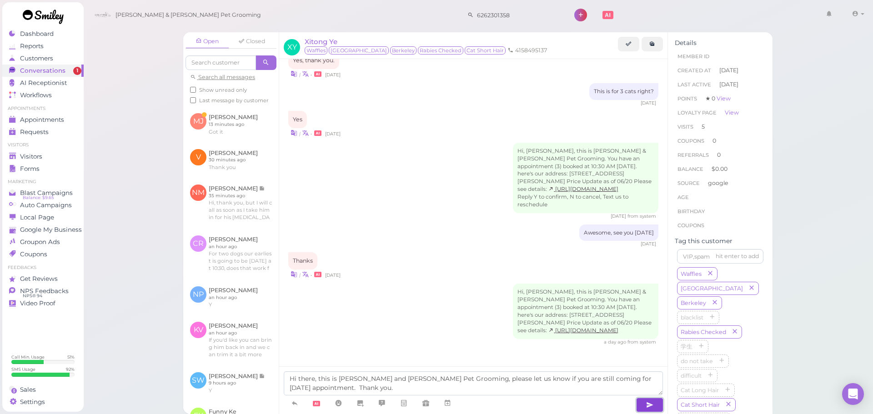
click at [645, 400] on button "button" at bounding box center [649, 405] width 27 height 15
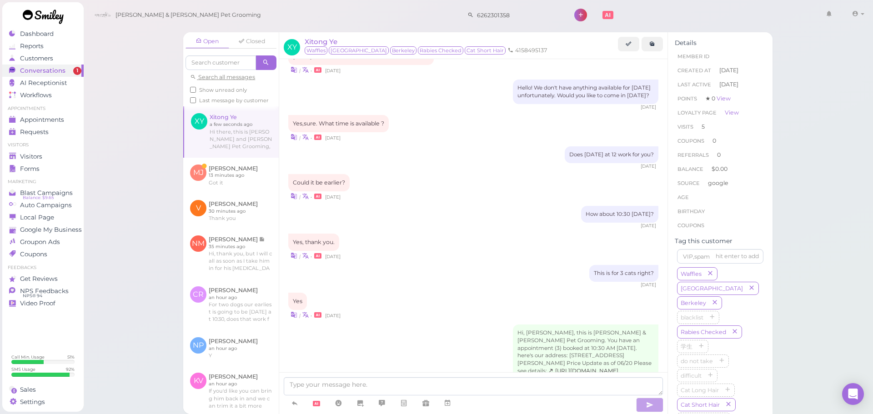
scroll to position [797, 0]
click at [193, 178] on link at bounding box center [231, 175] width 96 height 35
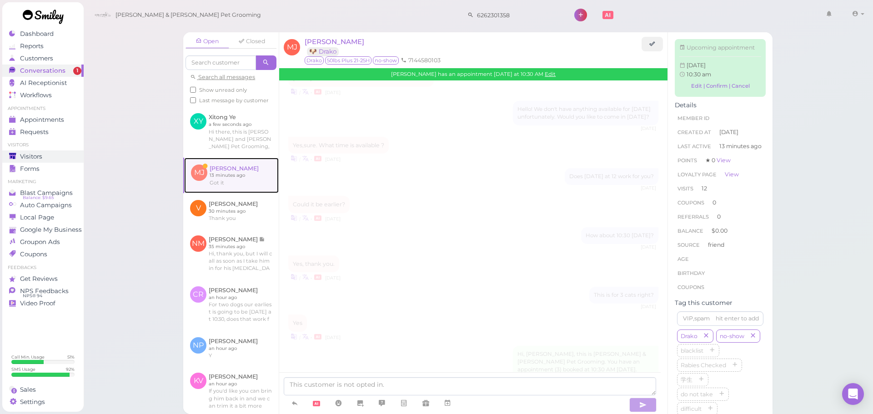
scroll to position [1037, 0]
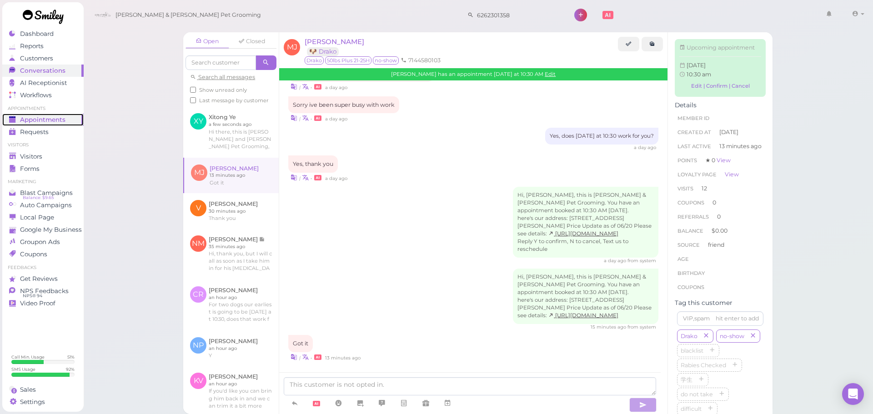
click at [42, 121] on span "Appointments" at bounding box center [42, 120] width 45 height 8
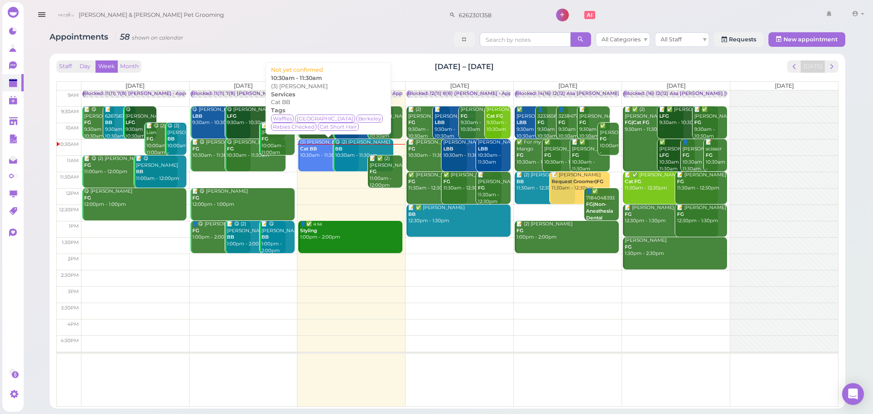
click at [309, 166] on link "(3) Xitong Ye Cat BB 10:30am - 11:30am" at bounding box center [328, 155] width 61 height 32
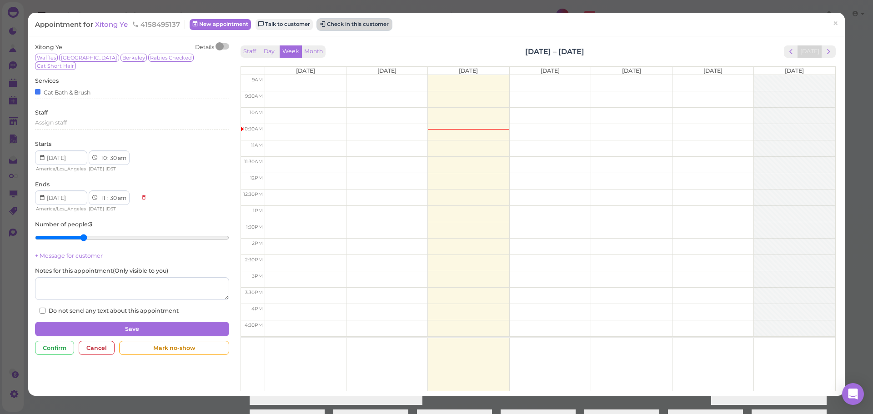
click at [345, 21] on button "Check in this customer" at bounding box center [355, 24] width 74 height 11
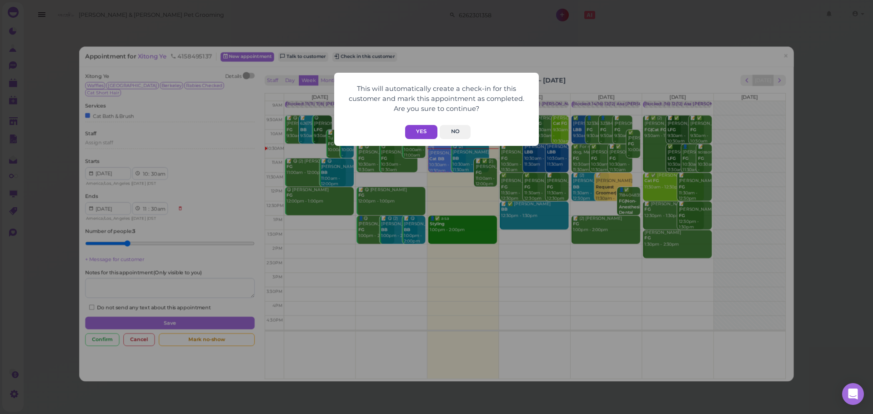
click at [414, 129] on button "Yes" at bounding box center [421, 132] width 32 height 14
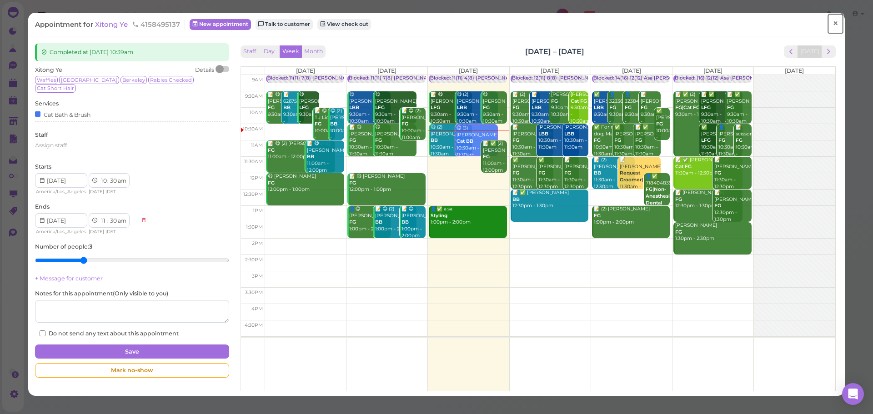
click at [833, 20] on span "×" at bounding box center [836, 23] width 6 height 13
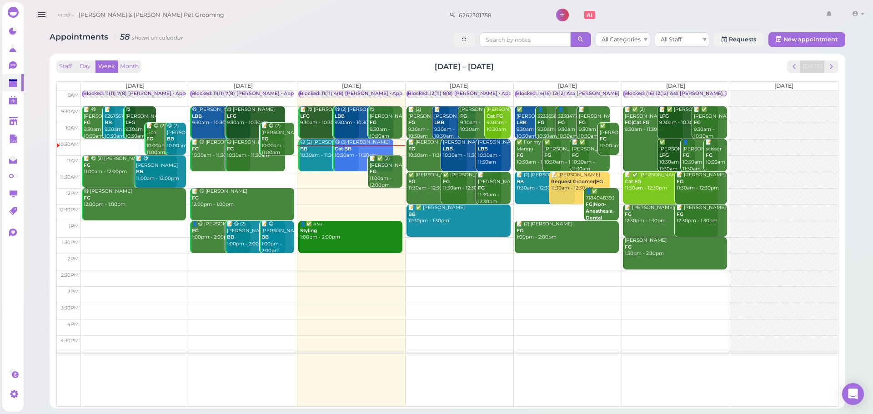
click at [384, 172] on div "📝 ✅ (2) Grace Sun FG 11:00am - 12:00pm" at bounding box center [385, 172] width 33 height 33
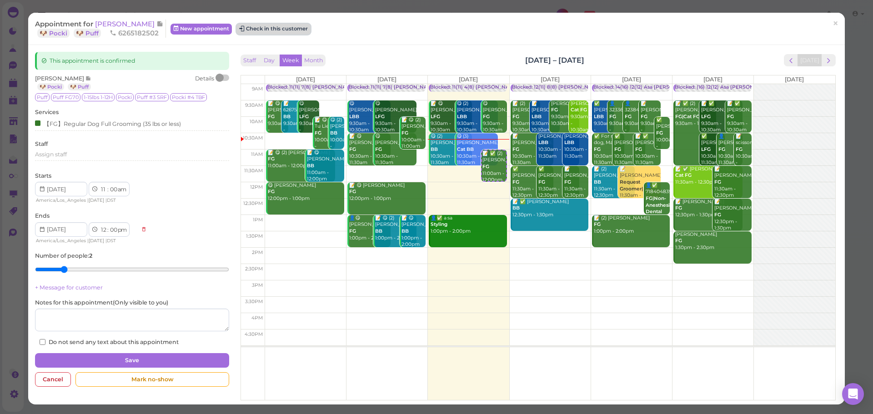
click at [262, 26] on button "Check in this customer" at bounding box center [274, 29] width 74 height 11
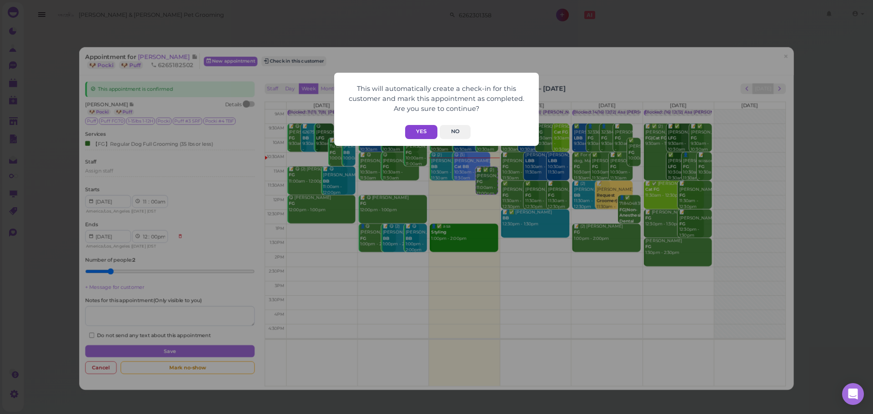
click at [421, 132] on button "Yes" at bounding box center [421, 132] width 32 height 14
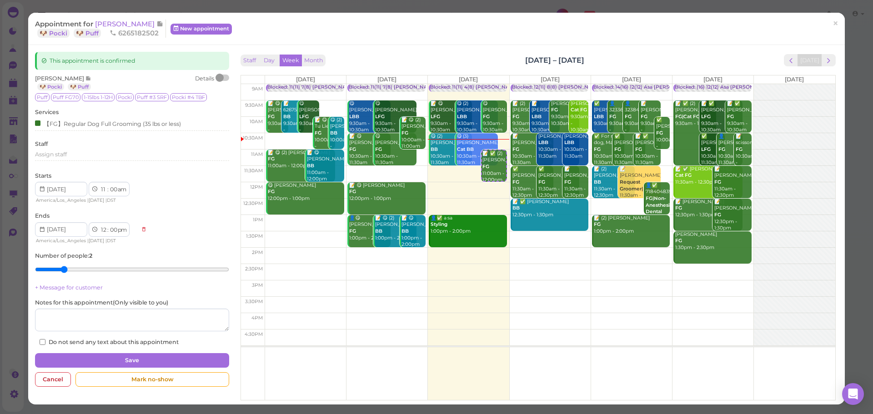
click at [445, 56] on div "Staff Day Week Month Sep 29 – Oct 5, 2025 Today" at bounding box center [538, 60] width 595 height 12
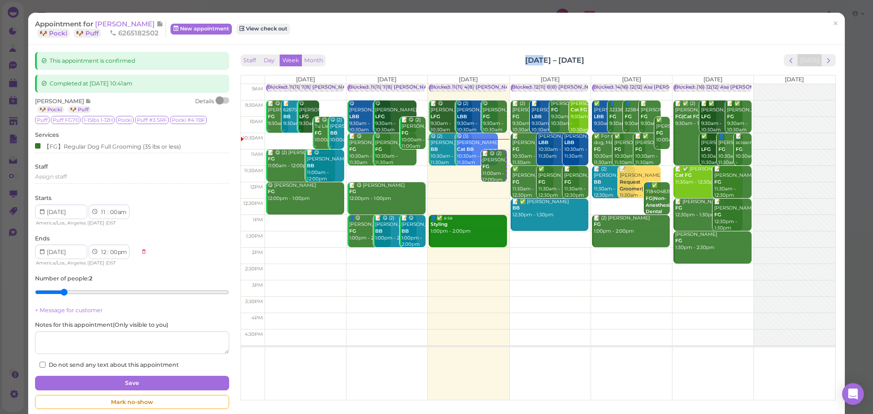
click at [445, 56] on div "Staff Day Week Month Sep 29 – Oct 5, 2025 Today" at bounding box center [538, 60] width 595 height 12
click at [402, 53] on div "Staff Day Week Month Sep 29 – Oct 5, 2025 Today Mon 9/29 Tue 9/30 Wed 10/1 Thu …" at bounding box center [538, 225] width 600 height 346
click at [636, 36] on div "Appointment for Grace Sun 🐶 Pocki 🐶 Puff 6265182502 New appointment View check …" at bounding box center [432, 29] width 794 height 18
click at [111, 26] on span "[PERSON_NAME]" at bounding box center [125, 24] width 61 height 9
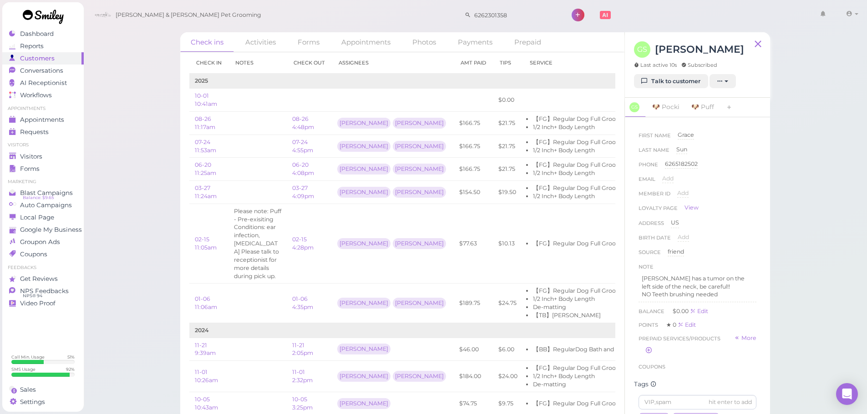
click at [454, 284] on td "$77.63" at bounding box center [473, 244] width 39 height 80
click at [45, 119] on span "Appointments" at bounding box center [42, 120] width 45 height 8
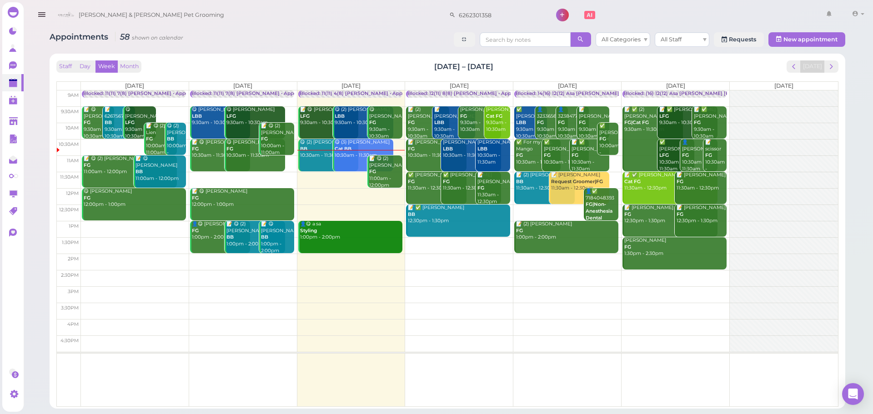
click at [237, 70] on div "Staff Day Week Month Sep 29 – Oct 5, 2025 Today" at bounding box center [447, 67] width 782 height 12
click at [830, 67] on span "next" at bounding box center [831, 66] width 9 height 9
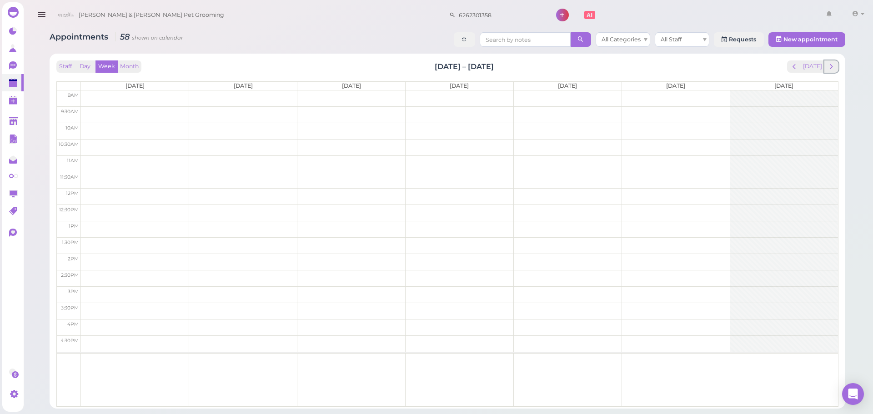
click at [830, 67] on span "next" at bounding box center [831, 66] width 9 height 9
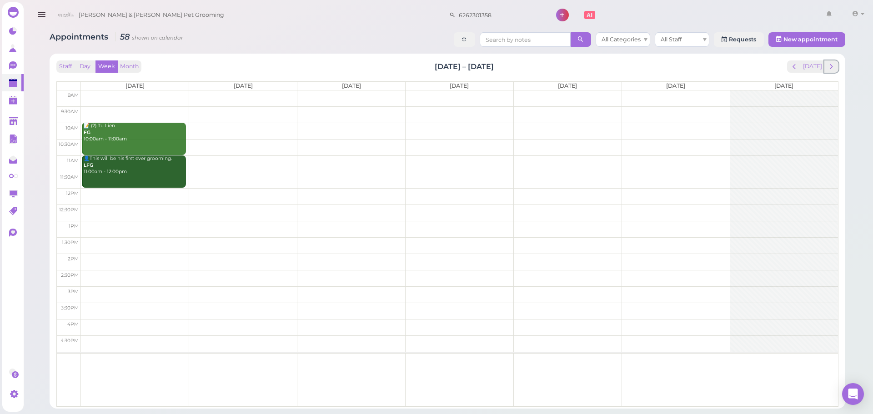
click at [830, 67] on span "next" at bounding box center [831, 66] width 9 height 9
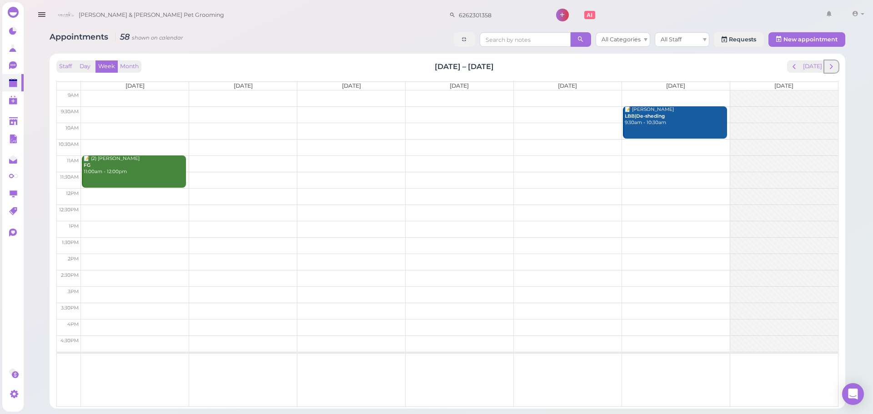
click at [830, 67] on span "next" at bounding box center [831, 66] width 9 height 9
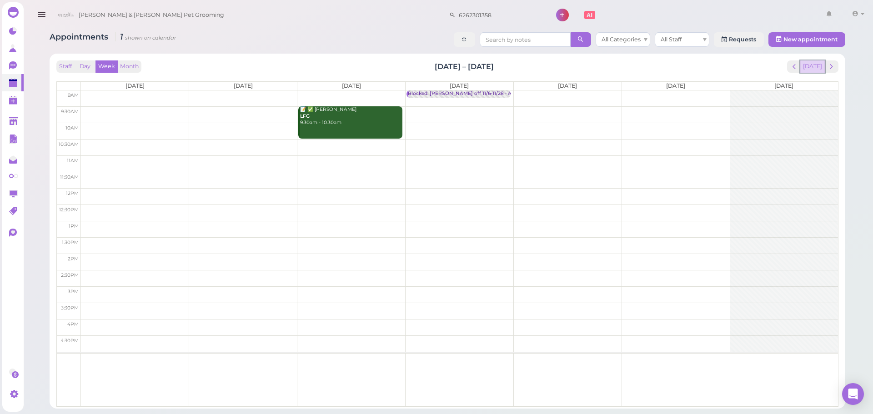
click at [816, 66] on button "[DATE]" at bounding box center [813, 67] width 25 height 12
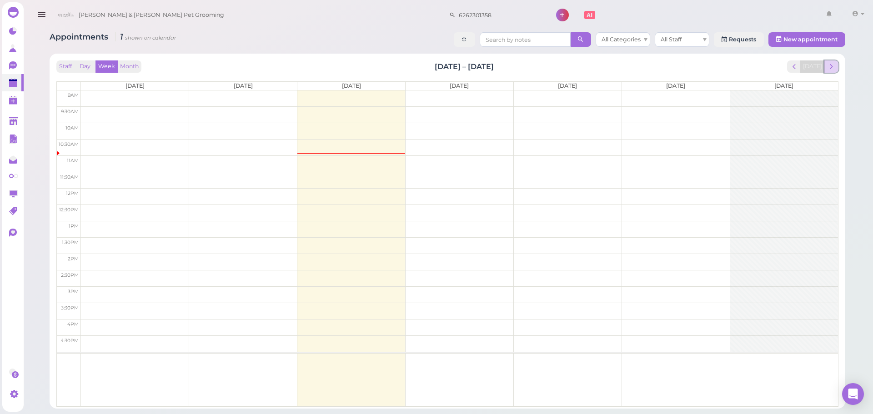
click at [833, 66] on span "next" at bounding box center [831, 66] width 9 height 9
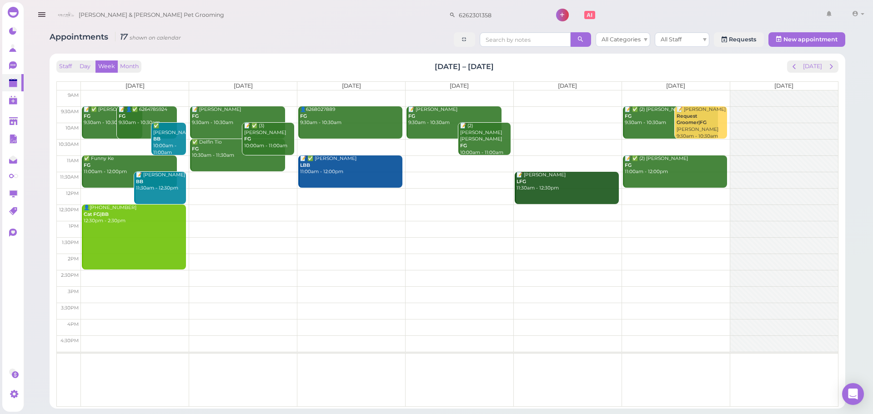
click at [655, 145] on td at bounding box center [459, 147] width 757 height 16
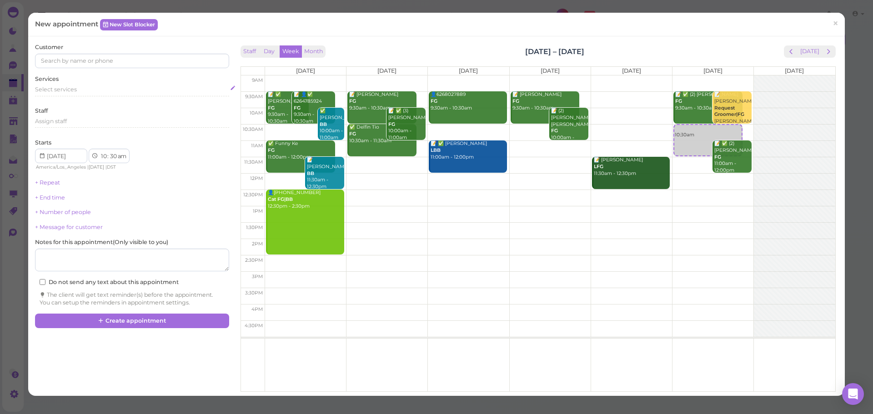
click at [70, 96] on div "Select services" at bounding box center [132, 91] width 194 height 11
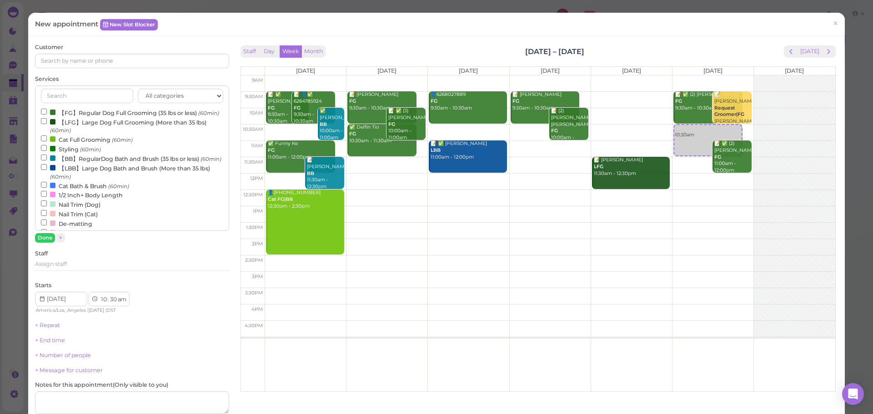
click at [86, 144] on label "Cat Full Grooming (60min)" at bounding box center [87, 140] width 92 height 10
click at [47, 141] on input "Cat Full Grooming (60min)" at bounding box center [44, 139] width 6 height 6
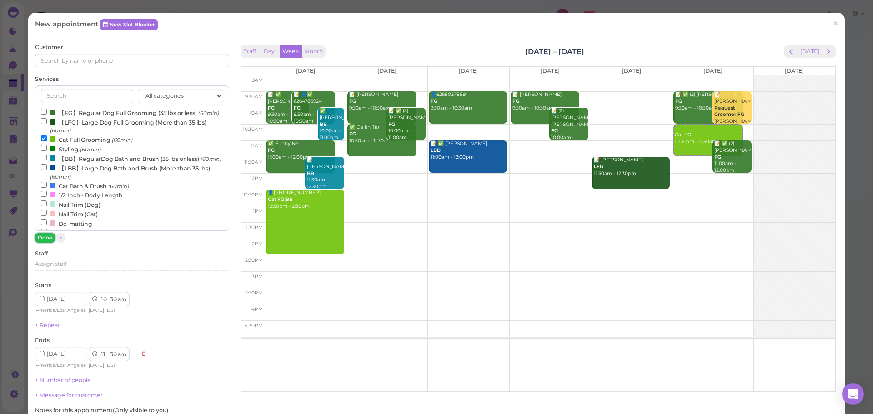
click at [46, 235] on button "Done" at bounding box center [45, 238] width 20 height 10
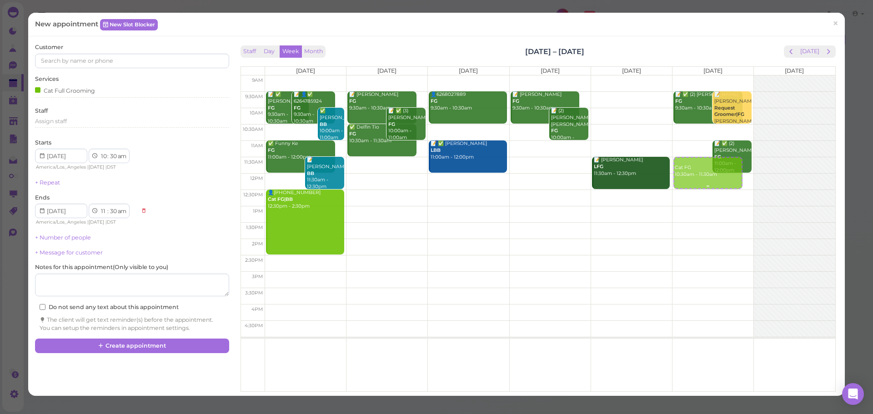
drag, startPoint x: 696, startPoint y: 142, endPoint x: 696, endPoint y: 178, distance: 36.4
click at [696, 76] on div "Cat FG 10:30am - 11:30am 📝 ✅ (2) Stephanie Portillo FG 9:30am - 10:30am 📝 Maris…" at bounding box center [713, 76] width 81 height 0
select select "11"
select select "12"
select select "pm"
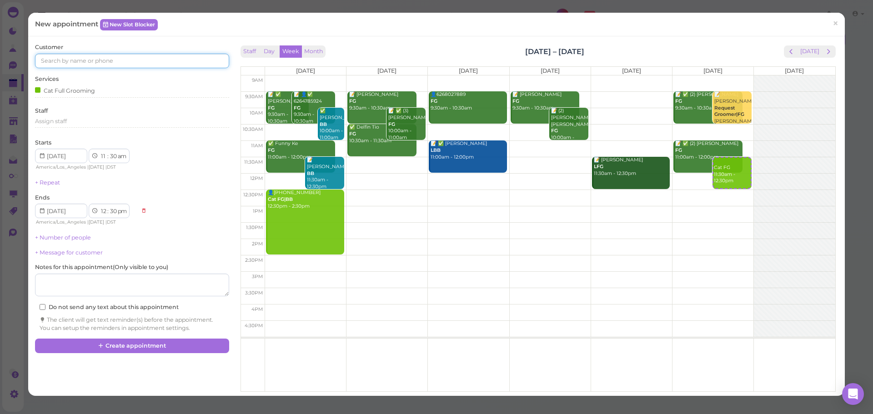
click at [162, 61] on input at bounding box center [132, 61] width 194 height 15
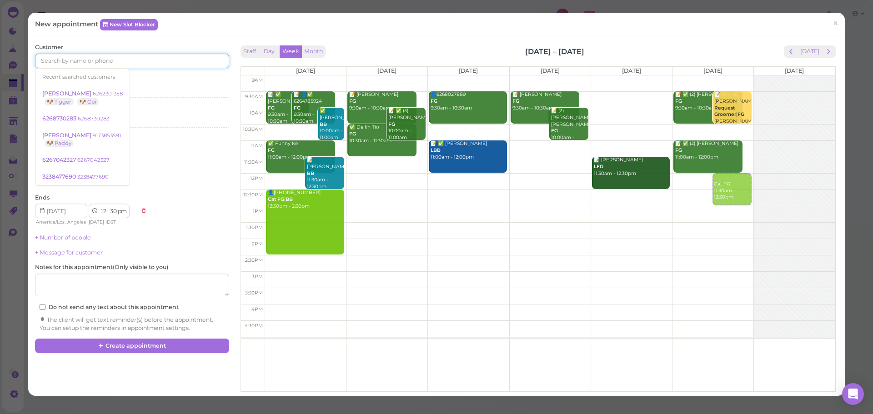
drag, startPoint x: 729, startPoint y: 177, endPoint x: 728, endPoint y: 192, distance: 15.0
click at [728, 76] on div "Cat FG 11:30am - 12:30pm 📝 ✅ (2) Stephanie Portillo FG 9:30am - 10:30am 📝 Maris…" at bounding box center [713, 76] width 81 height 0
select select "12"
select select "00"
select select "pm"
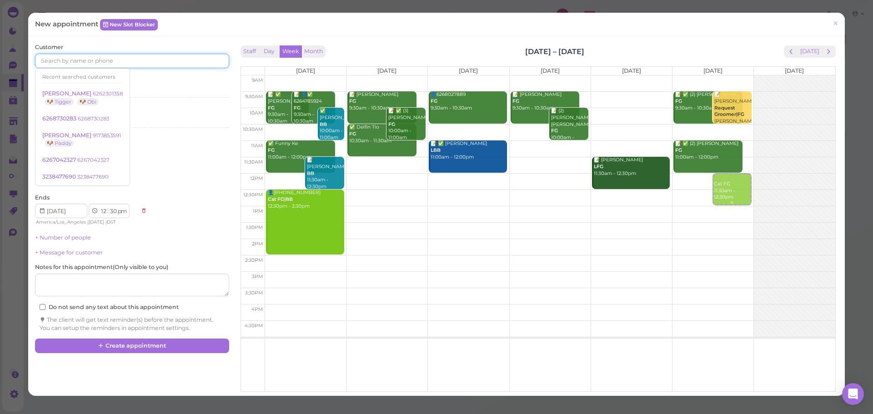
select select "1"
select select "00"
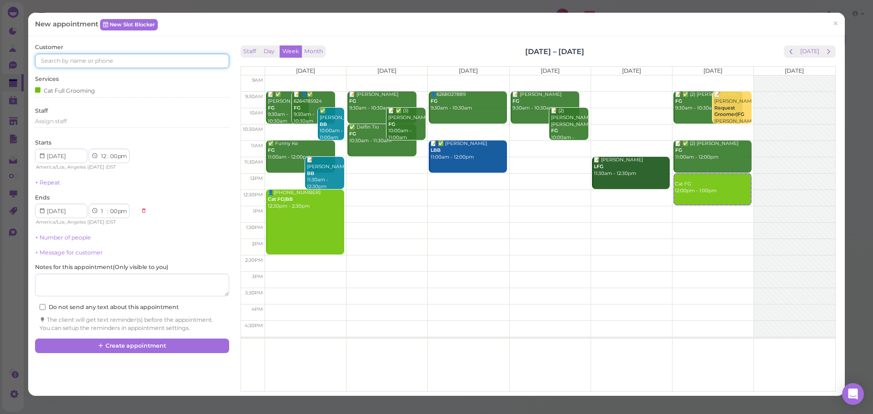
click at [183, 62] on input at bounding box center [132, 61] width 194 height 15
type input "5622371243"
click at [83, 76] on small "5622371243" at bounding box center [91, 77] width 30 height 6
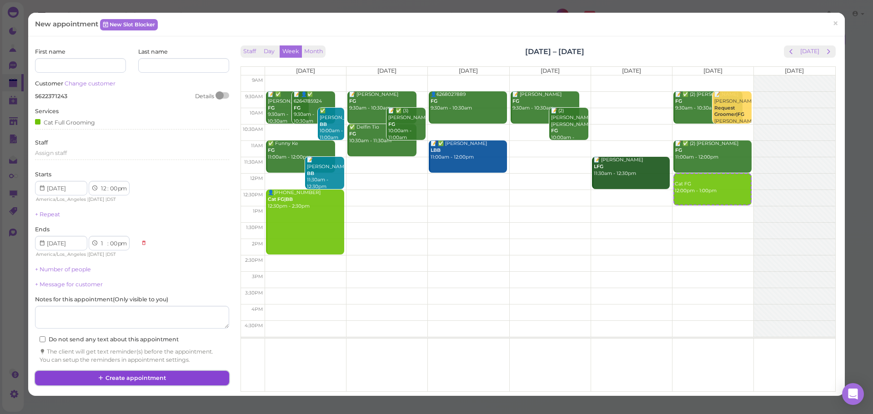
click at [69, 383] on button "Create appointment" at bounding box center [132, 378] width 194 height 15
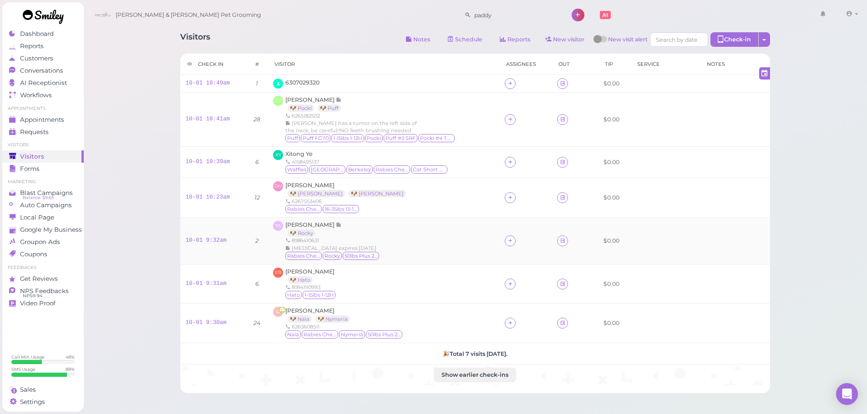
click at [390, 253] on div "RS Rochelle Songco 🐶 Rocky 8186410631 Rabies expires 10/16/2027 Rabies Checked …" at bounding box center [383, 241] width 221 height 40
click at [152, 132] on div "Visitors Notes Schedule Reports New visitor New visit alert Check-in Customer c…" at bounding box center [475, 252] width 784 height 504
click at [512, 326] on div at bounding box center [509, 323] width 11 height 11
click at [536, 180] on input at bounding box center [560, 181] width 110 height 15
type input "he"
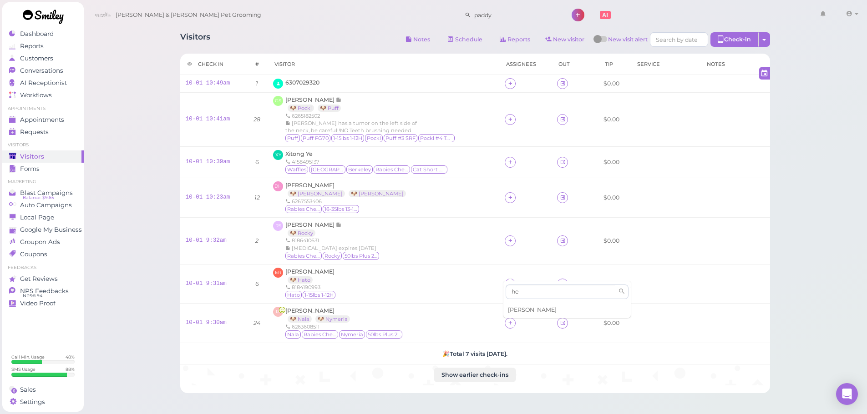
click at [513, 310] on span "[PERSON_NAME]" at bounding box center [532, 310] width 49 height 7
click at [510, 286] on icon at bounding box center [510, 284] width 6 height 7
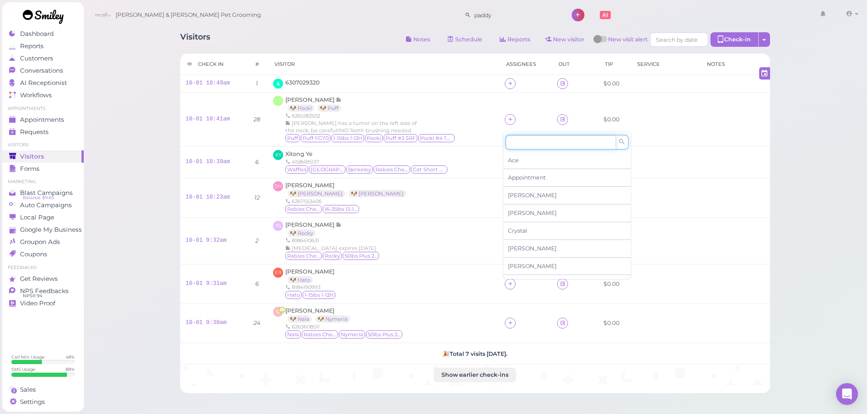
click at [538, 137] on input at bounding box center [560, 142] width 110 height 15
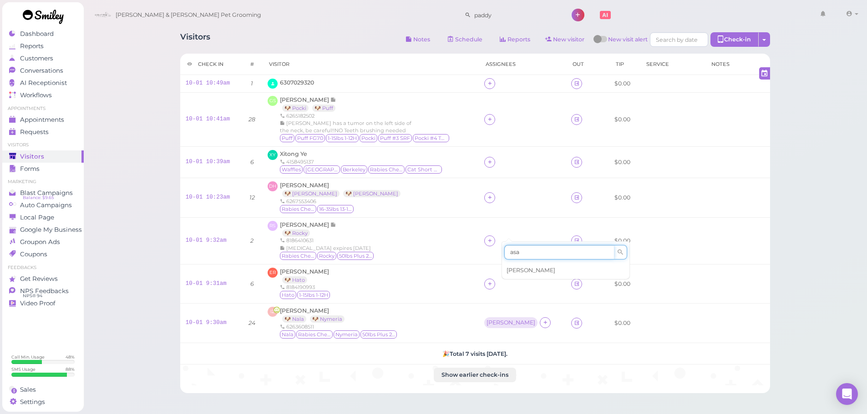
type input "asa"
click at [520, 264] on div "[PERSON_NAME]" at bounding box center [565, 270] width 127 height 17
drag, startPoint x: 520, startPoint y: 324, endPoint x: 525, endPoint y: 320, distance: 6.1
click at [520, 324] on div "[PERSON_NAME]" at bounding box center [510, 323] width 49 height 6
click at [523, 263] on span "Select pets" at bounding box center [523, 266] width 31 height 10
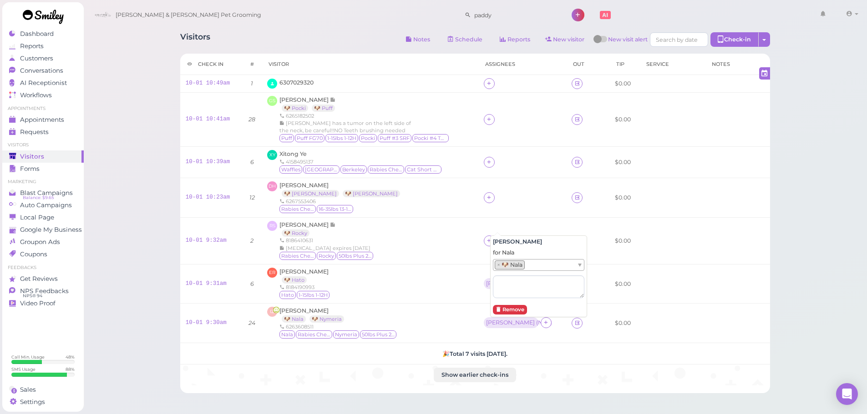
click at [552, 268] on ul "× 🐶 Nala" at bounding box center [534, 265] width 83 height 11
click at [466, 284] on div "ER Erica Rojo 🐶 Hato 8184190993 Hato 1-15lbs 1-12H" at bounding box center [369, 284] width 205 height 33
click at [539, 289] on div at bounding box center [544, 284] width 11 height 12
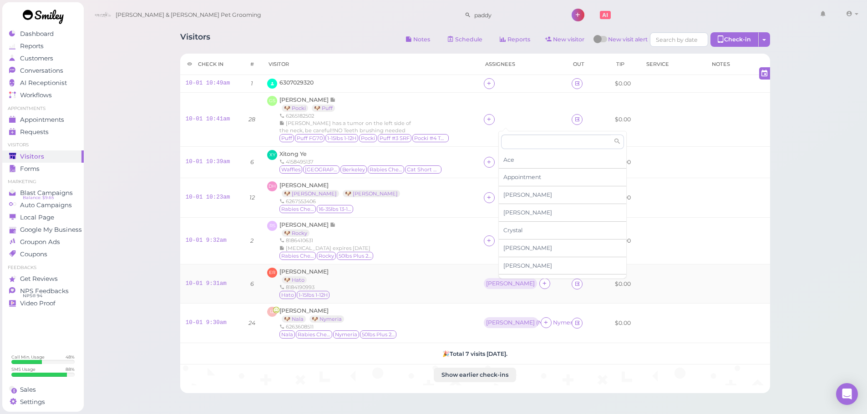
click at [489, 289] on div "[PERSON_NAME]" at bounding box center [511, 284] width 55 height 12
click at [489, 285] on div "[PERSON_NAME]" at bounding box center [510, 284] width 49 height 6
click at [486, 292] on td "[PERSON_NAME]" at bounding box center [522, 284] width 88 height 40
click at [487, 288] on div "[PERSON_NAME]" at bounding box center [510, 283] width 53 height 11
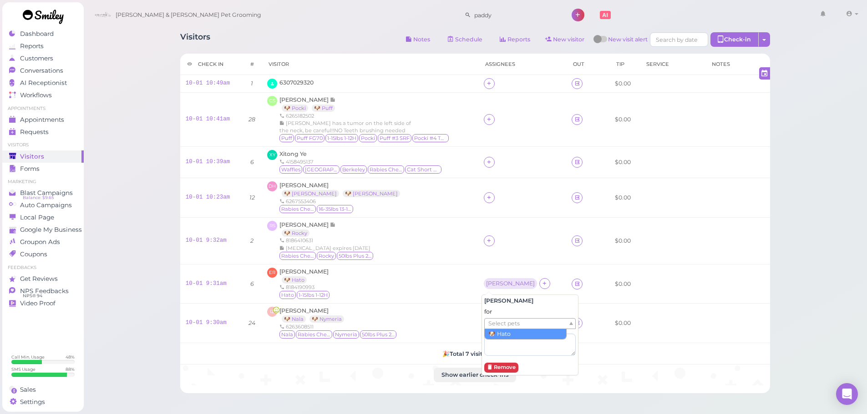
drag, startPoint x: 501, startPoint y: 326, endPoint x: 502, endPoint y: 334, distance: 8.8
click at [501, 328] on span "Select pets" at bounding box center [503, 324] width 31 height 10
click at [457, 282] on div "ER Erica Rojo 🐶 Hato 8184190993 Hato 1-15lbs 1-12H" at bounding box center [369, 284] width 205 height 33
click at [489, 235] on td at bounding box center [522, 240] width 88 height 47
click at [489, 238] on icon at bounding box center [489, 240] width 6 height 7
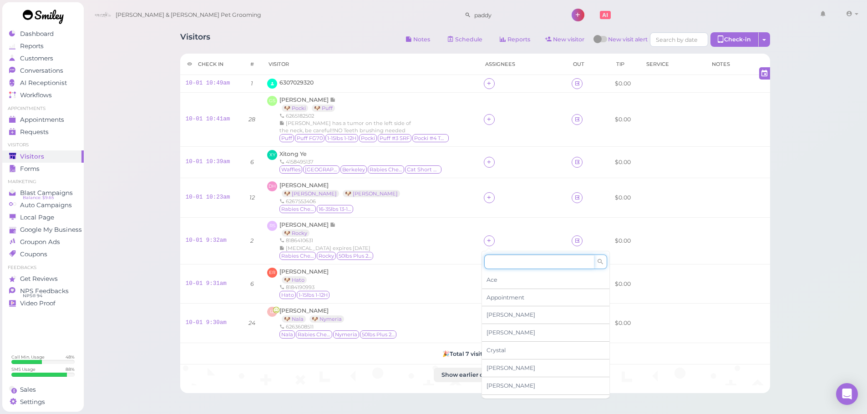
click at [510, 259] on input at bounding box center [539, 262] width 110 height 15
type input "[PERSON_NAME]"
click at [505, 275] on div "[PERSON_NAME]" at bounding box center [545, 280] width 127 height 17
click at [458, 240] on div "RS Rochelle Songco 🐶 Rocky 8186410631 Rabies expires 10/16/2027 Rabies Checked …" at bounding box center [369, 241] width 205 height 40
click at [486, 242] on div "[PERSON_NAME]" at bounding box center [510, 240] width 49 height 6
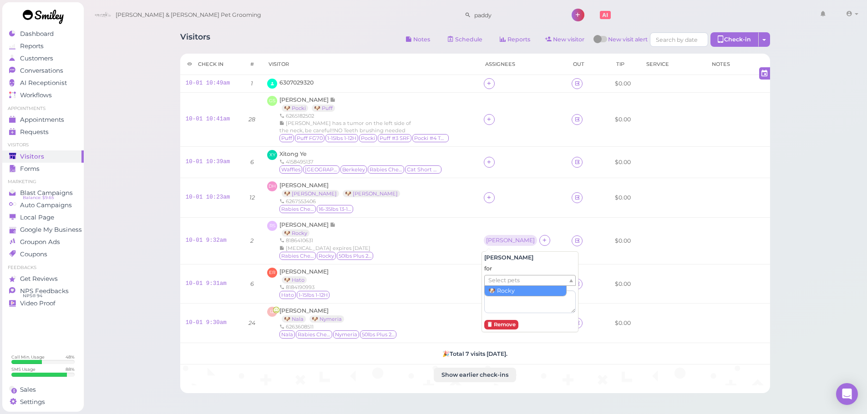
click at [509, 282] on span "Select pets" at bounding box center [503, 281] width 31 height 10
click at [452, 257] on div "RS Rochelle Songco 🐶 Rocky 8186410631 Rabies expires 10/16/2027 Rabies Checked …" at bounding box center [369, 241] width 205 height 40
click at [426, 182] on div "DH Diana Halloran 🐶 Molly 🐶 Draper 6267553406 Rabies Checked 16-35lbs 13-15H" at bounding box center [369, 198] width 205 height 33
click at [293, 154] on span "Xitong Ye" at bounding box center [292, 154] width 27 height 7
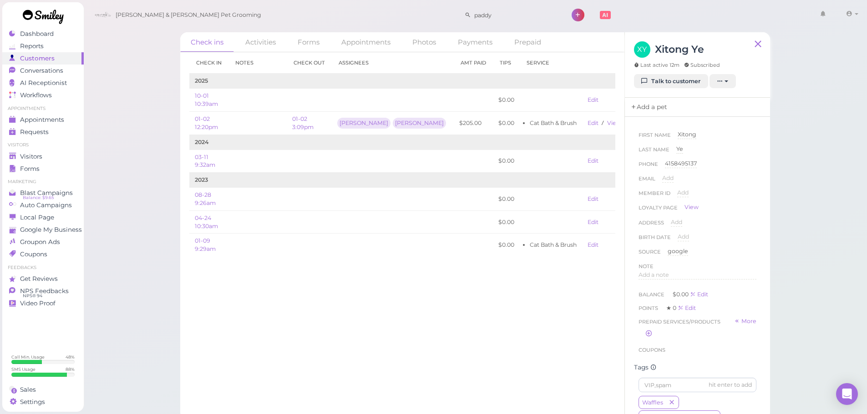
click at [660, 103] on link "Add a pet" at bounding box center [649, 107] width 48 height 19
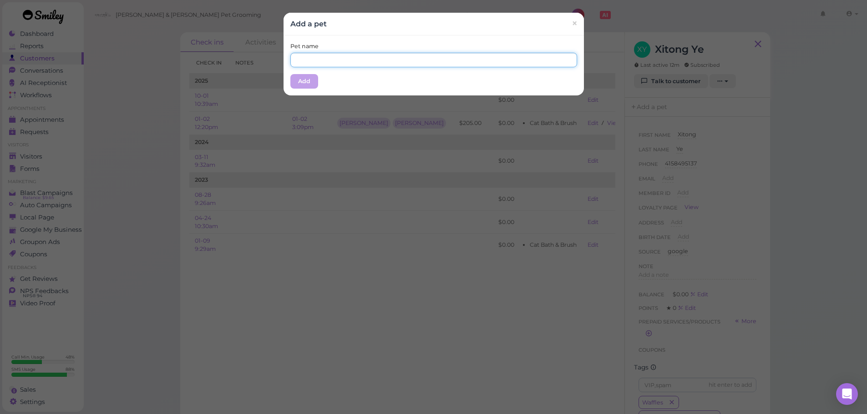
click at [455, 63] on input "text" at bounding box center [433, 60] width 287 height 15
type input "Waffles"
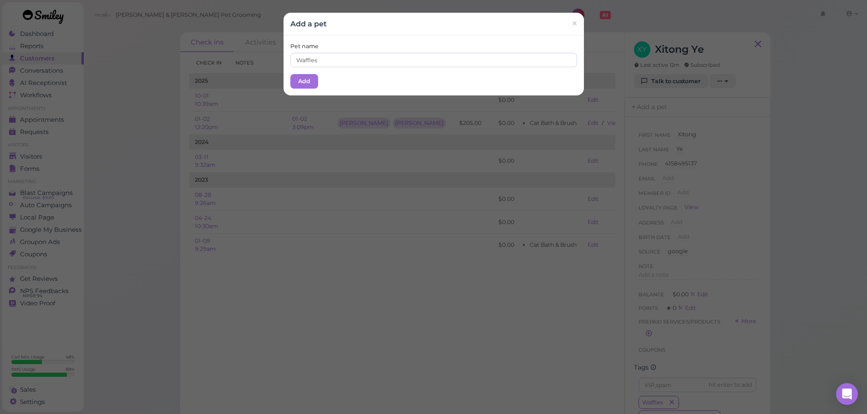
click at [429, 38] on div "Pet name Waffles Add" at bounding box center [433, 65] width 300 height 60
click at [302, 82] on button "Add" at bounding box center [304, 81] width 28 height 15
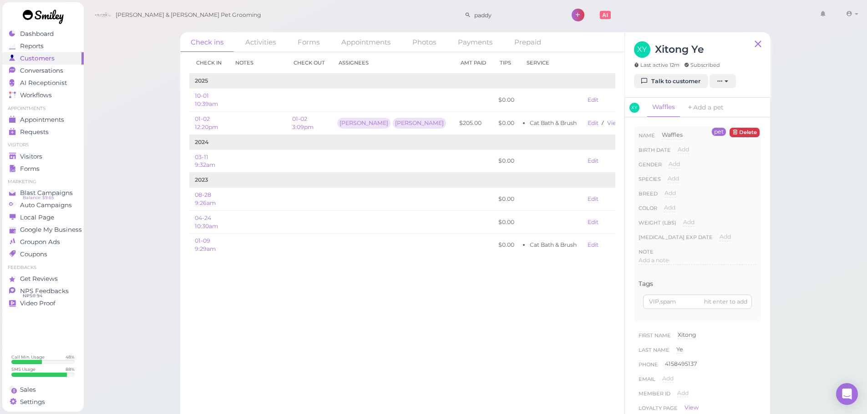
click at [662, 181] on div "Species Add Dog Cat Bird Other" at bounding box center [697, 182] width 118 height 15
click at [671, 182] on span "Add" at bounding box center [672, 178] width 11 height 7
click at [682, 183] on select "Dog Cat Bird Other" at bounding box center [711, 182] width 89 height 14
select select "Cat"
click at [667, 175] on select "Dog Cat Bird Other" at bounding box center [711, 182] width 89 height 14
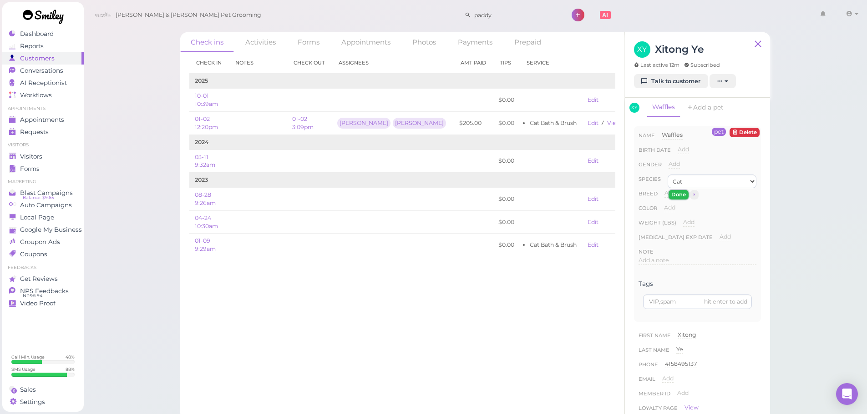
click at [680, 199] on button "Done" at bounding box center [678, 195] width 20 height 10
click at [714, 107] on link "Add a pet" at bounding box center [714, 108] width 48 height 20
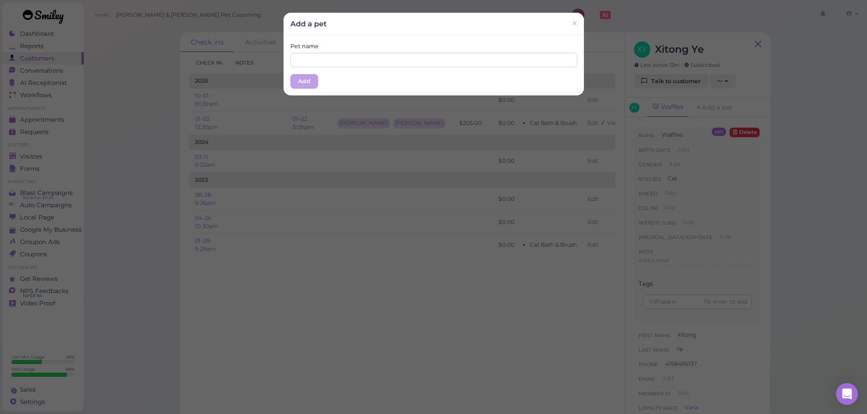
click at [471, 68] on div "Pet name Add" at bounding box center [433, 65] width 300 height 60
click at [469, 63] on input "text" at bounding box center [433, 60] width 287 height 15
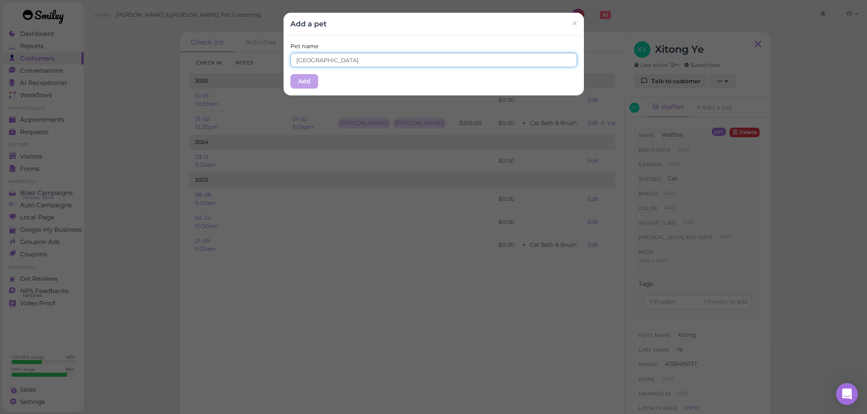
type input "[GEOGRAPHIC_DATA]"
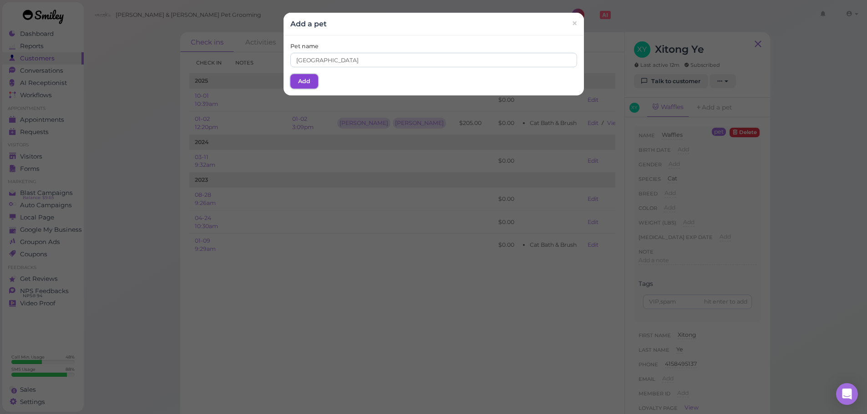
click at [303, 78] on button "Add" at bounding box center [304, 81] width 28 height 15
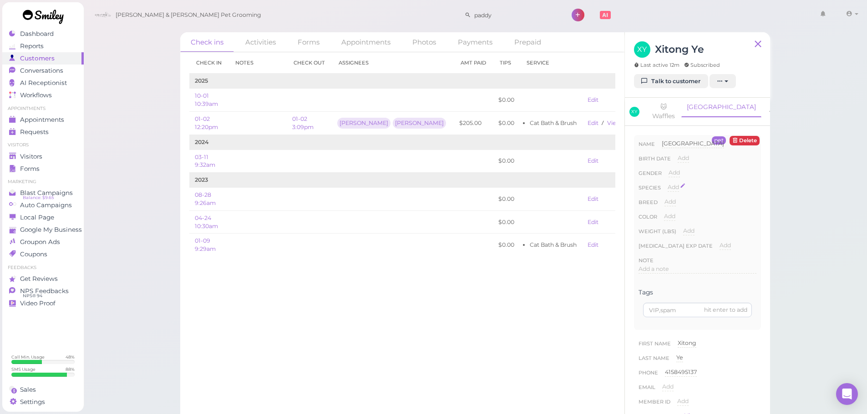
click at [667, 184] on span "Add" at bounding box center [672, 187] width 11 height 7
click at [688, 183] on select "Dog Cat Bird Other" at bounding box center [711, 190] width 89 height 14
select select "Cat"
click at [667, 183] on select "Dog Cat Bird Other" at bounding box center [711, 190] width 89 height 14
click at [681, 199] on button "Done" at bounding box center [678, 204] width 20 height 10
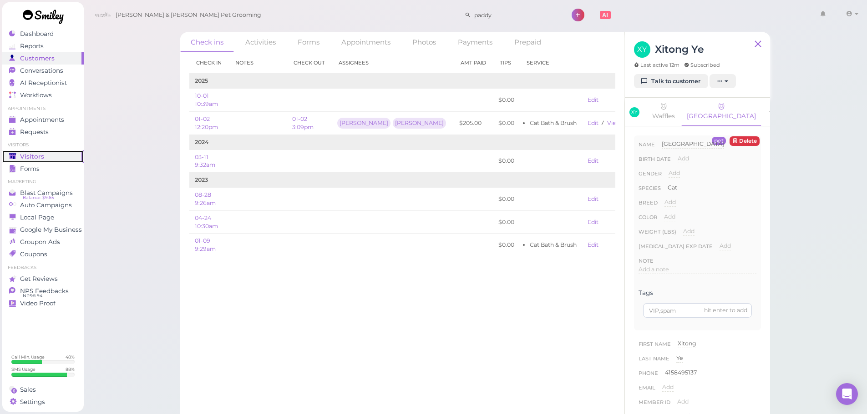
click at [33, 158] on span "Visitors" at bounding box center [32, 157] width 24 height 8
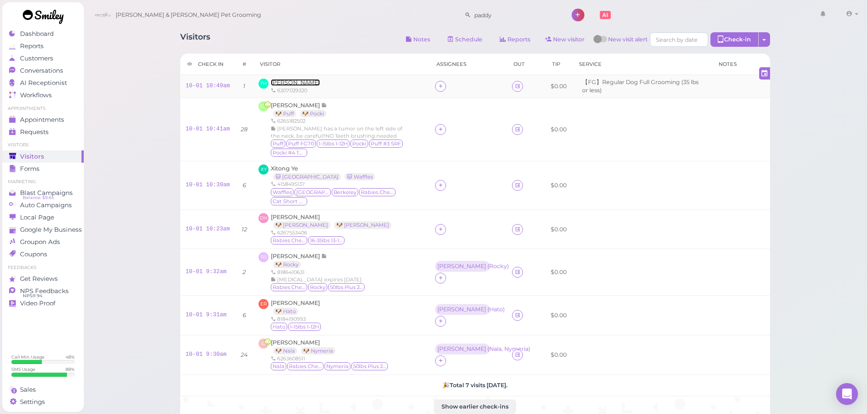
click at [289, 83] on span "Tommy Ho" at bounding box center [295, 82] width 49 height 7
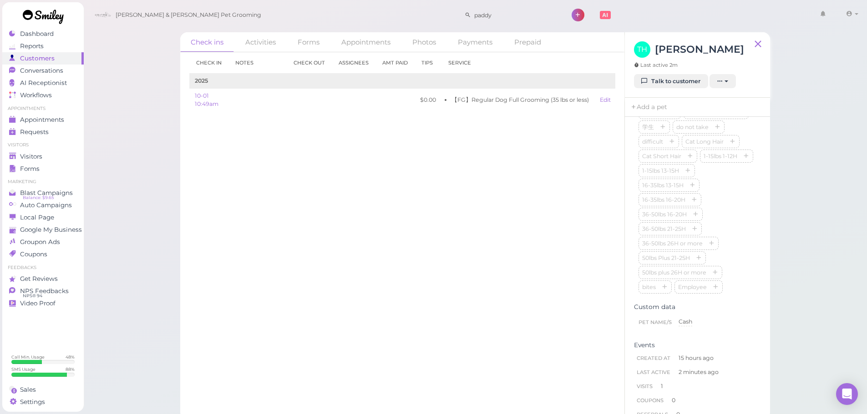
scroll to position [245, 0]
click at [678, 148] on input at bounding box center [697, 140] width 118 height 15
type input "Cash"
click at [50, 157] on div "Visitors" at bounding box center [42, 157] width 66 height 8
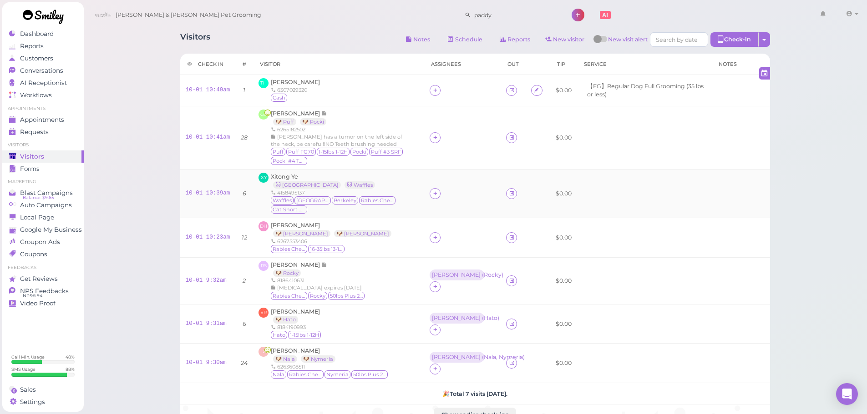
click at [299, 217] on td "XY Xitong Ye 🐱 Princeton 🐱 Waffles 4158495137 Waffles Princeton Berkeley Rabies…" at bounding box center [338, 194] width 171 height 49
click at [275, 232] on link "🐶 Molly" at bounding box center [301, 233] width 57 height 7
